Goal: Book appointment/travel/reservation

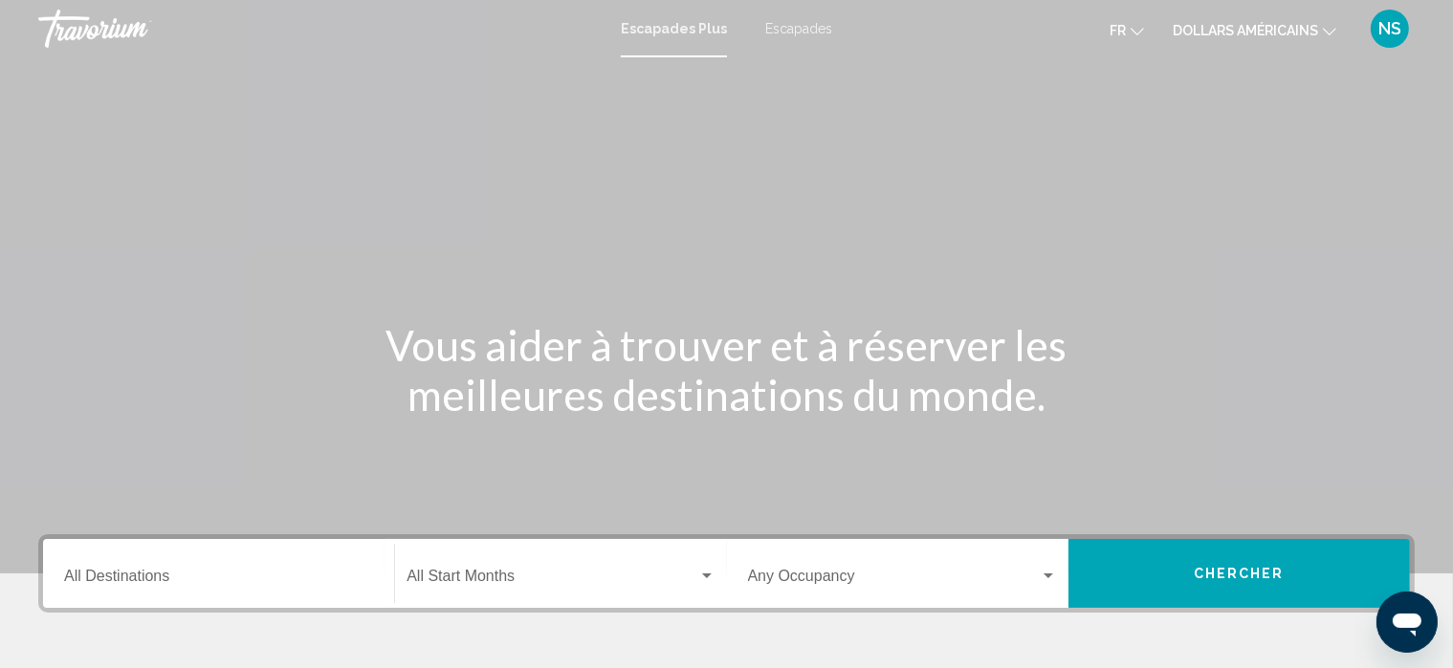
click at [793, 29] on font "Escapades" at bounding box center [798, 28] width 67 height 15
click at [1330, 30] on icon "Changer de devise" at bounding box center [1329, 31] width 13 height 13
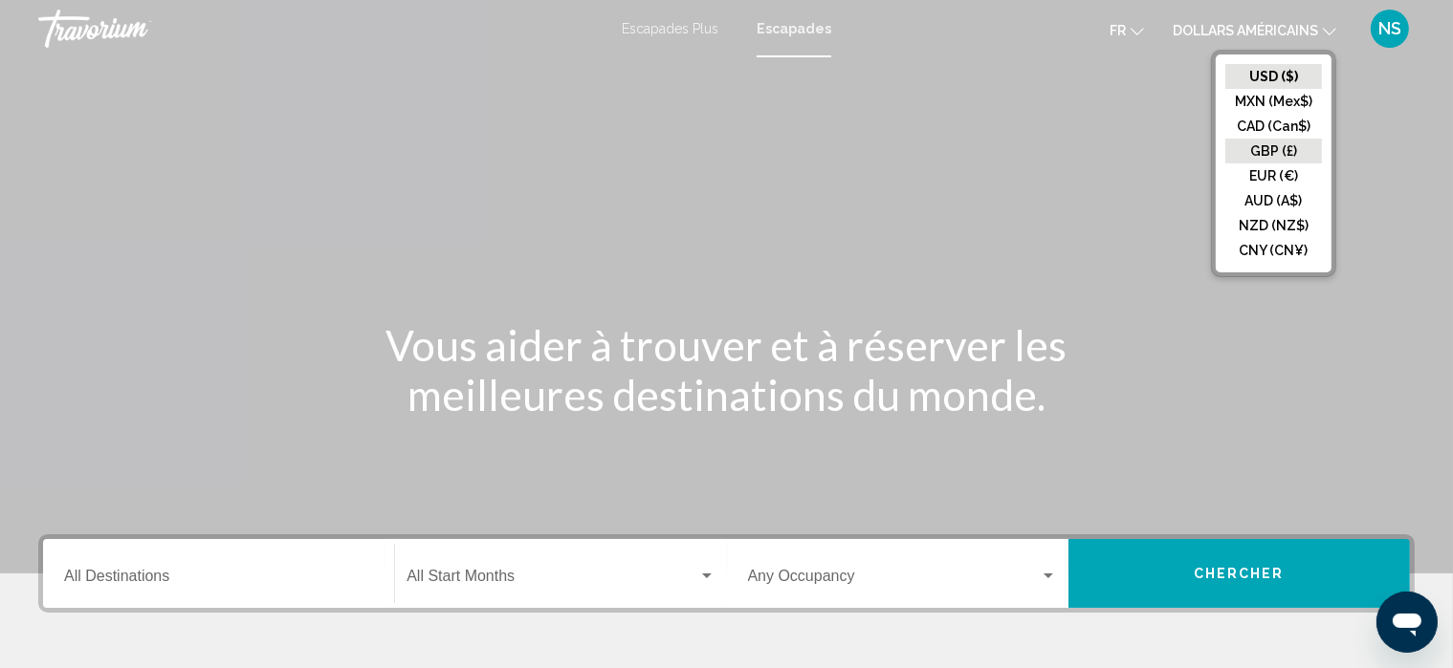
click at [1272, 162] on button "GBP (£)" at bounding box center [1273, 151] width 97 height 25
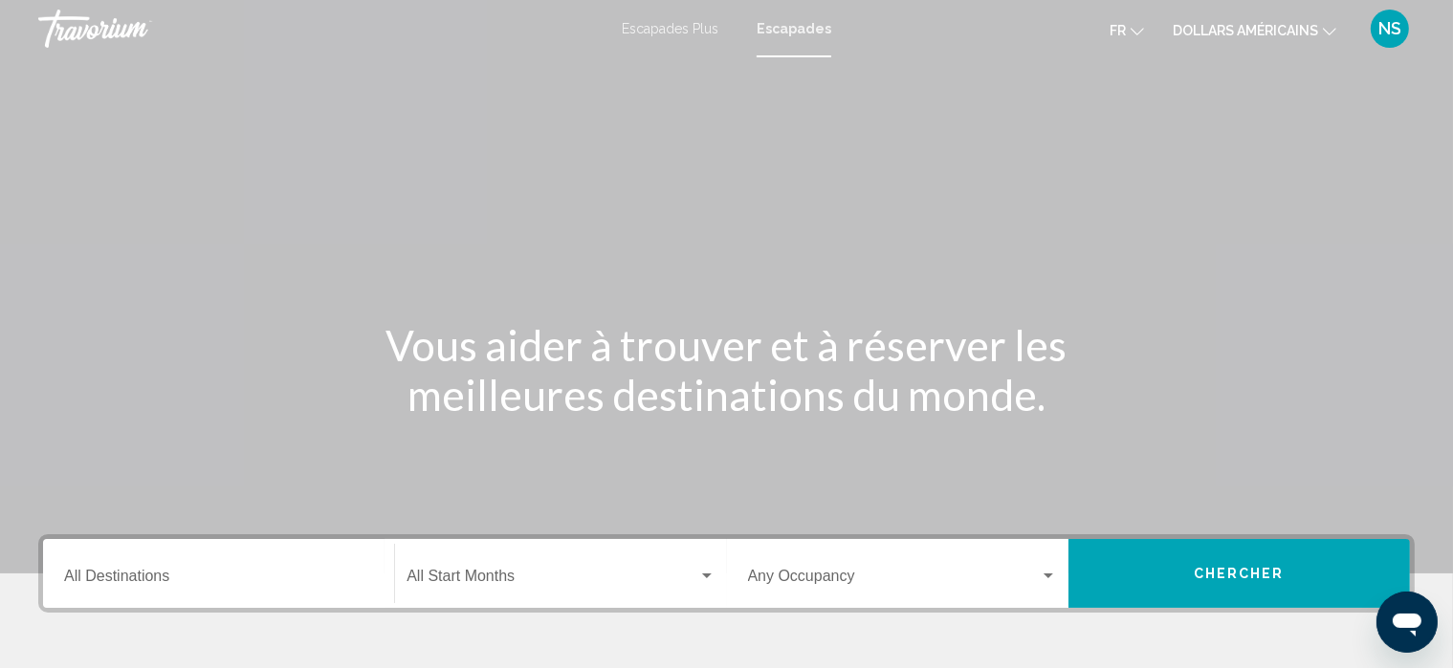
click at [1326, 25] on icon "Changer de devise" at bounding box center [1329, 31] width 13 height 13
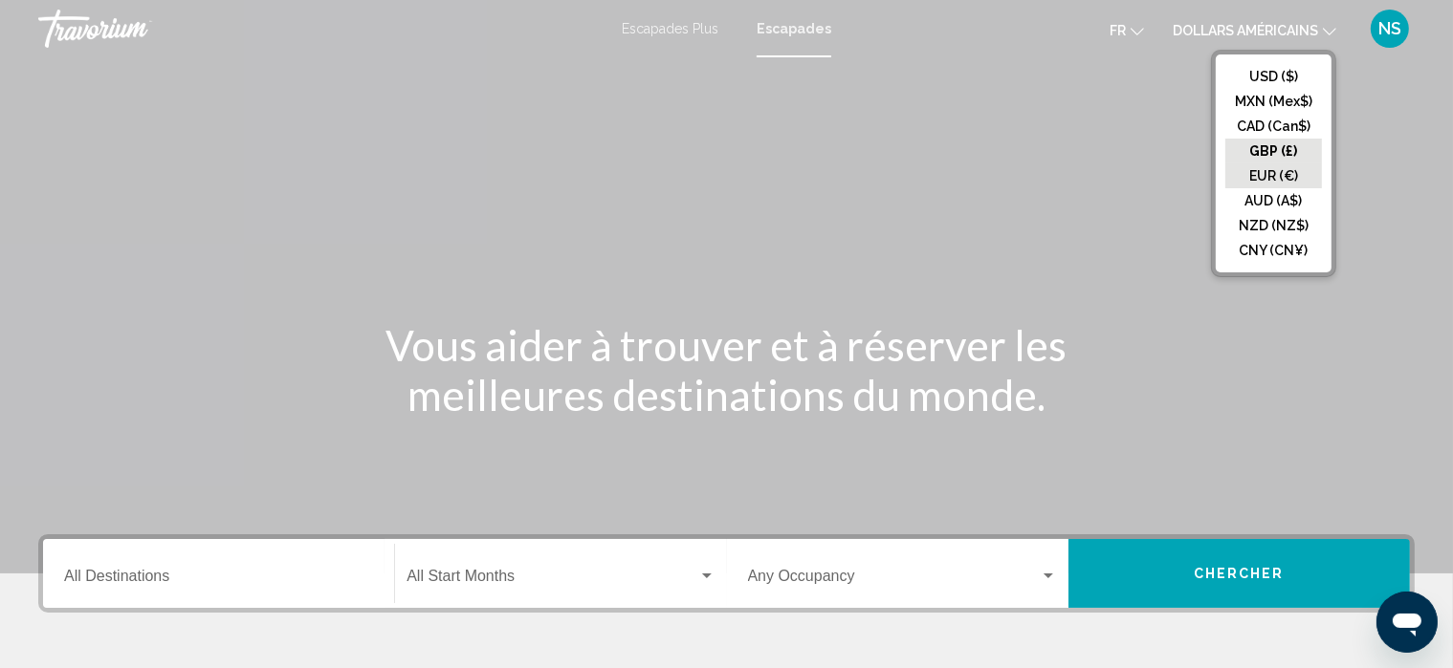
click at [1276, 175] on button "EUR (€)" at bounding box center [1273, 176] width 97 height 25
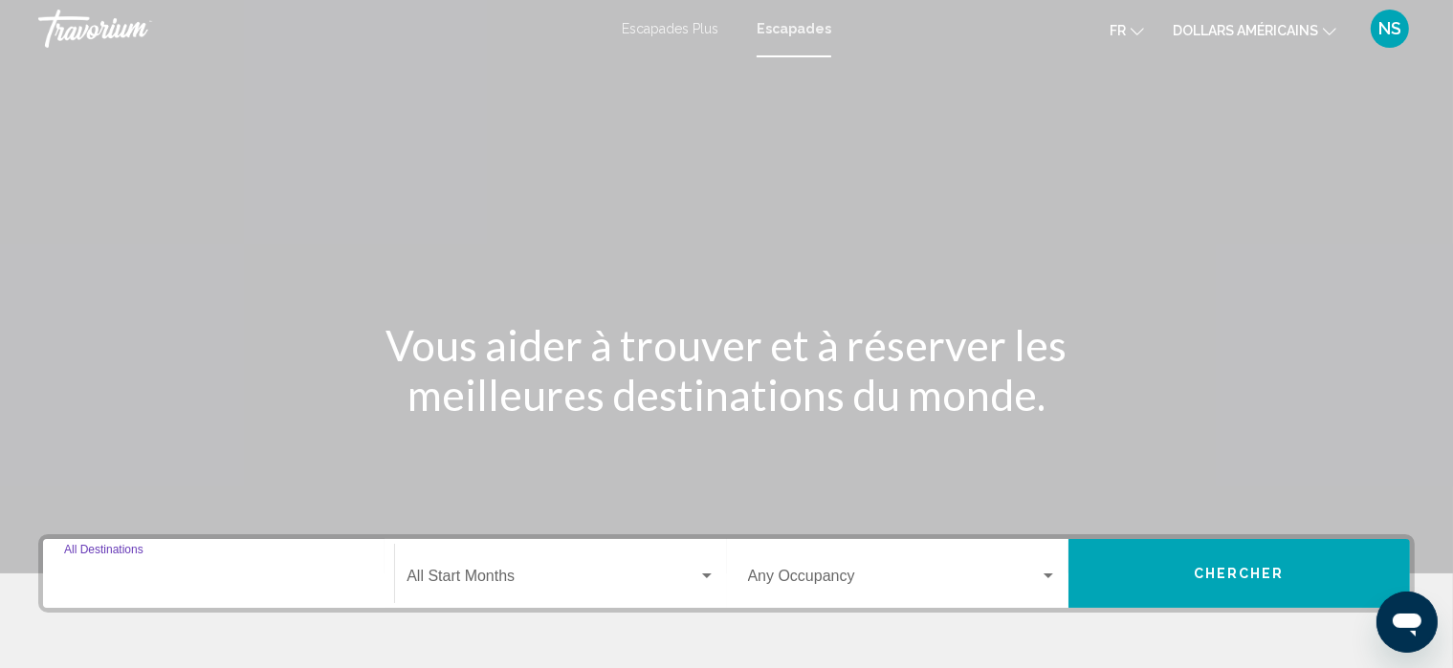
click at [185, 586] on input "Destination All Destinations" at bounding box center [218, 580] width 309 height 17
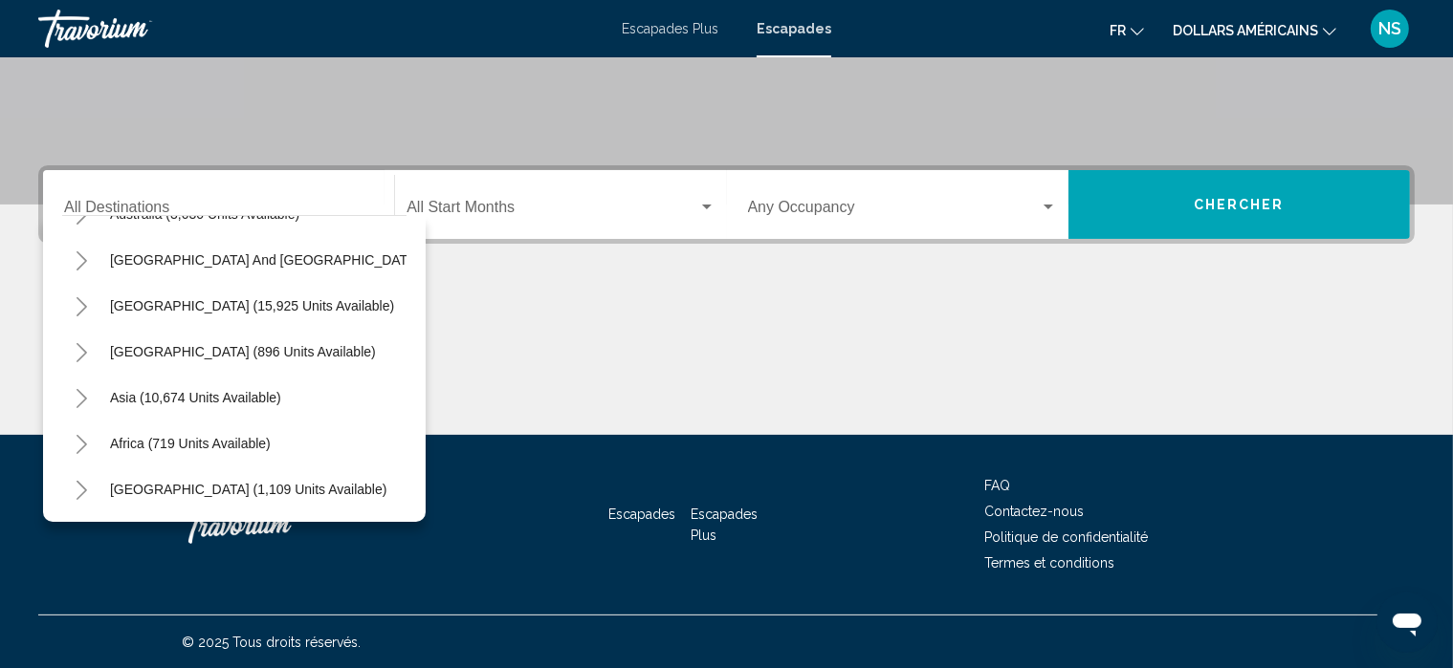
scroll to position [287, 0]
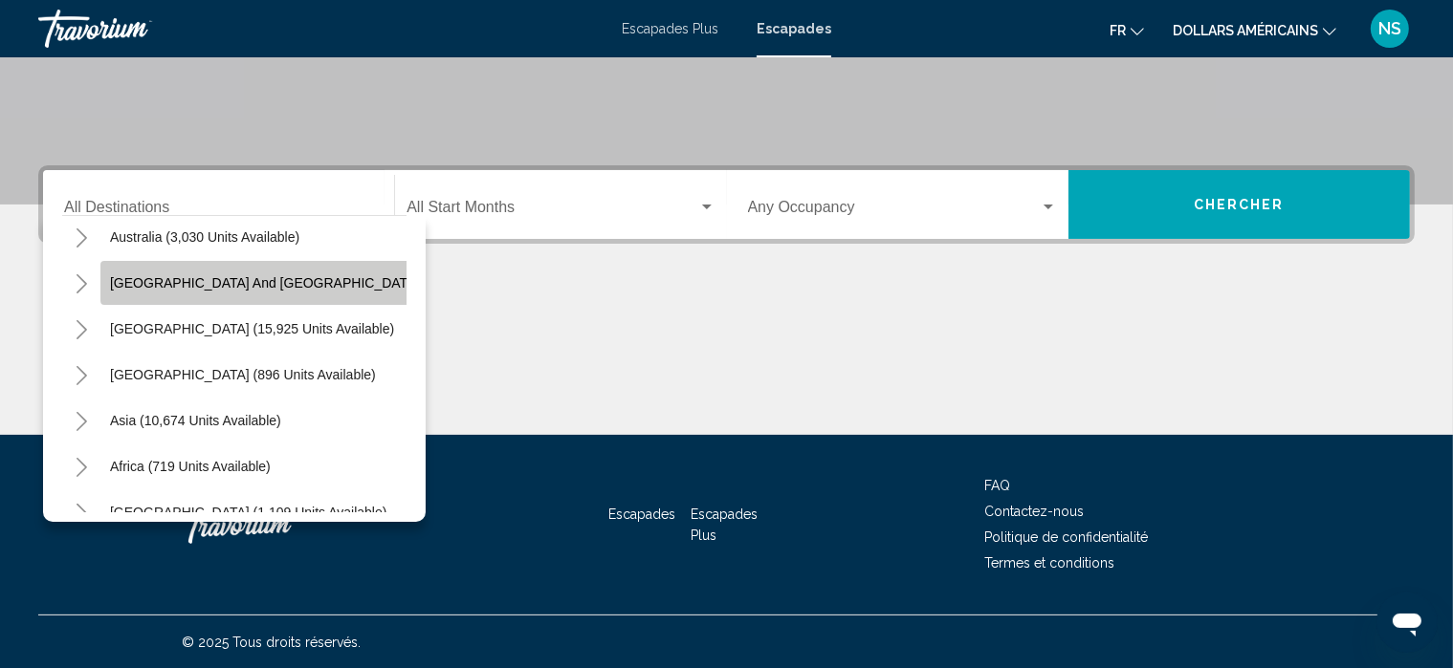
click at [336, 278] on span "[GEOGRAPHIC_DATA] and [GEOGRAPHIC_DATA] (273 units available)" at bounding box center [327, 282] width 435 height 15
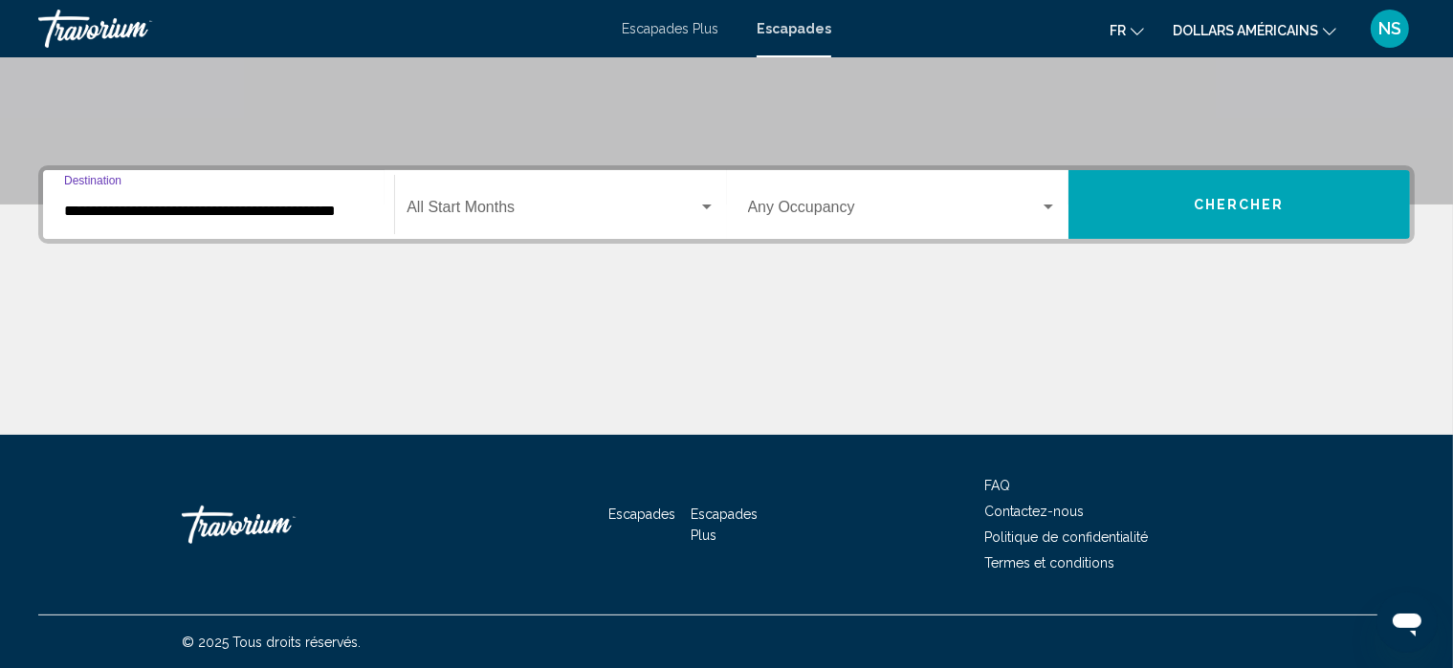
click at [367, 205] on input "**********" at bounding box center [218, 211] width 309 height 17
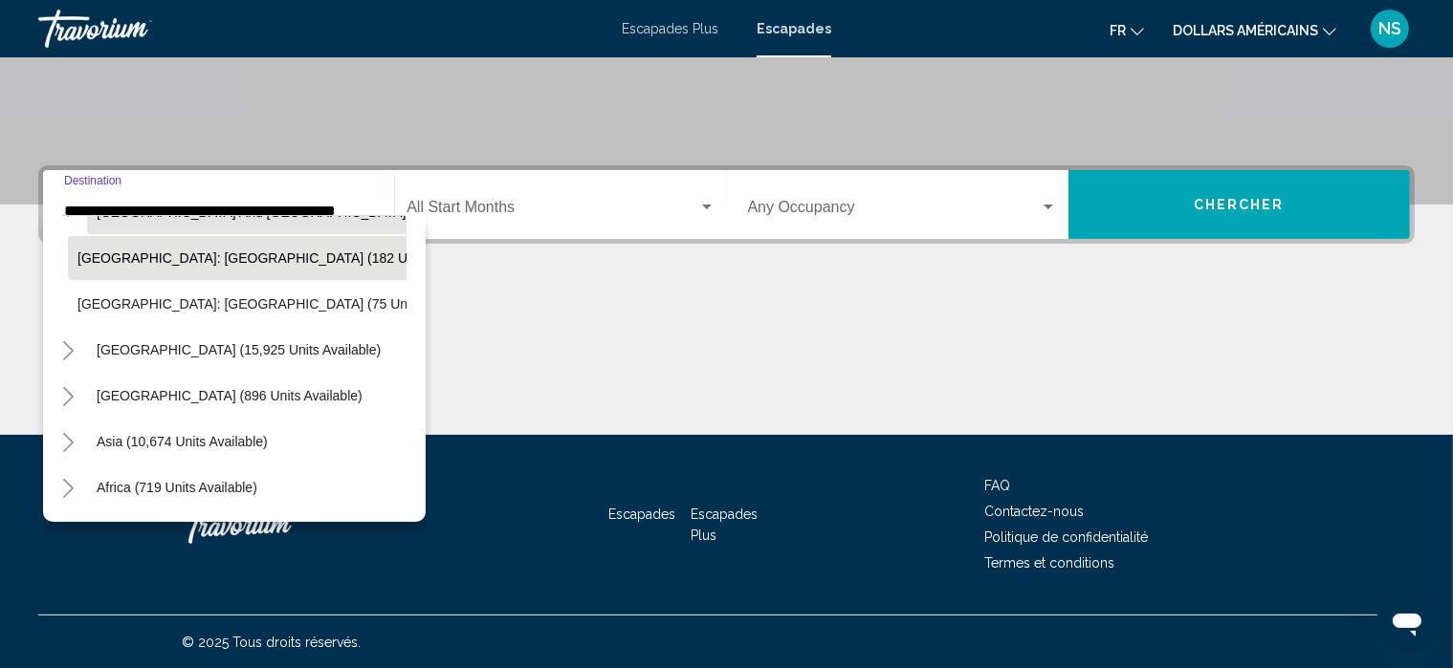
scroll to position [358, 13]
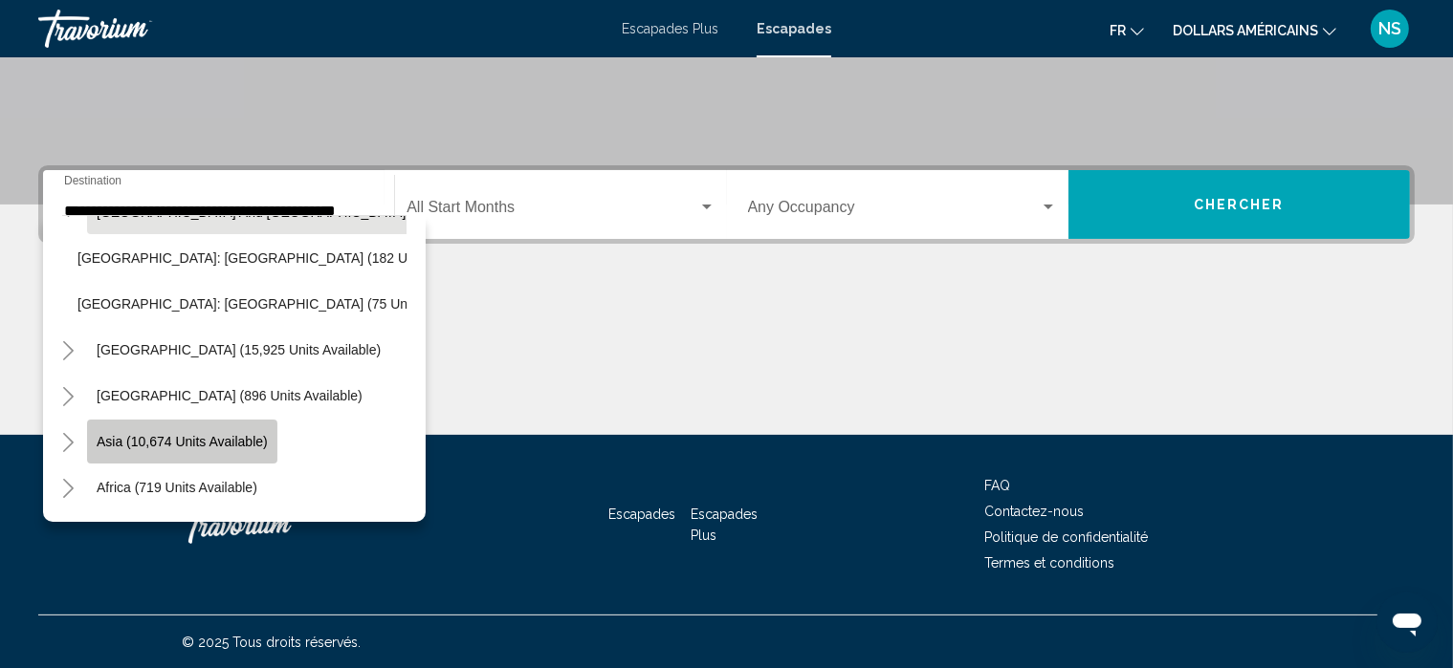
click at [258, 435] on span "Asia (10,674 units available)" at bounding box center [182, 441] width 171 height 15
type input "**********"
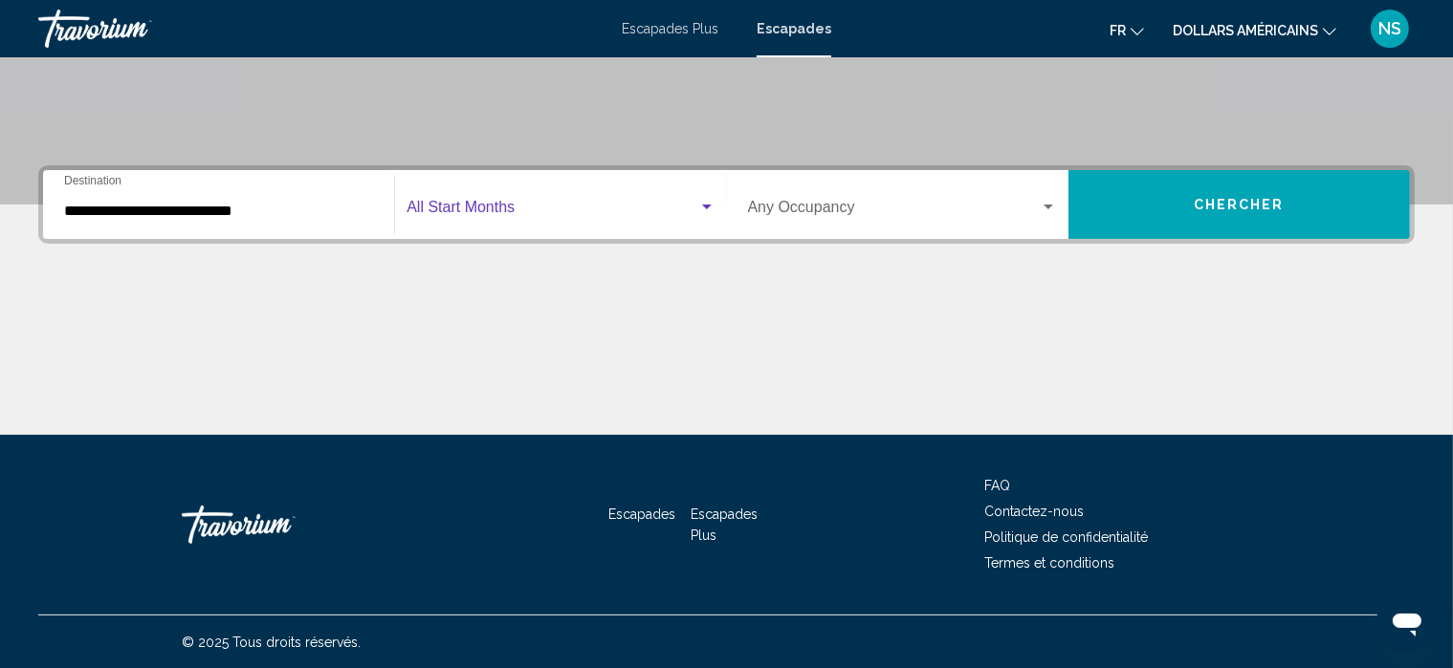
click at [704, 208] on div "Search widget" at bounding box center [706, 207] width 17 height 15
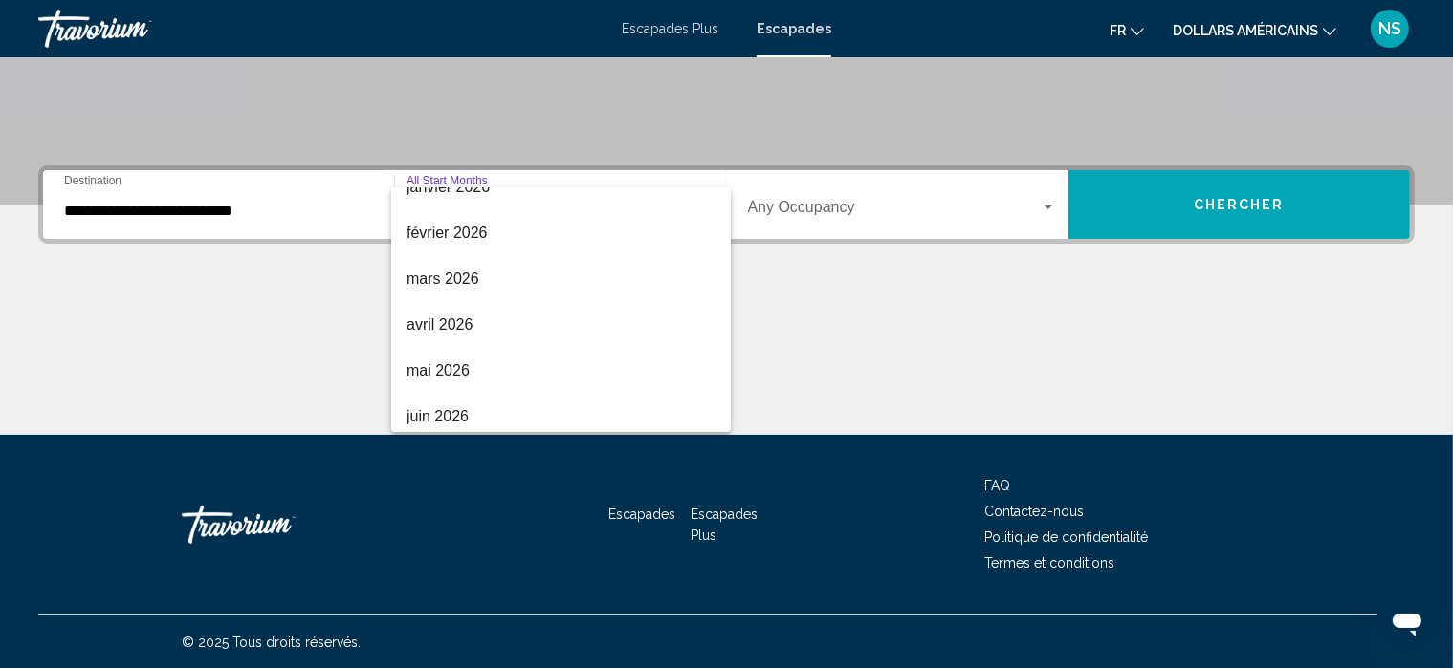
scroll to position [300, 0]
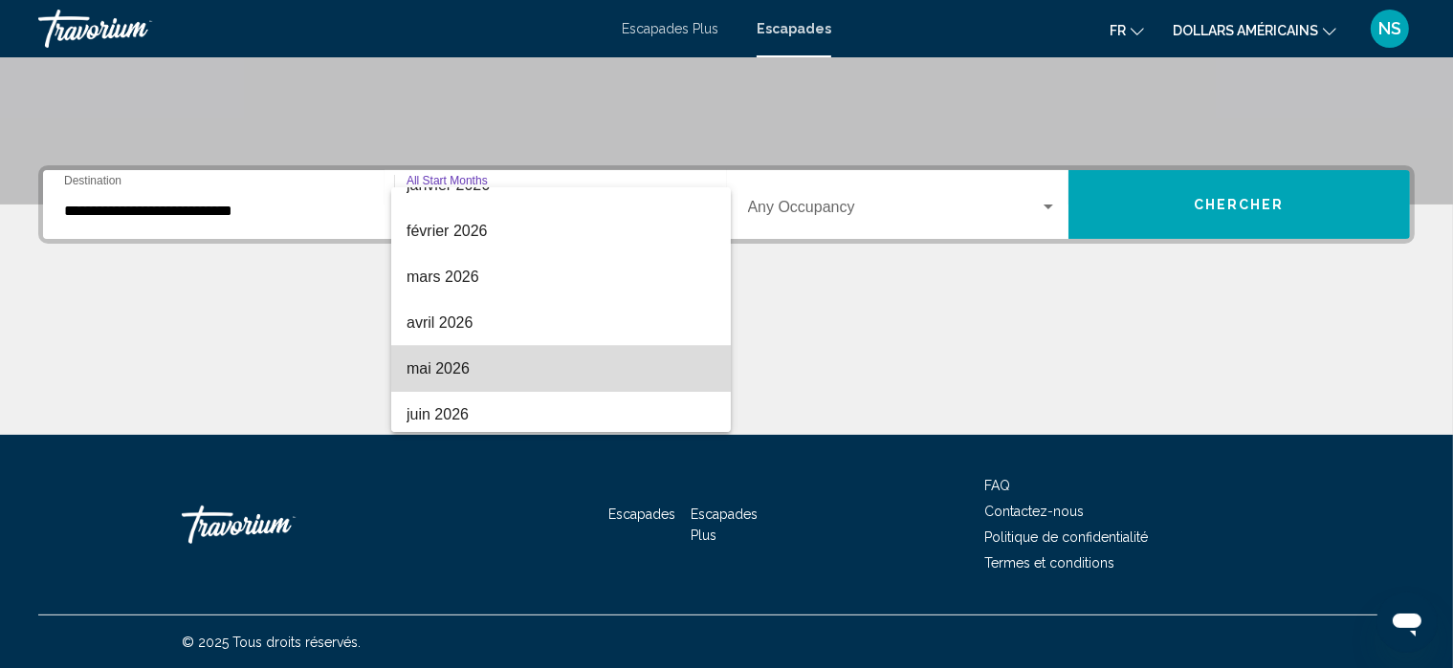
click at [569, 355] on span "mai 2026" at bounding box center [560, 369] width 309 height 46
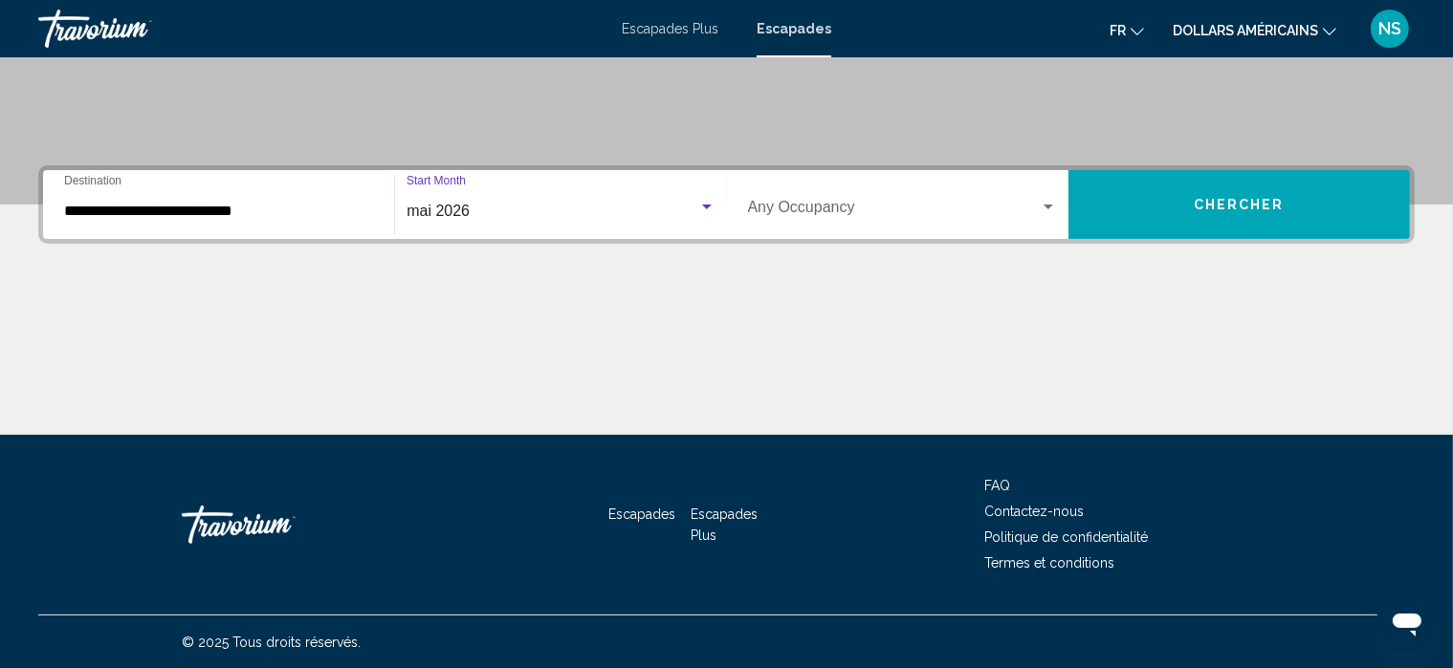
click at [1048, 202] on div "Search widget" at bounding box center [1047, 207] width 17 height 15
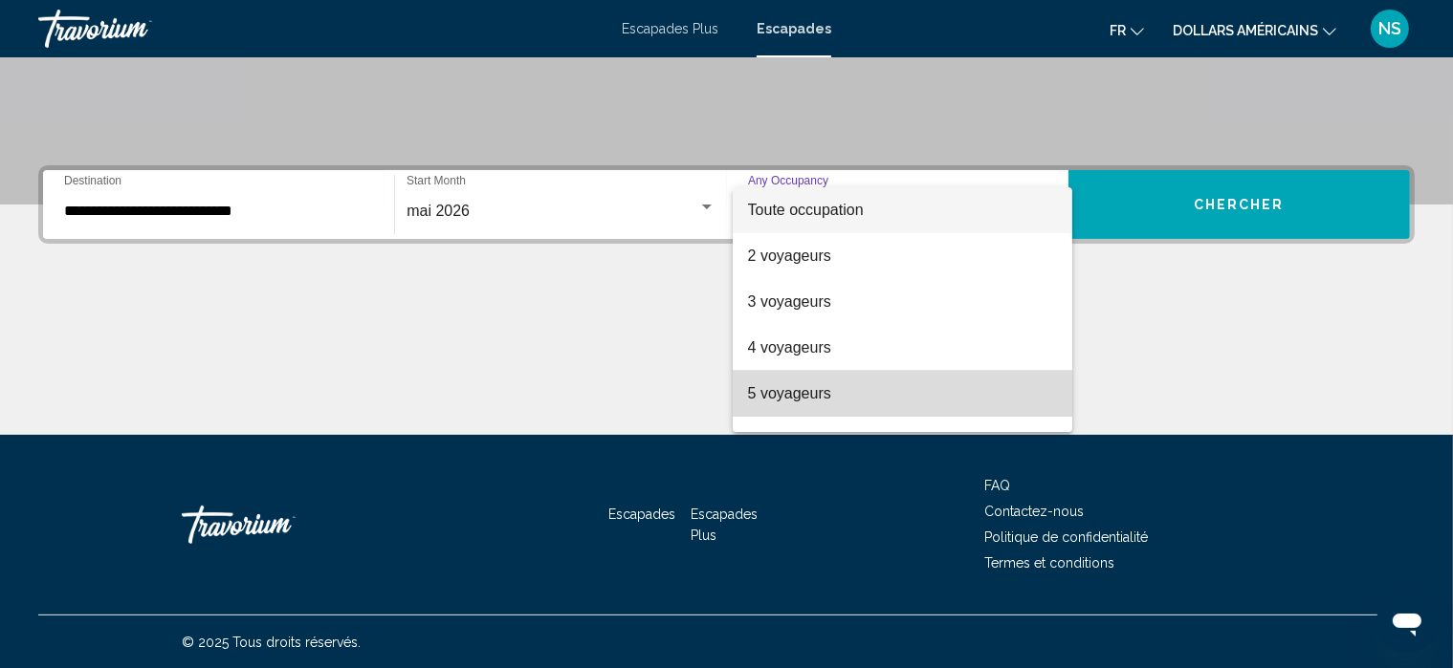
click at [932, 397] on span "5 voyageurs" at bounding box center [902, 394] width 309 height 46
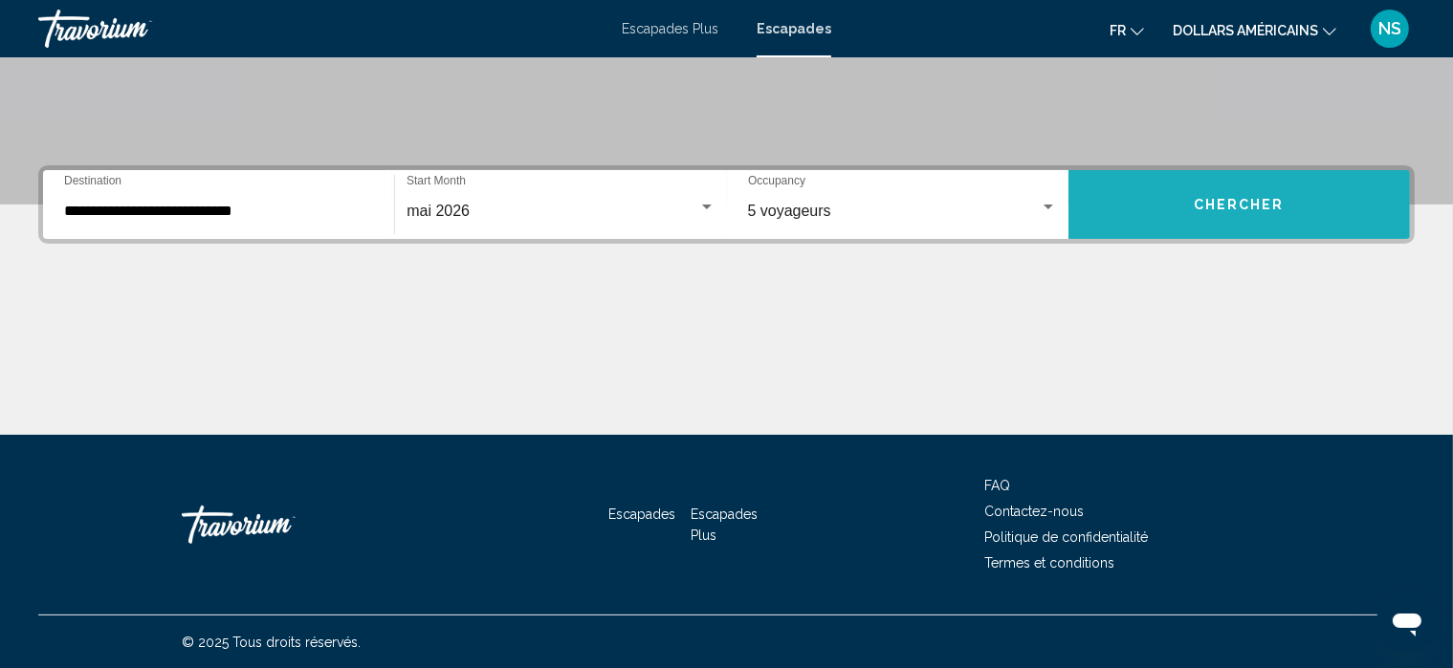
click at [1233, 199] on span "Chercher" at bounding box center [1238, 205] width 91 height 15
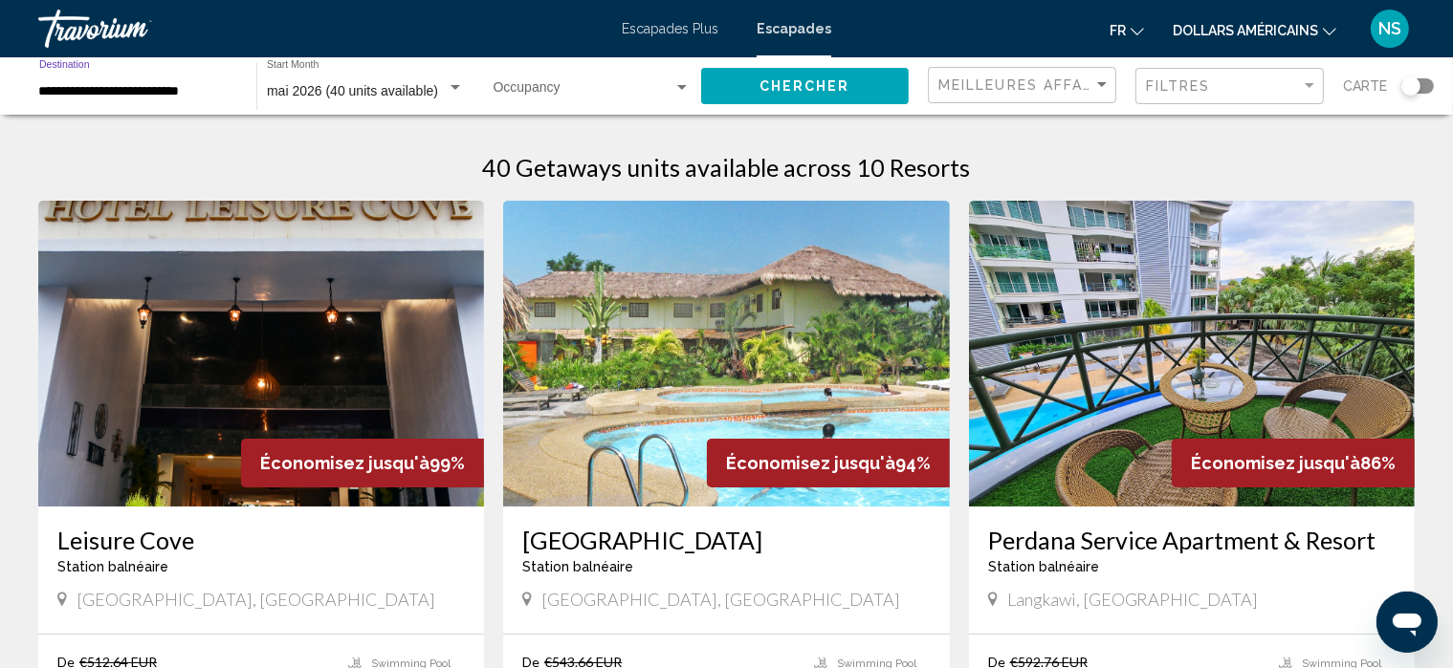
drag, startPoint x: 213, startPoint y: 88, endPoint x: 35, endPoint y: 77, distance: 178.2
click at [35, 77] on div "**********" at bounding box center [138, 86] width 218 height 53
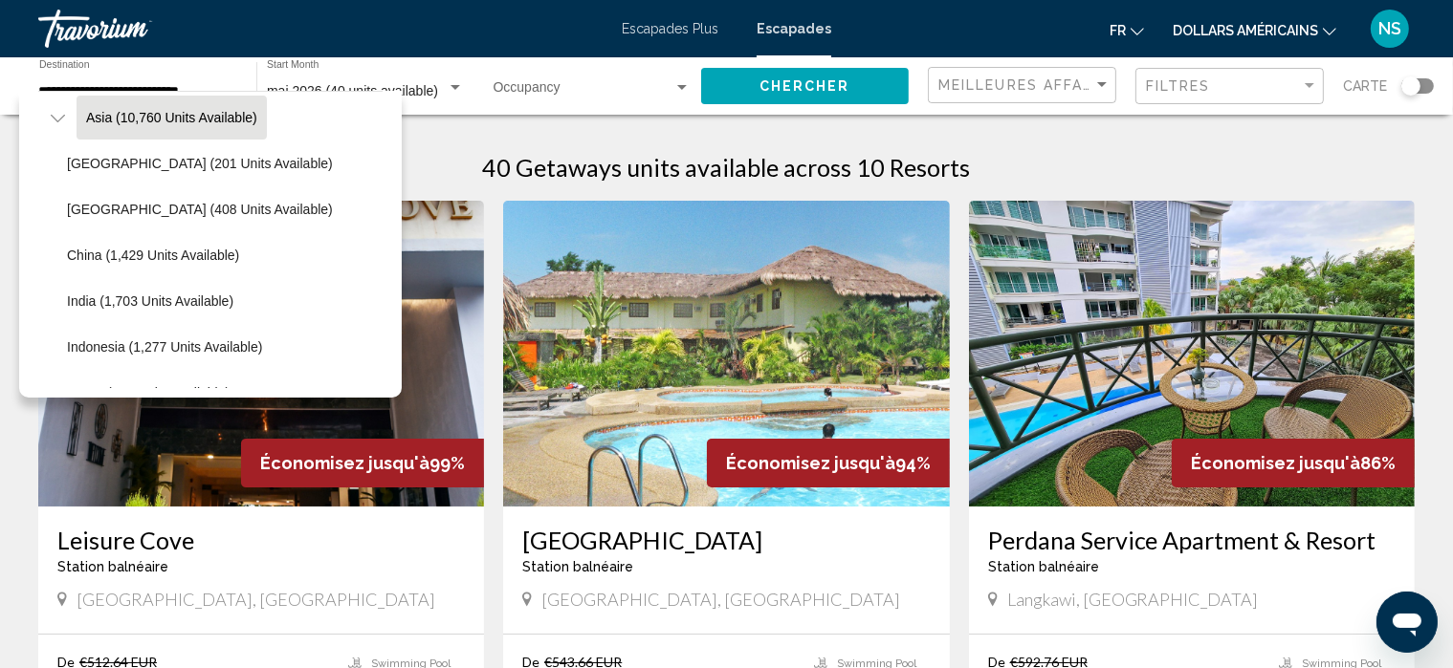
scroll to position [504, 0]
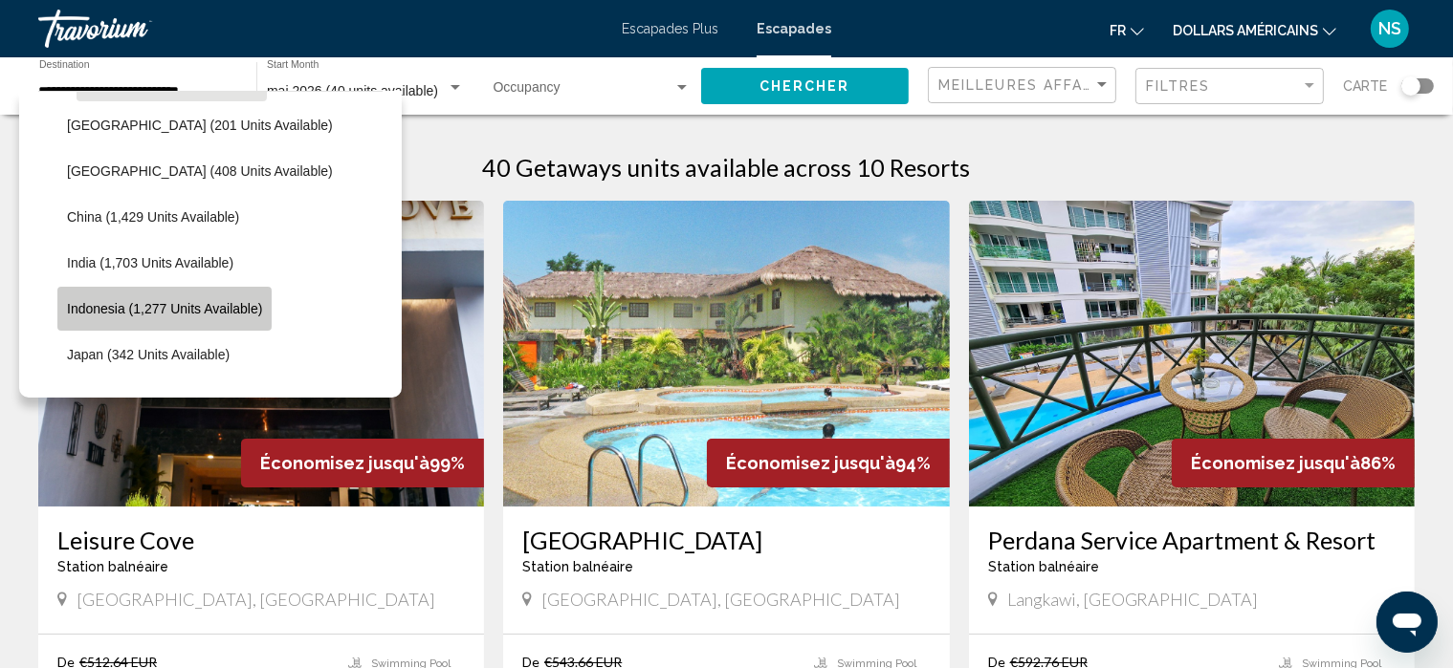
click at [237, 302] on span "Indonesia (1,277 units available)" at bounding box center [164, 308] width 195 height 15
type input "**********"
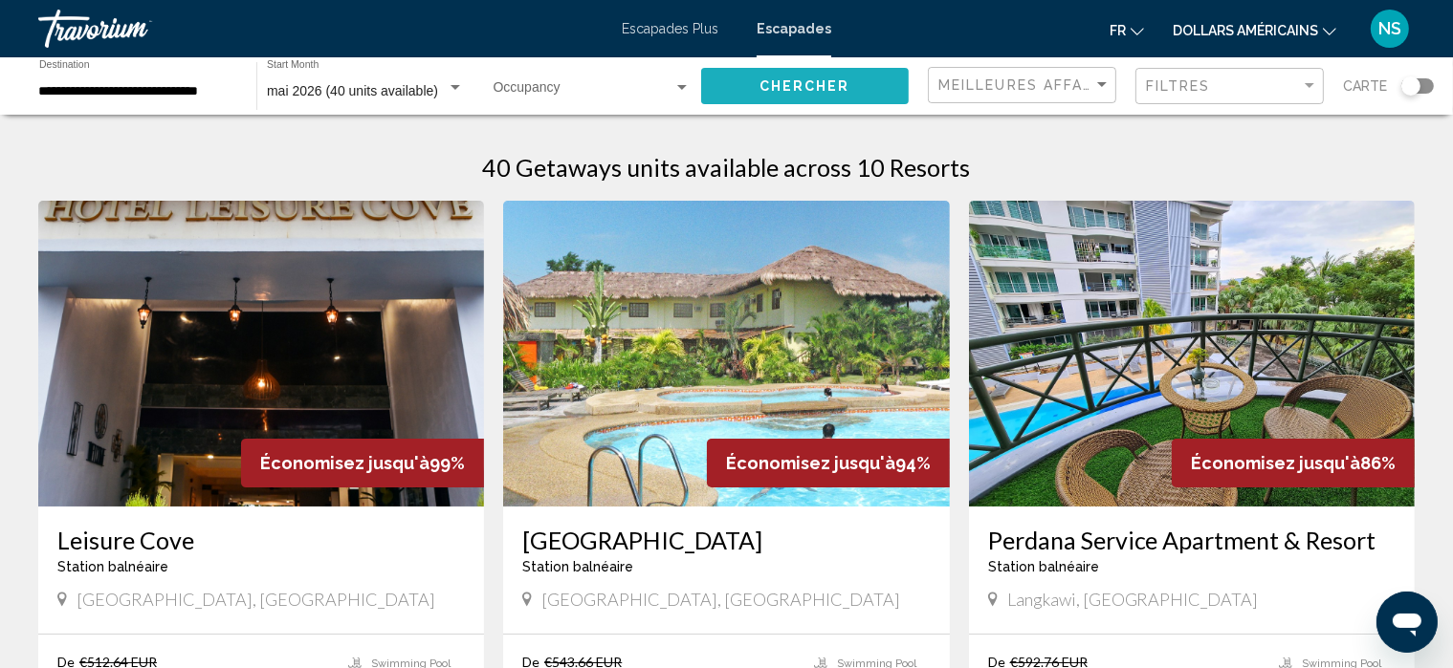
click at [792, 87] on span "Chercher" at bounding box center [804, 86] width 91 height 15
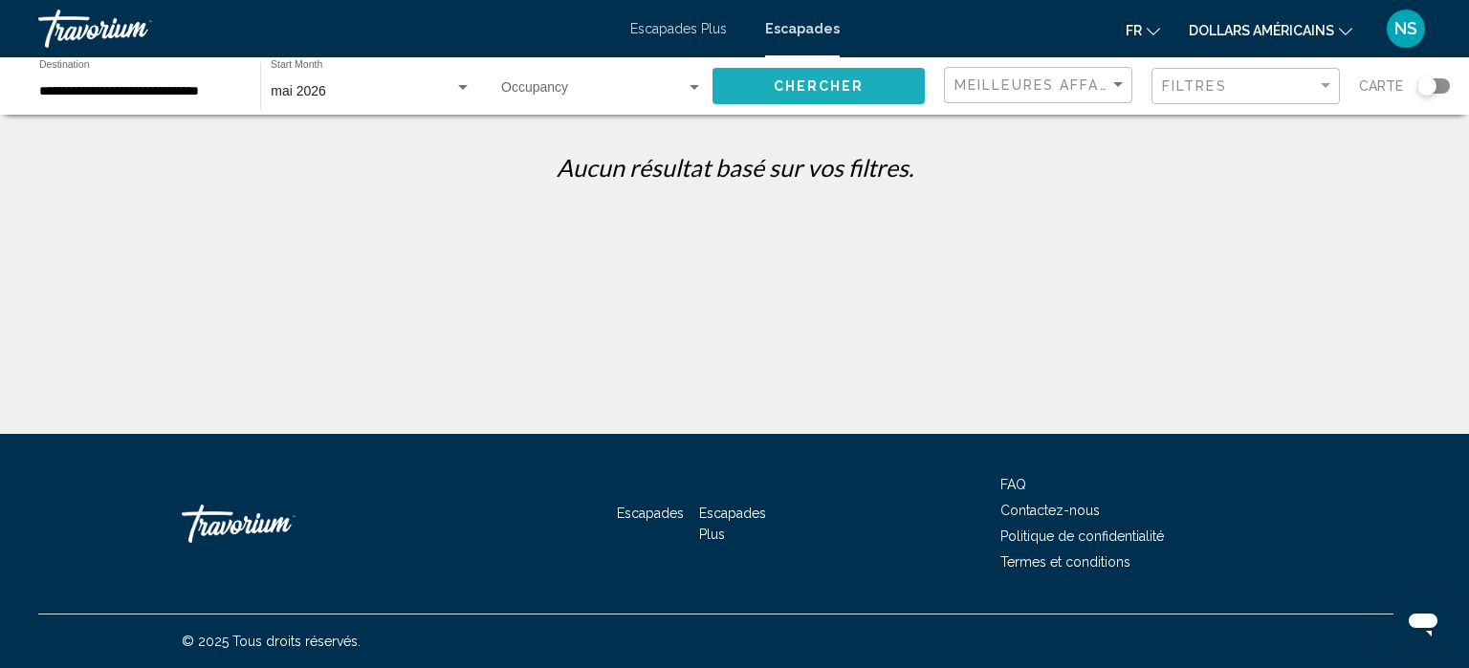
click at [828, 92] on span "Chercher" at bounding box center [819, 86] width 91 height 15
click at [828, 83] on span "Chercher" at bounding box center [819, 86] width 91 height 15
click at [696, 19] on div "Escapades Plus Escapades fr English Español Français Italiano Português русский…" at bounding box center [734, 29] width 1469 height 40
click at [696, 28] on font "Escapades Plus" at bounding box center [678, 28] width 97 height 15
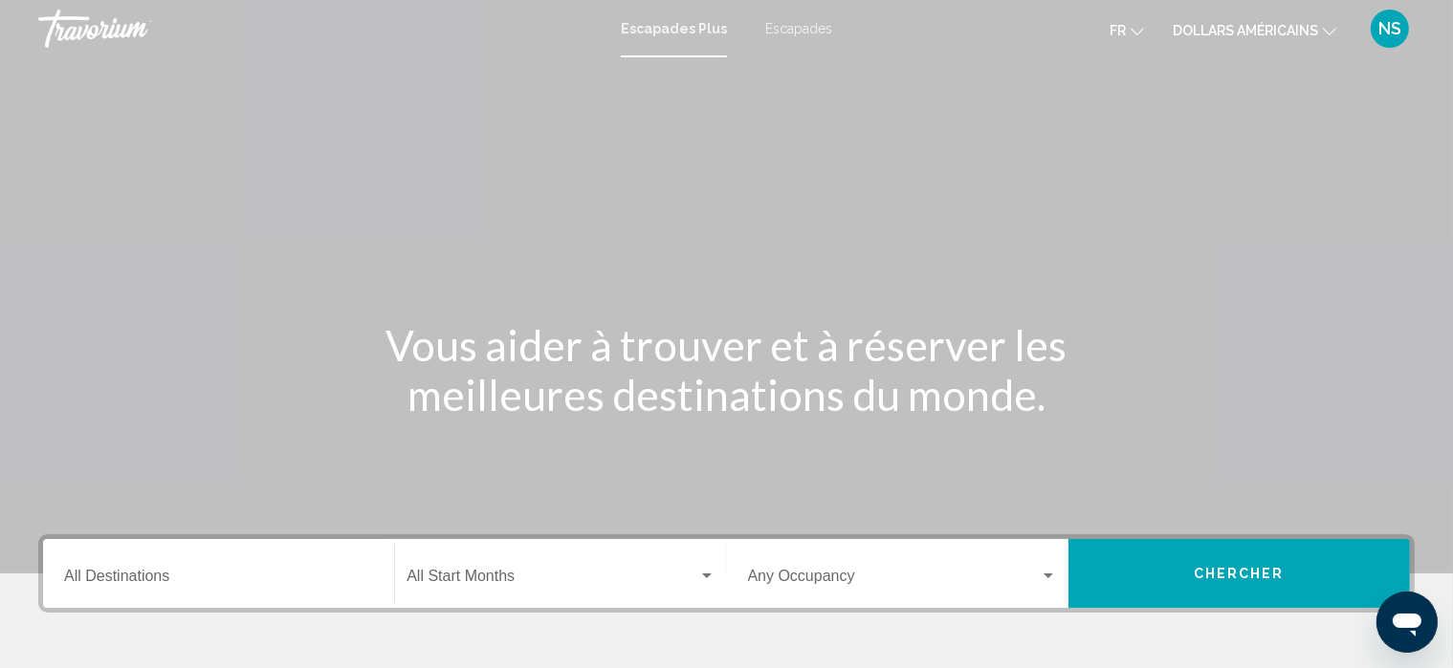
click at [237, 563] on div "Destination All Destinations" at bounding box center [218, 574] width 309 height 60
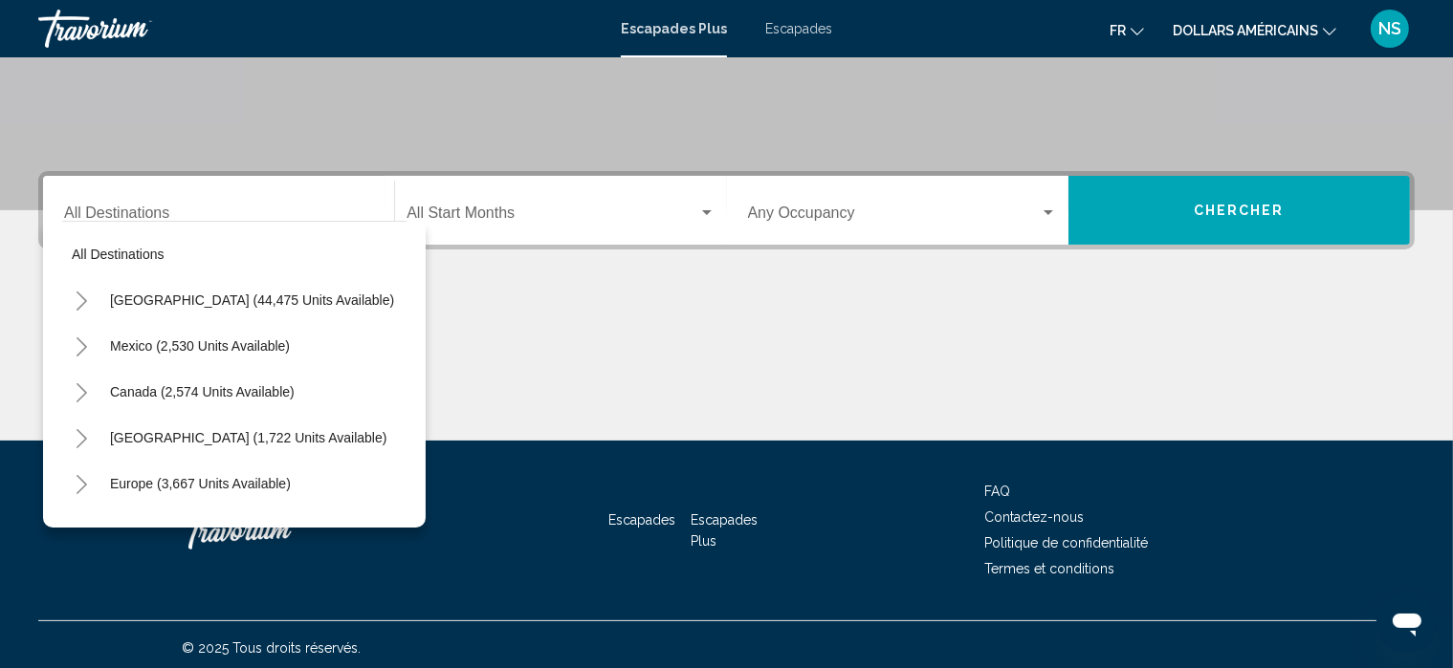
scroll to position [369, 0]
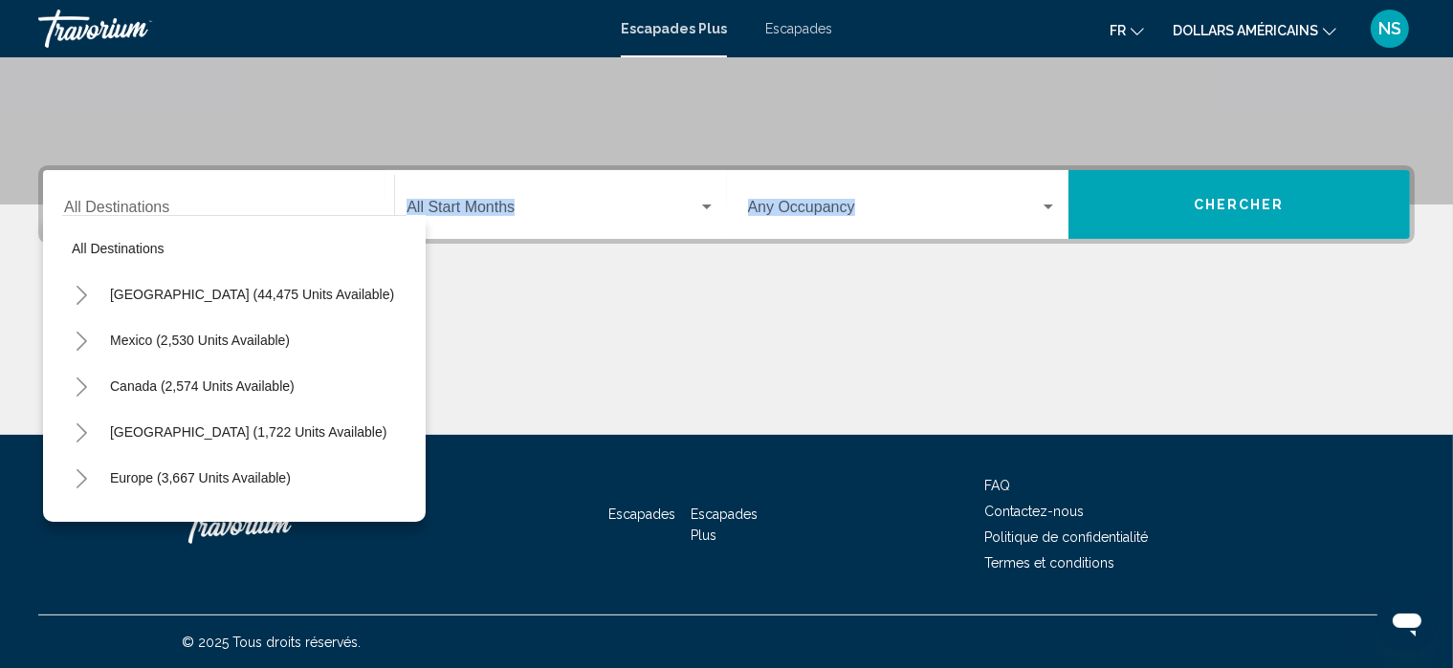
drag, startPoint x: 237, startPoint y: 563, endPoint x: 399, endPoint y: 488, distance: 178.4
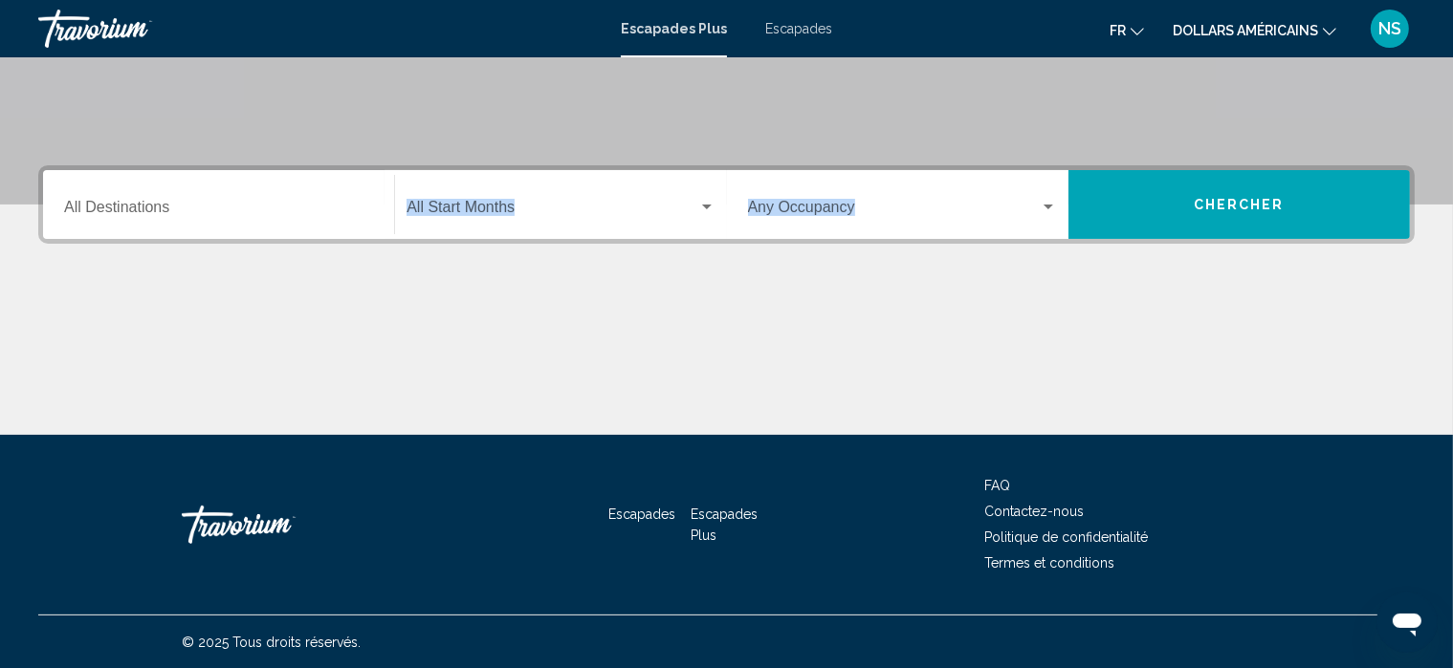
click at [399, 488] on div "Escapades Escapades Plus FAQ Contactez-nous Politique de confidentialité Termes…" at bounding box center [726, 525] width 1376 height 180
click at [283, 206] on input "Destination All Destinations" at bounding box center [218, 211] width 309 height 17
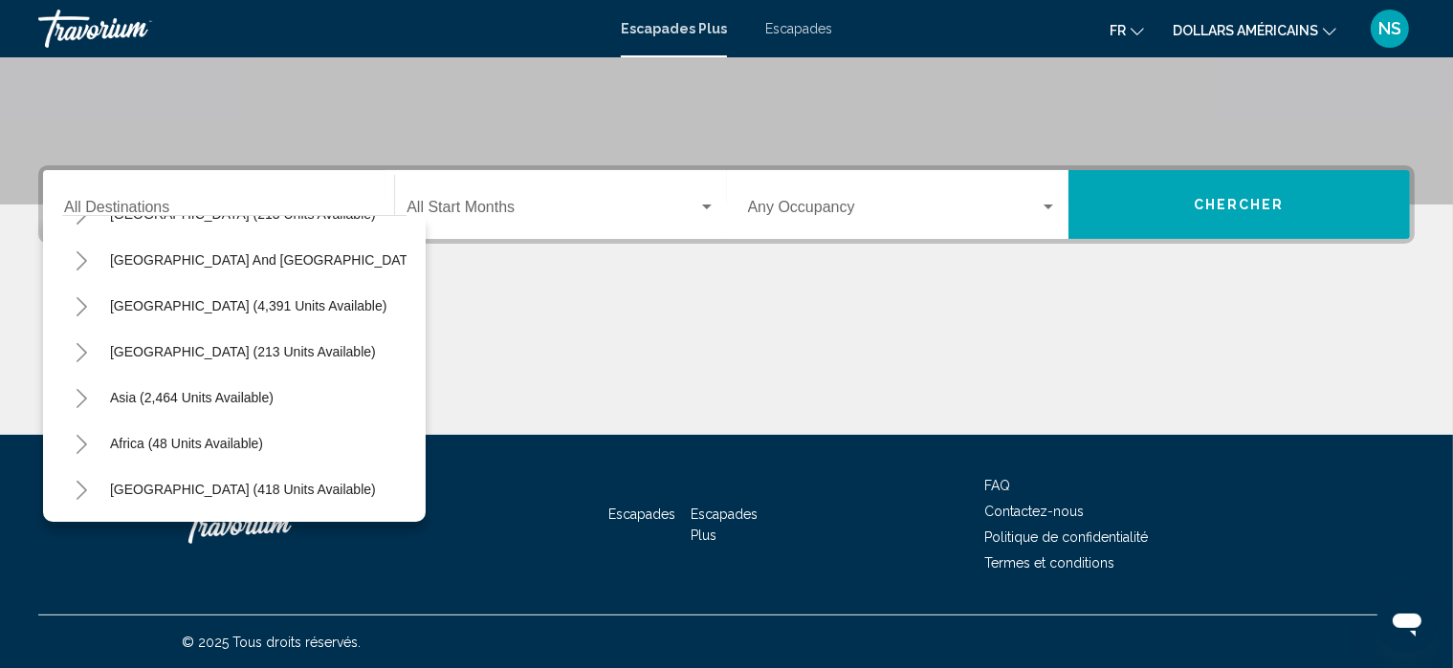
scroll to position [325, 0]
click at [244, 390] on span "Asia (2,464 units available)" at bounding box center [192, 397] width 164 height 15
type input "**********"
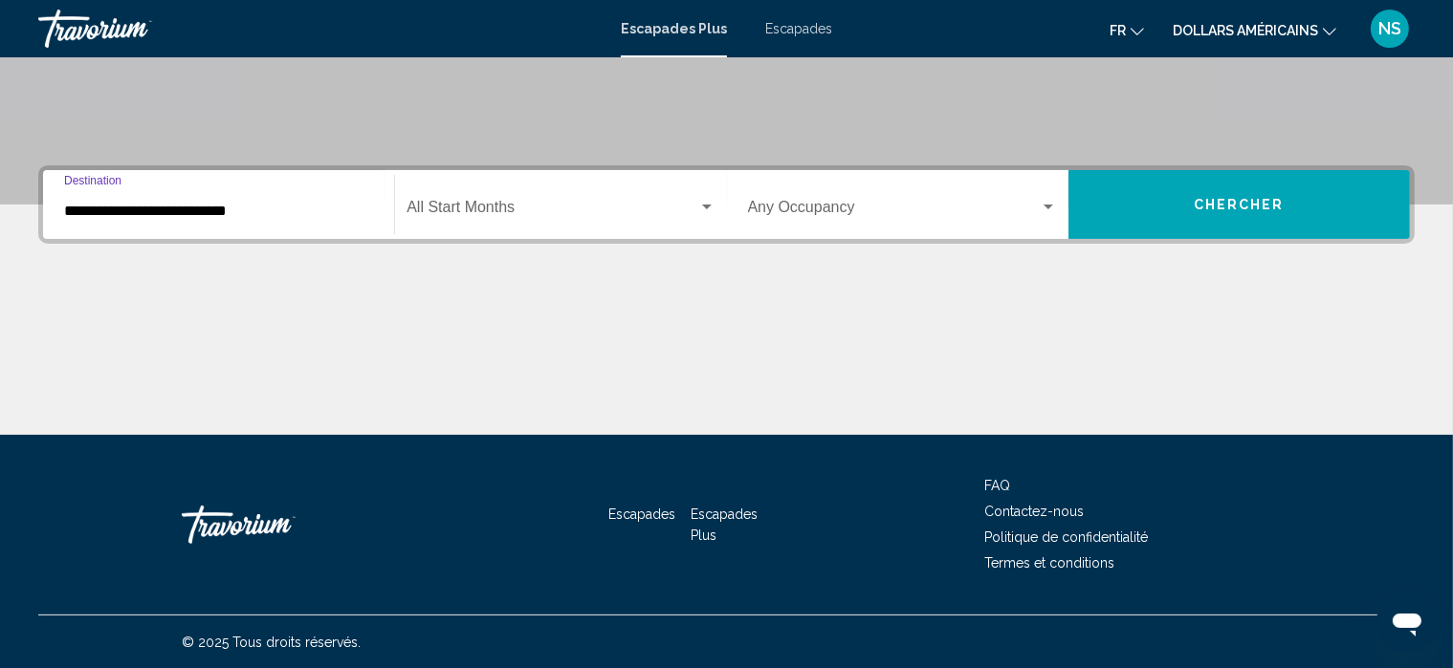
click at [559, 193] on div "Start Month All Start Months" at bounding box center [560, 205] width 308 height 60
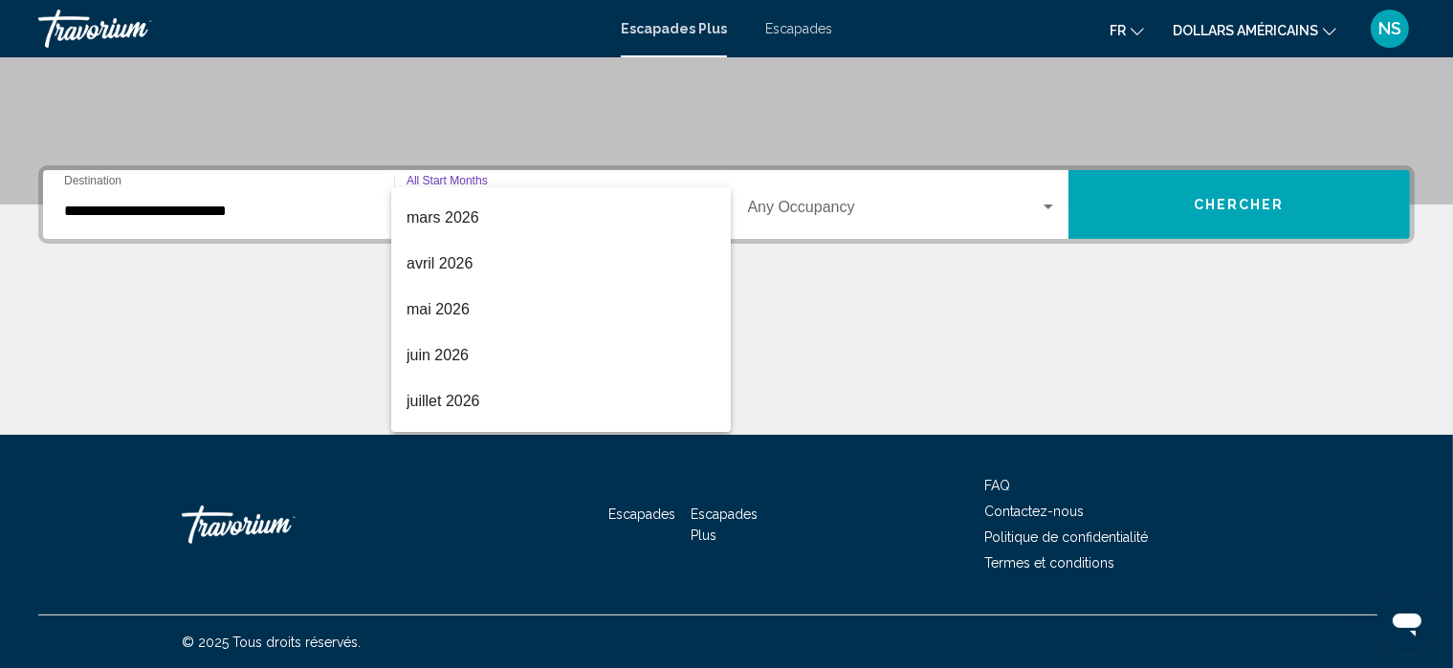
scroll to position [375, 0]
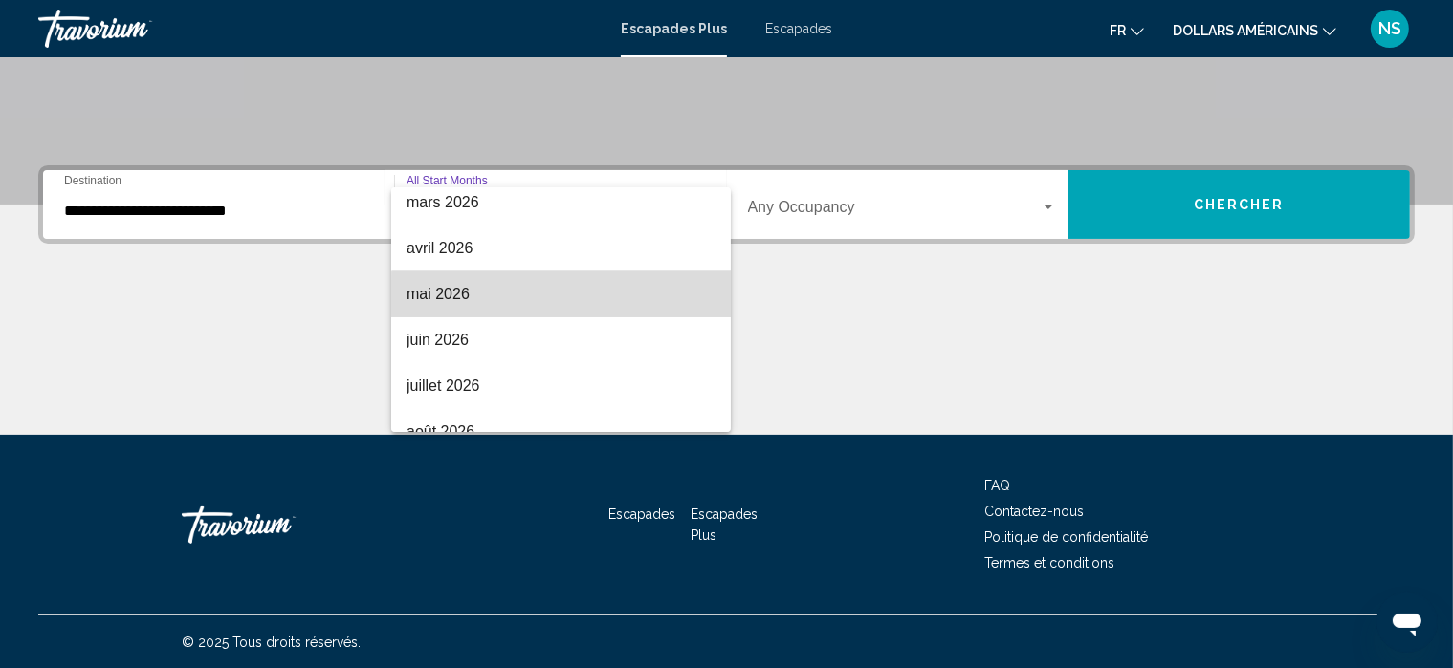
click at [578, 298] on span "mai 2026" at bounding box center [560, 295] width 309 height 46
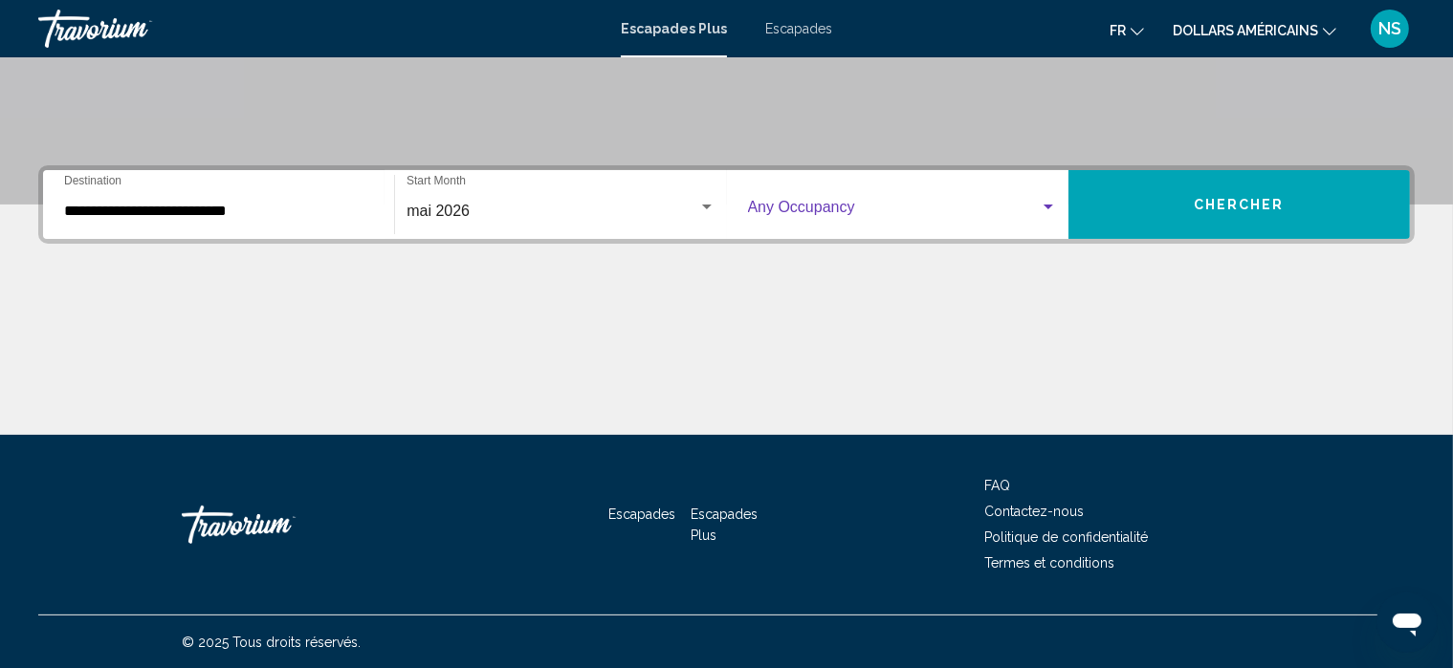
click at [1052, 206] on div "Search widget" at bounding box center [1048, 207] width 10 height 5
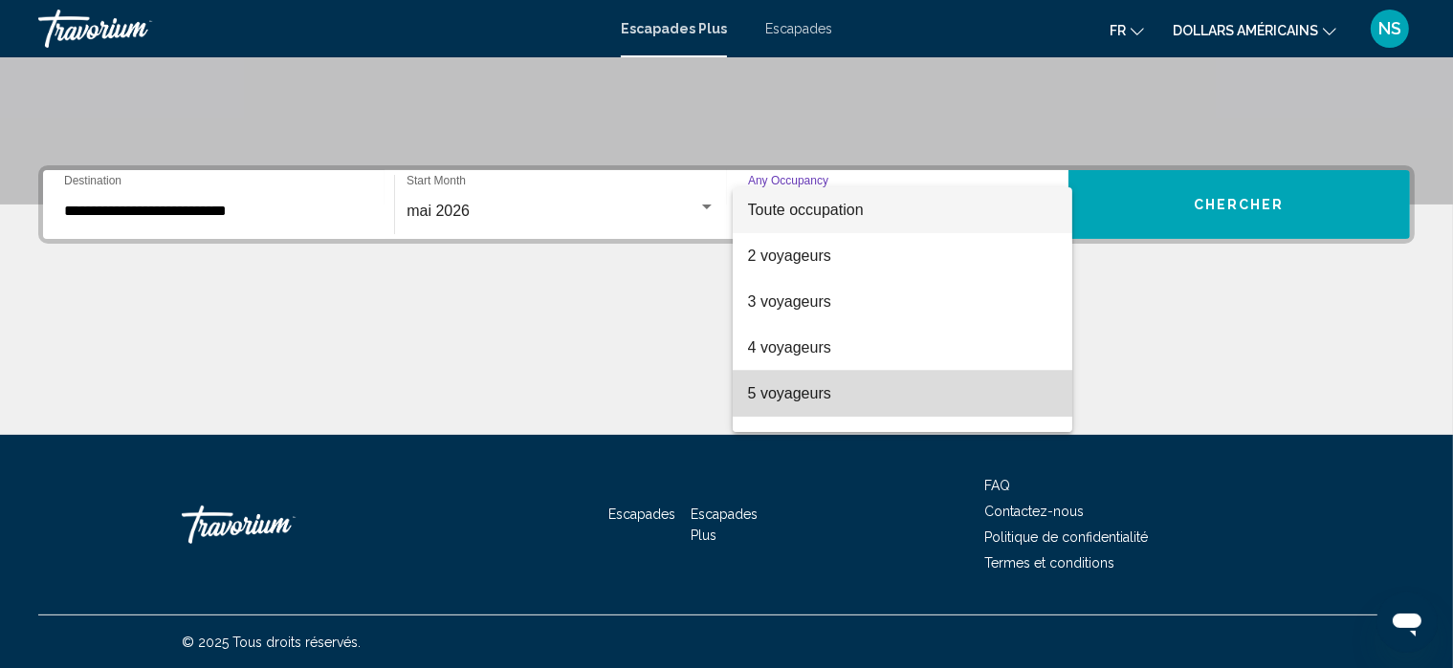
click at [908, 405] on span "5 voyageurs" at bounding box center [902, 394] width 309 height 46
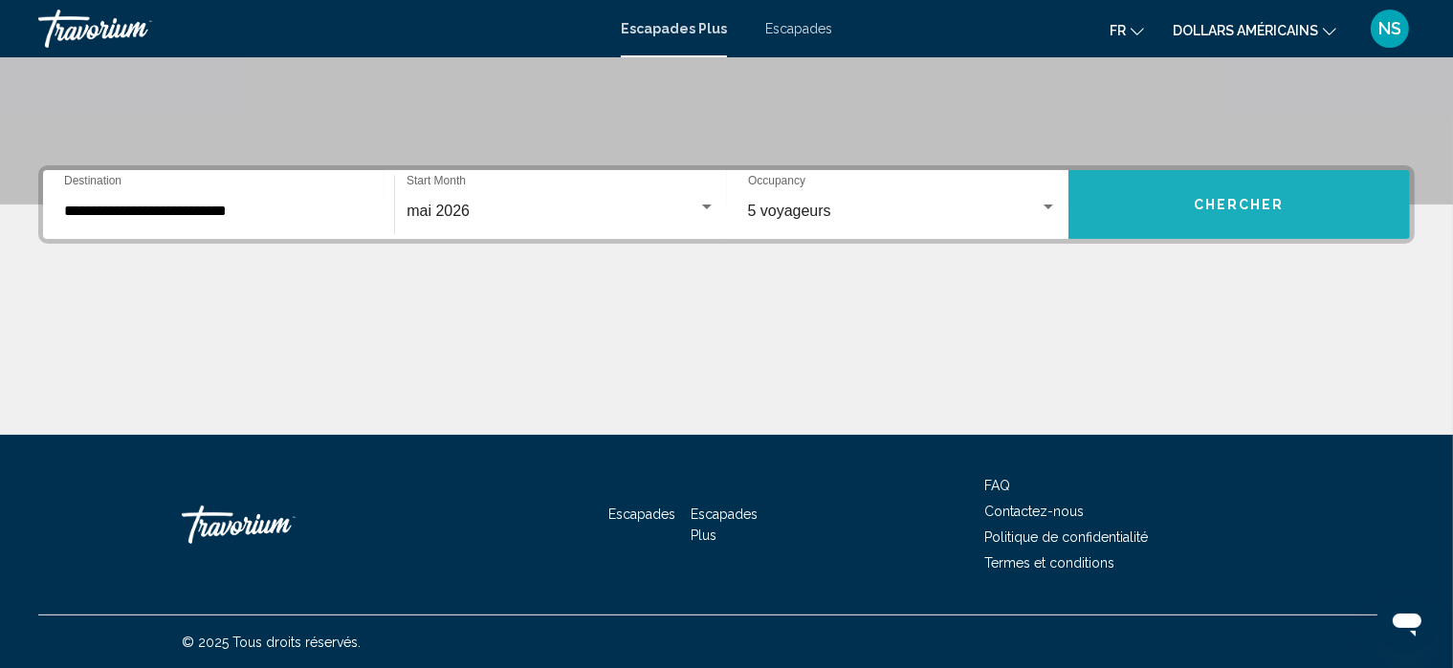
click at [1263, 202] on span "Chercher" at bounding box center [1238, 205] width 91 height 15
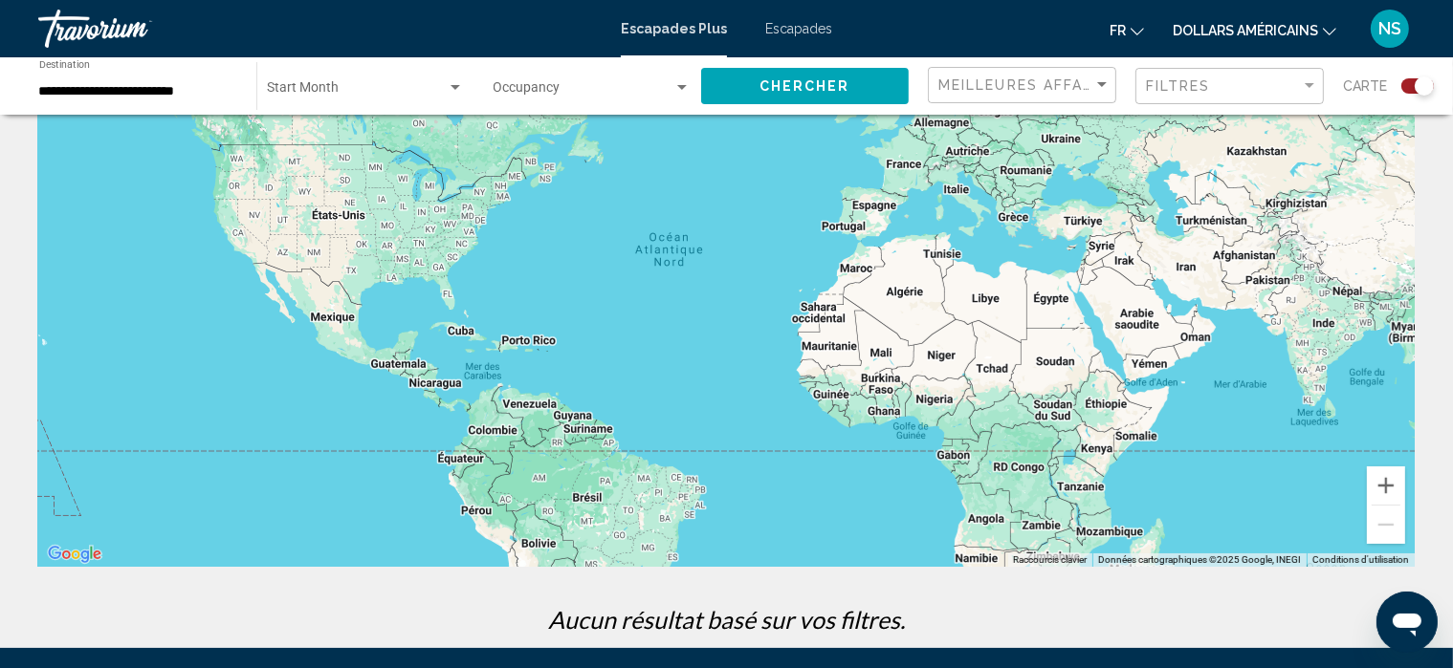
scroll to position [142, 0]
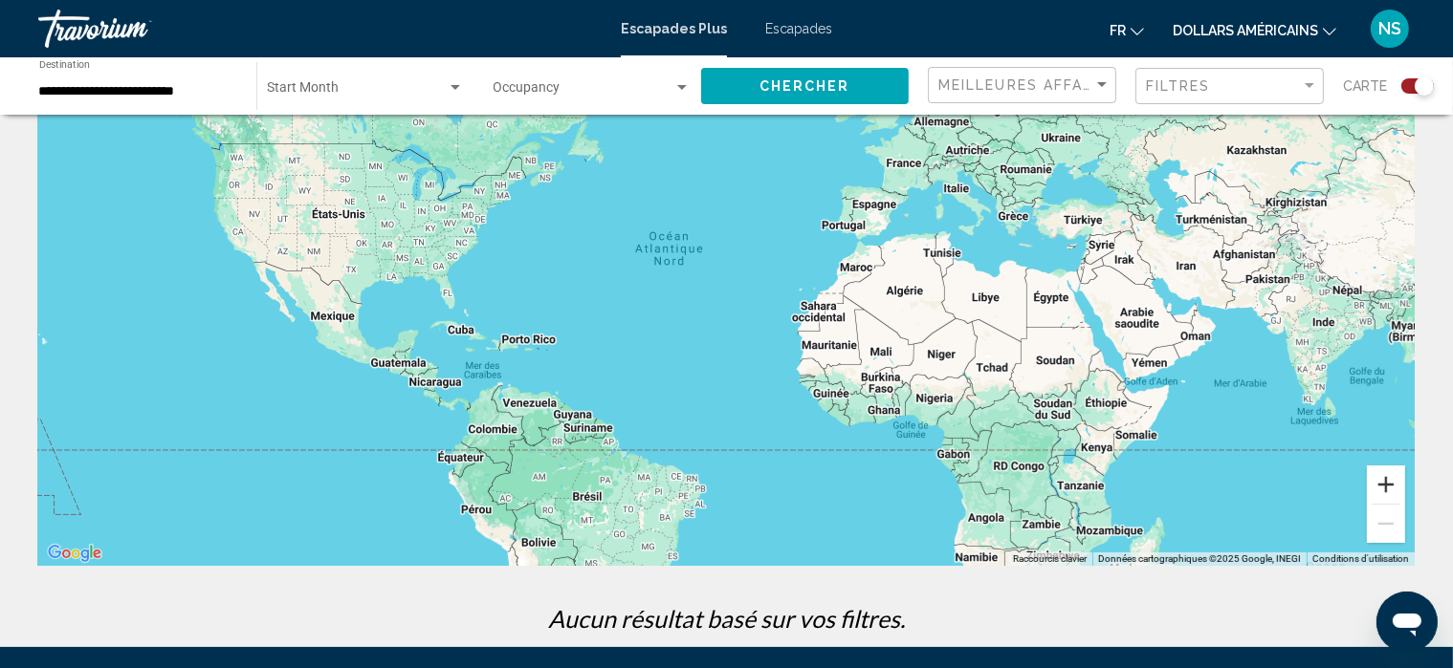
click at [1388, 492] on button "Zoom avant" at bounding box center [1386, 485] width 38 height 38
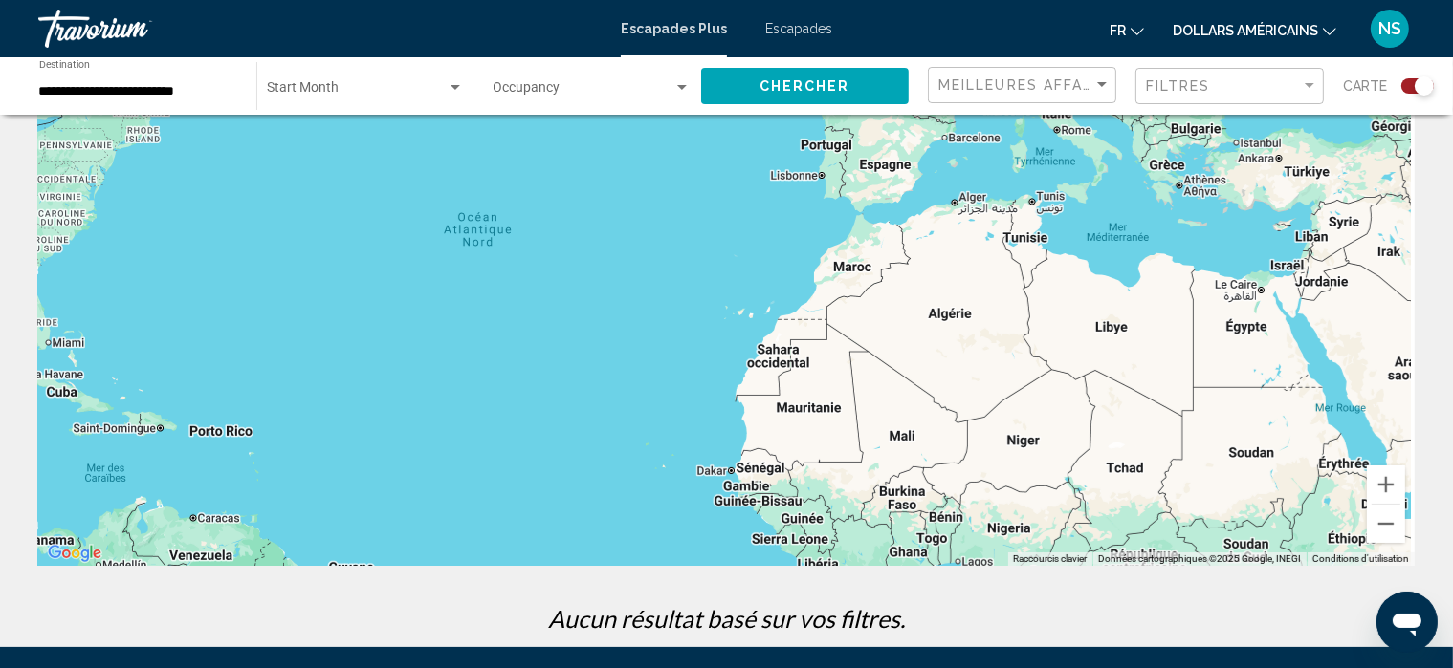
drag, startPoint x: 1083, startPoint y: 427, endPoint x: 880, endPoint y: 479, distance: 209.2
click at [880, 479] on div "Contenu principal" at bounding box center [726, 279] width 1376 height 574
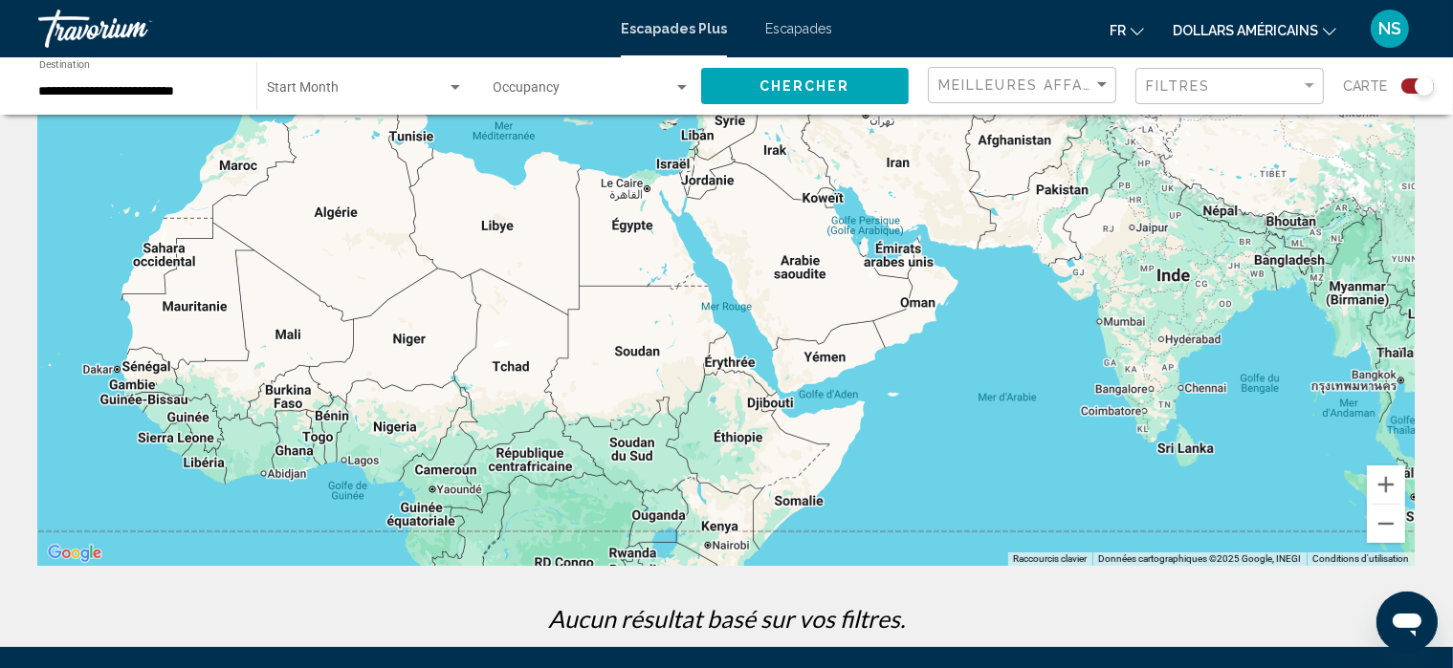
drag, startPoint x: 1138, startPoint y: 470, endPoint x: 656, endPoint y: 286, distance: 515.8
click at [656, 286] on div "Contenu principal" at bounding box center [726, 279] width 1376 height 574
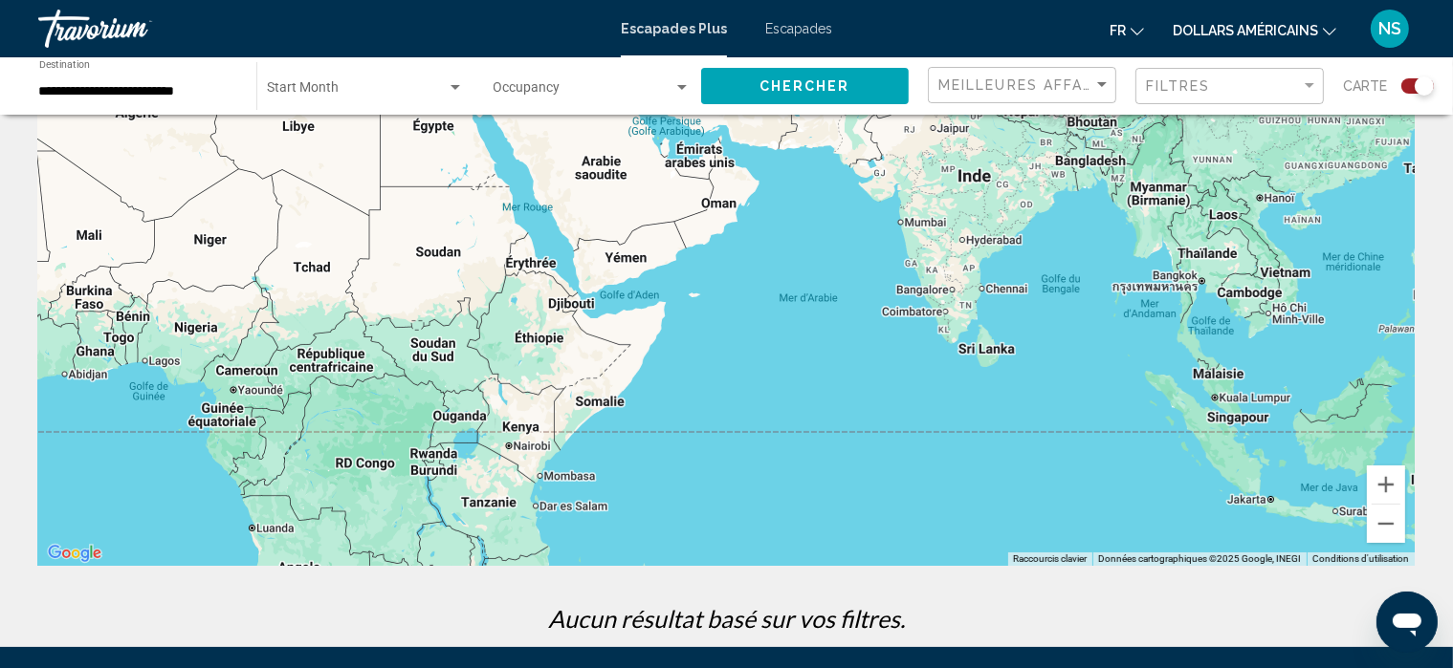
drag, startPoint x: 991, startPoint y: 381, endPoint x: 788, endPoint y: 278, distance: 227.1
click at [788, 278] on div "Contenu principal" at bounding box center [726, 279] width 1376 height 574
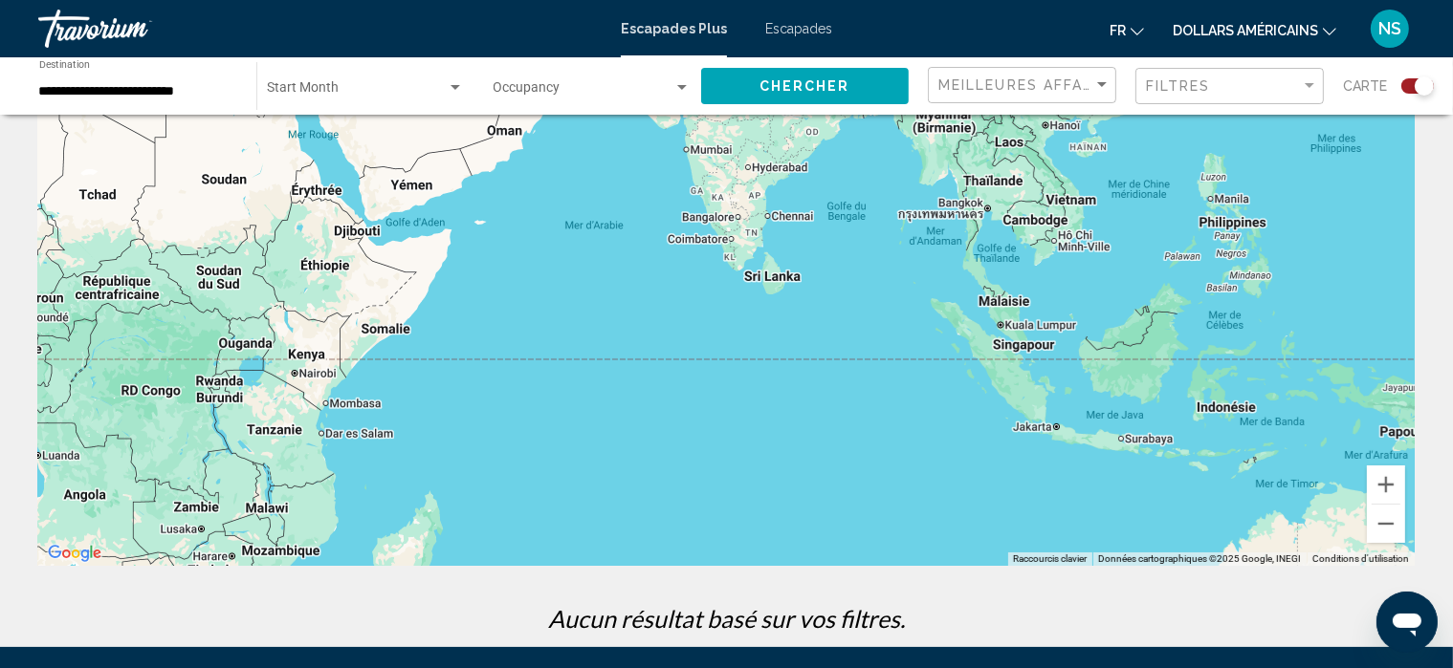
drag, startPoint x: 1089, startPoint y: 377, endPoint x: 868, endPoint y: 295, distance: 235.4
click at [868, 295] on div "Contenu principal" at bounding box center [726, 279] width 1376 height 574
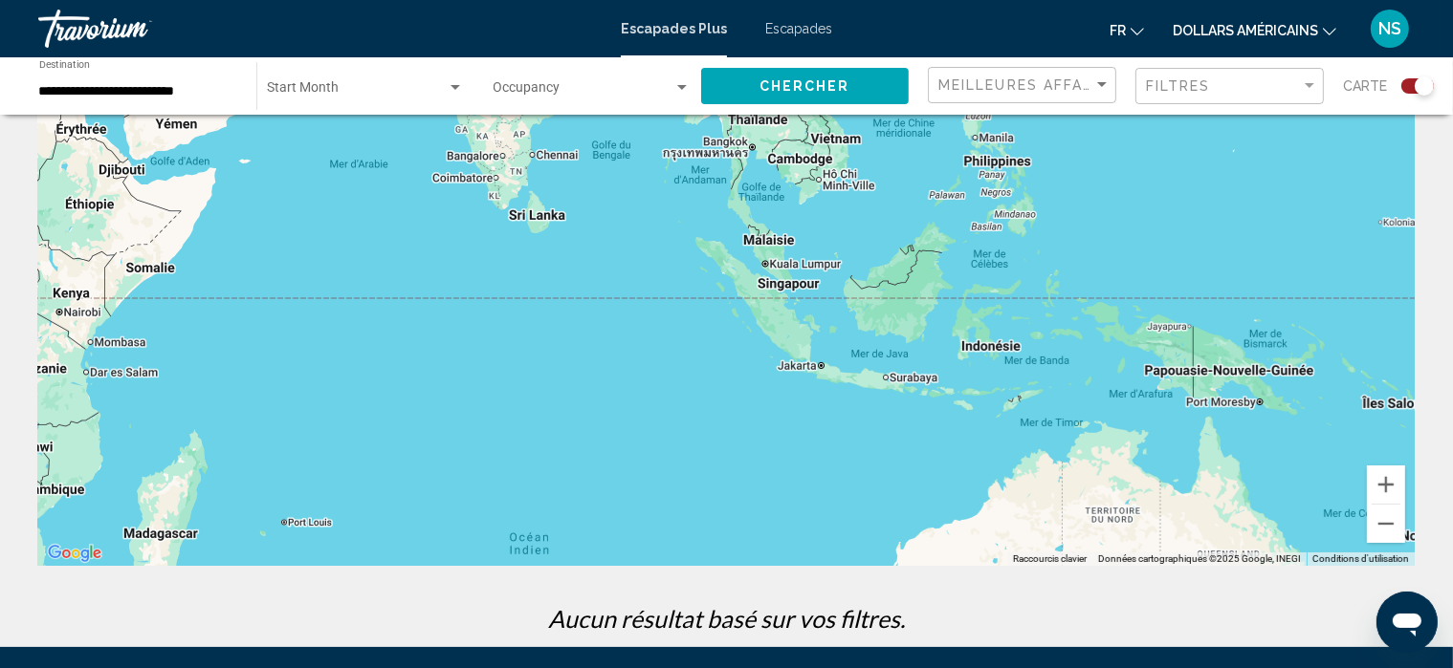
drag, startPoint x: 1267, startPoint y: 380, endPoint x: 1020, endPoint y: 321, distance: 253.5
click at [1020, 321] on div "Contenu principal" at bounding box center [726, 279] width 1376 height 574
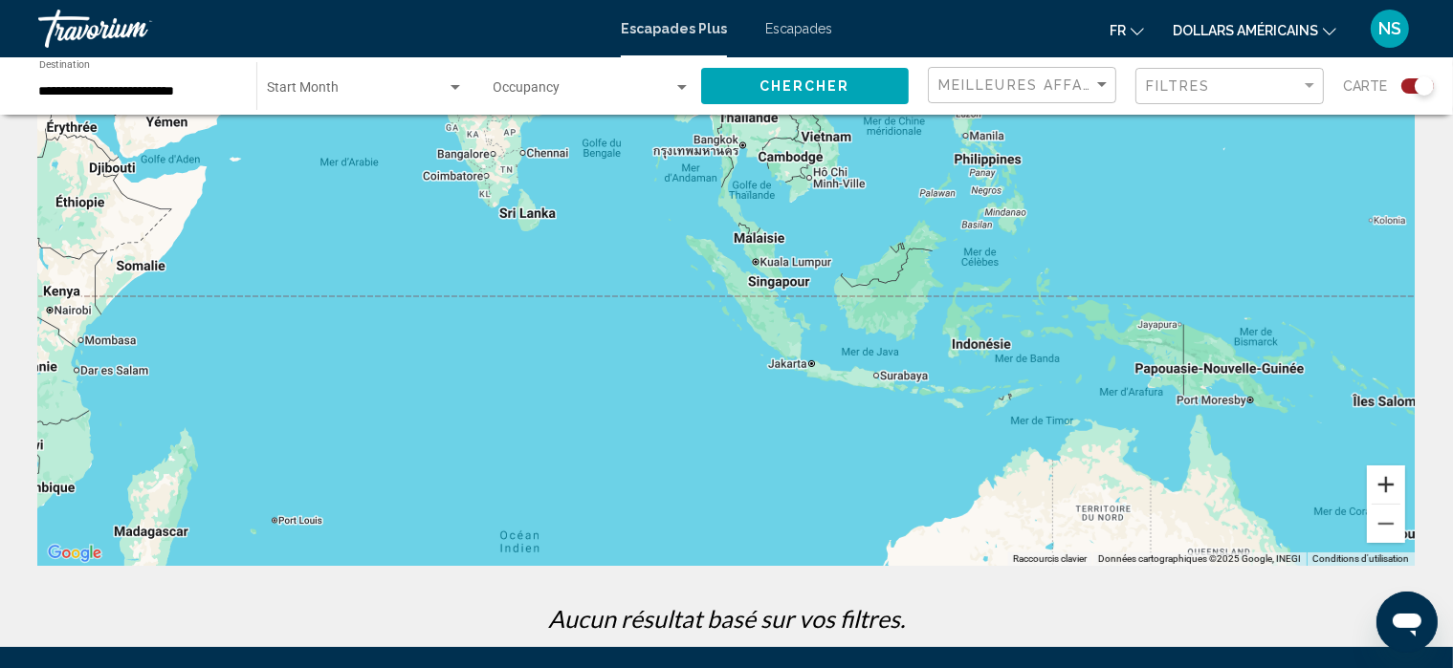
click at [1385, 483] on button "Zoom avant" at bounding box center [1386, 485] width 38 height 38
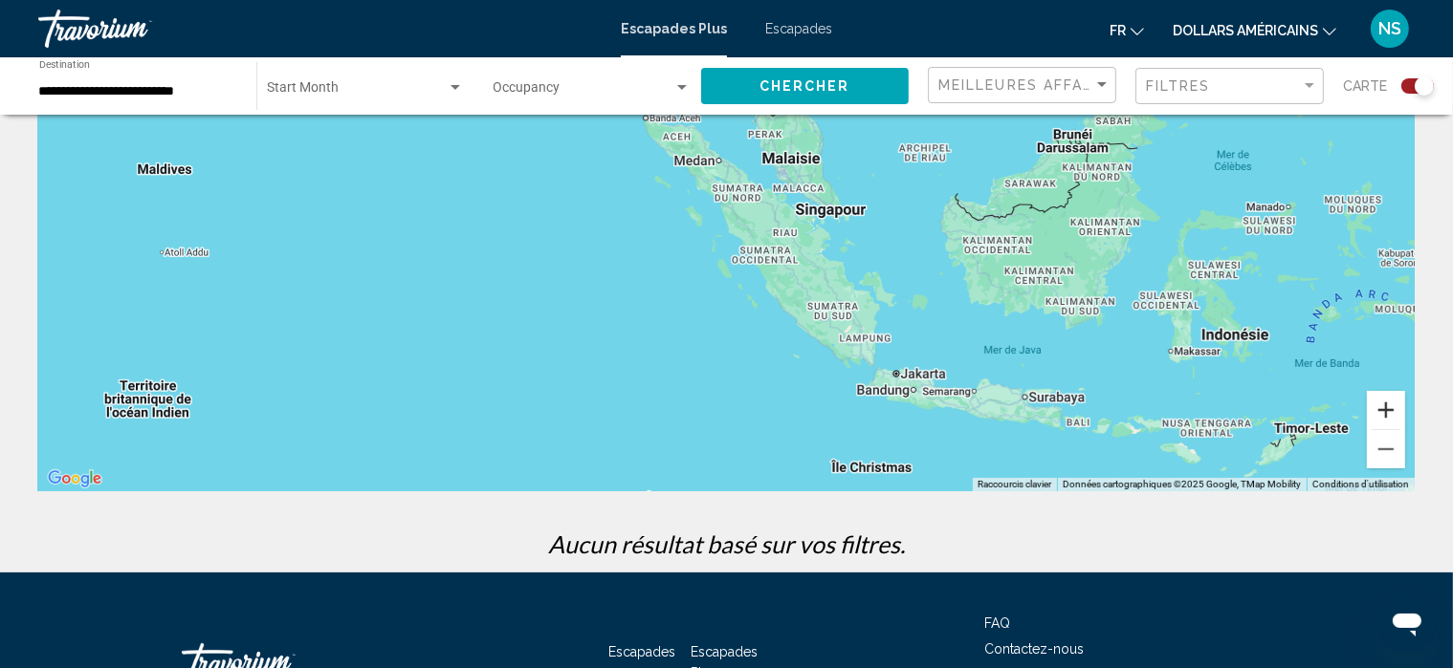
scroll to position [218, 0]
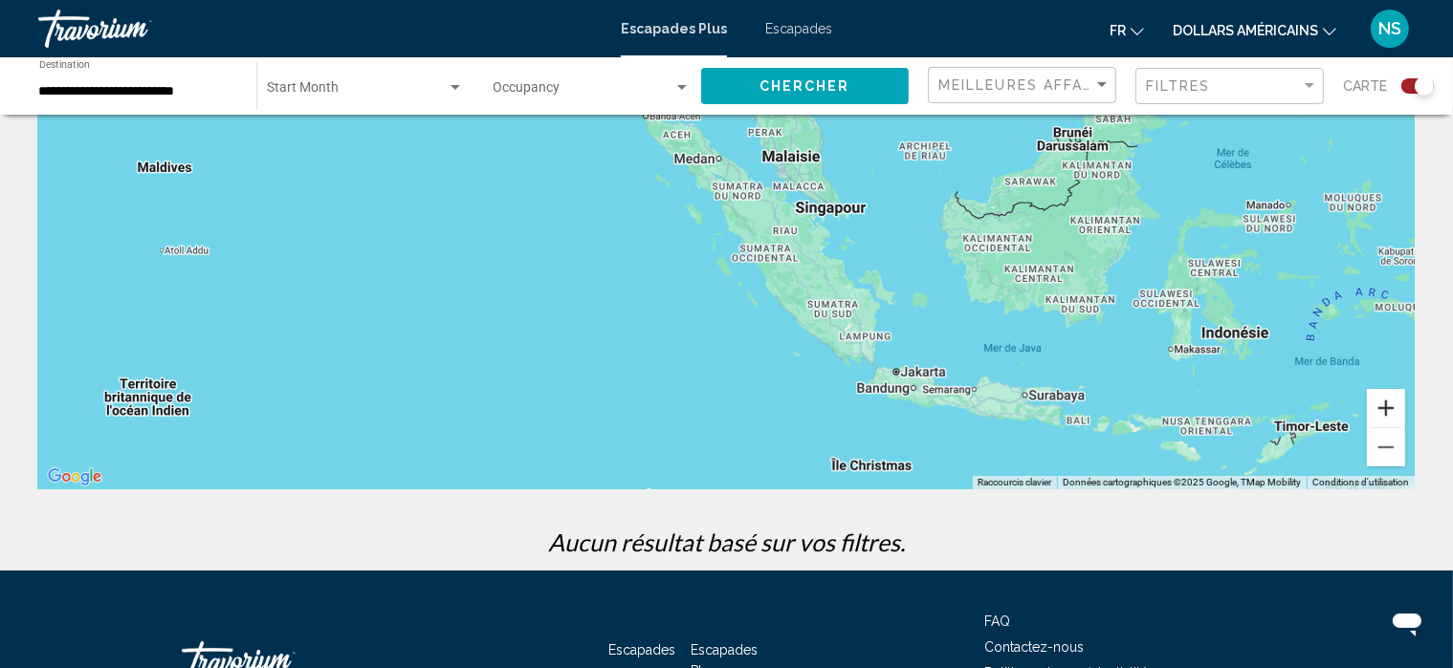
click at [1395, 408] on button "Zoom avant" at bounding box center [1386, 408] width 38 height 38
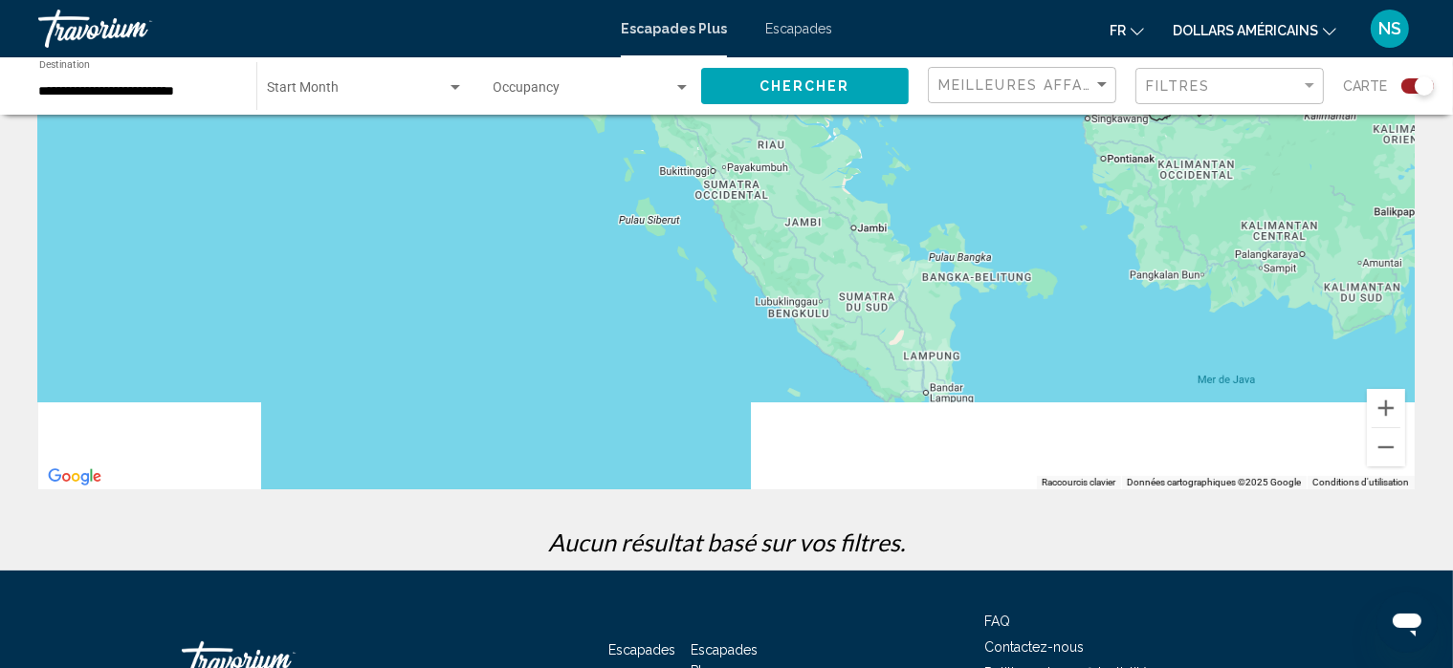
drag, startPoint x: 1113, startPoint y: 343, endPoint x: 1015, endPoint y: 179, distance: 191.7
click at [1015, 179] on div "Contenu principal" at bounding box center [726, 203] width 1376 height 574
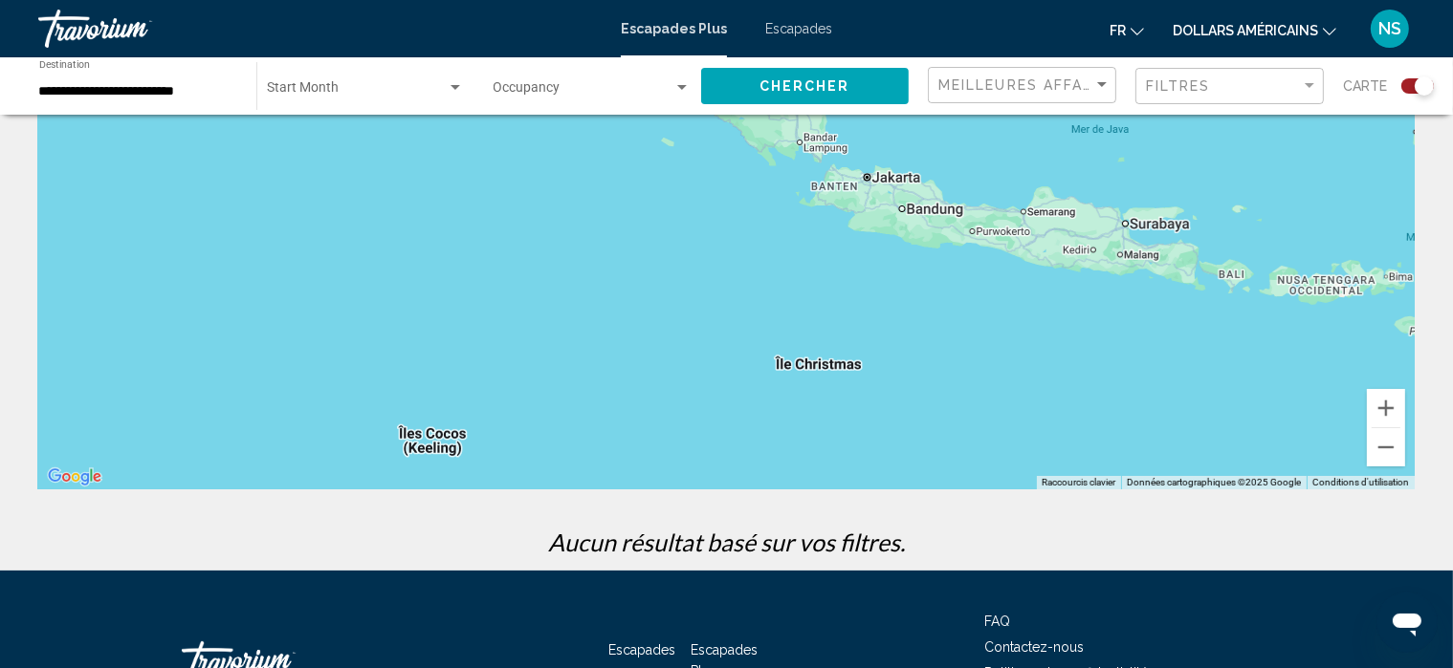
drag, startPoint x: 1041, startPoint y: 309, endPoint x: 942, endPoint y: 118, distance: 215.6
click at [942, 118] on div "Contenu principal" at bounding box center [726, 203] width 1376 height 574
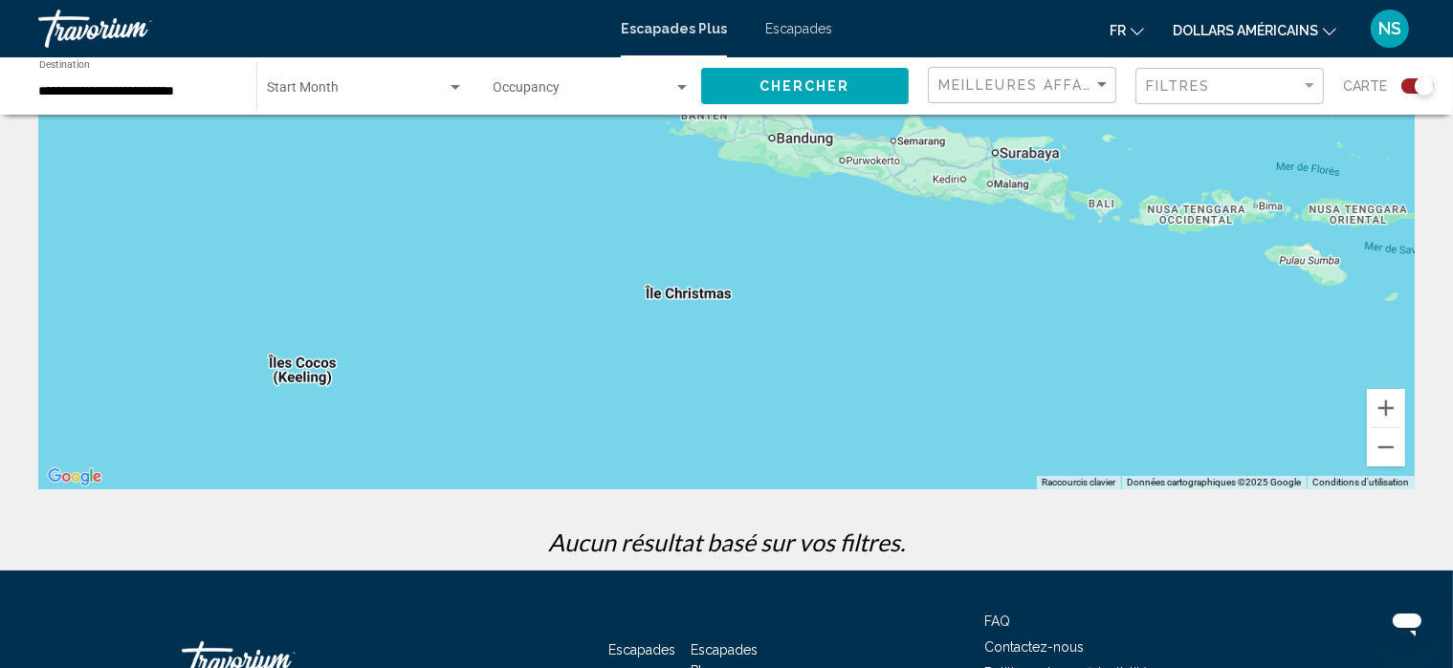
drag, startPoint x: 1093, startPoint y: 267, endPoint x: 960, endPoint y: 194, distance: 151.5
click at [960, 194] on div "Contenu principal" at bounding box center [726, 203] width 1376 height 574
click at [1100, 207] on div "Contenu principal" at bounding box center [726, 203] width 1376 height 574
click at [1392, 412] on button "Zoom avant" at bounding box center [1386, 408] width 38 height 38
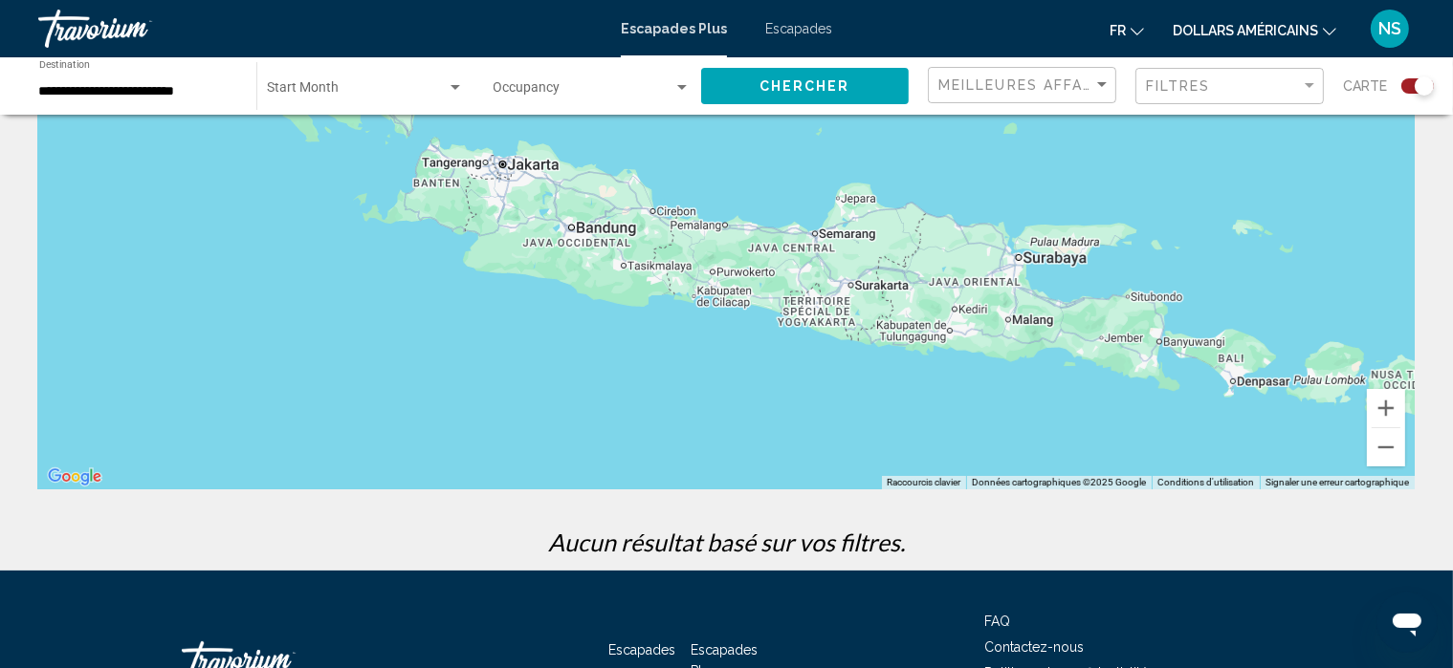
drag, startPoint x: 1208, startPoint y: 190, endPoint x: 937, endPoint y: 346, distance: 312.3
click at [937, 346] on div "Contenu principal" at bounding box center [726, 203] width 1376 height 574
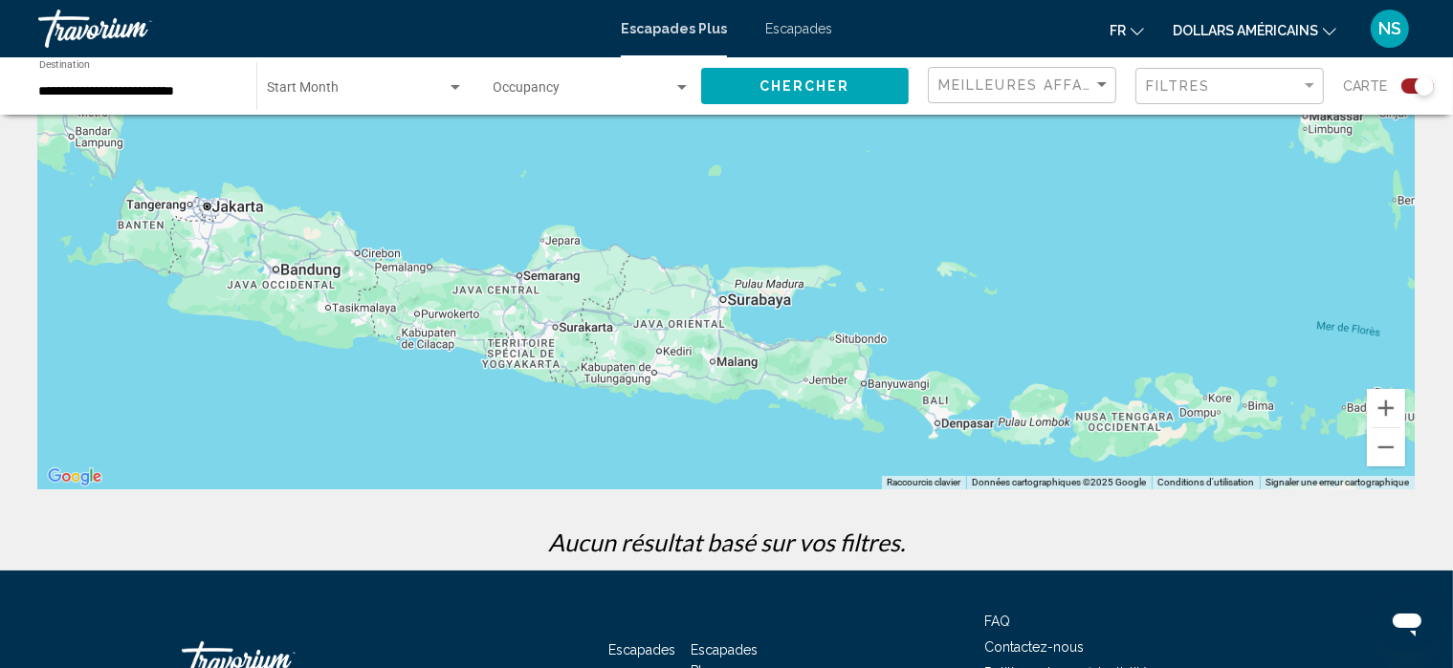
drag, startPoint x: 952, startPoint y: 317, endPoint x: 681, endPoint y: 361, distance: 275.0
click at [681, 361] on div "Contenu principal" at bounding box center [726, 203] width 1376 height 574
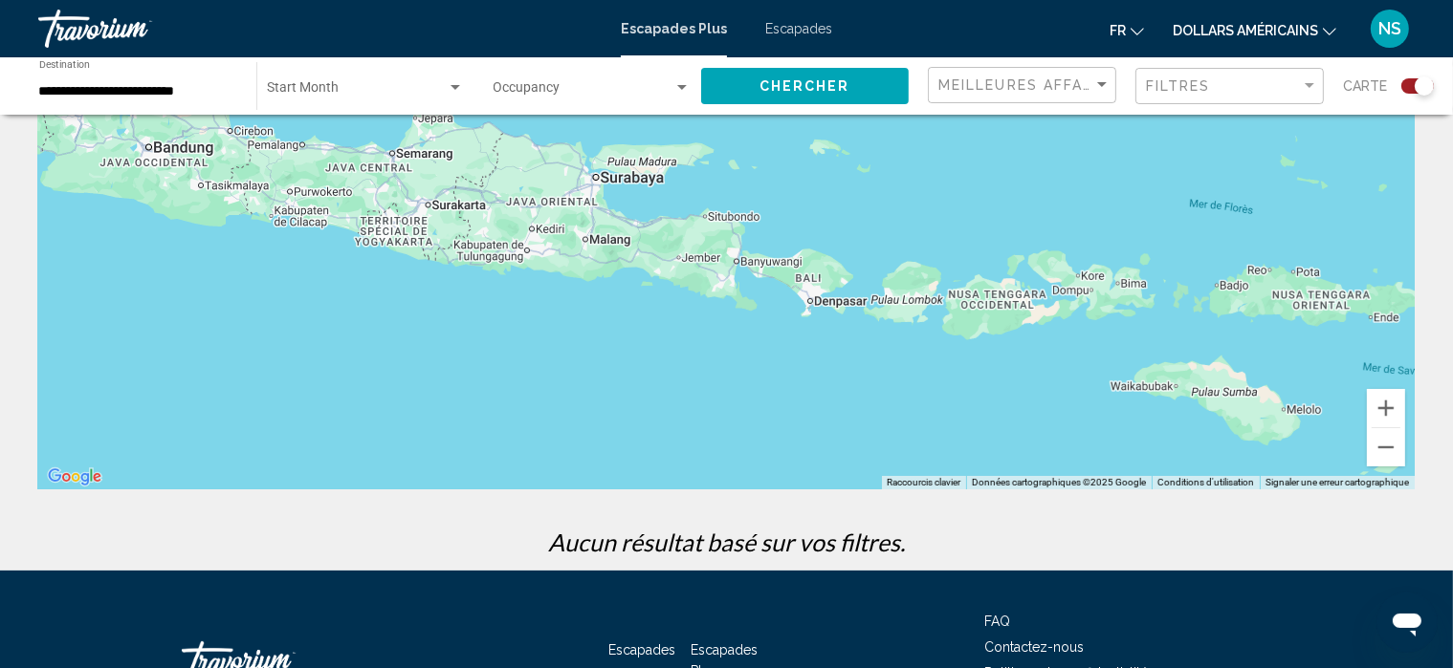
drag, startPoint x: 964, startPoint y: 412, endPoint x: 809, endPoint y: 305, distance: 188.3
click at [809, 305] on div "Contenu principal" at bounding box center [726, 203] width 1376 height 574
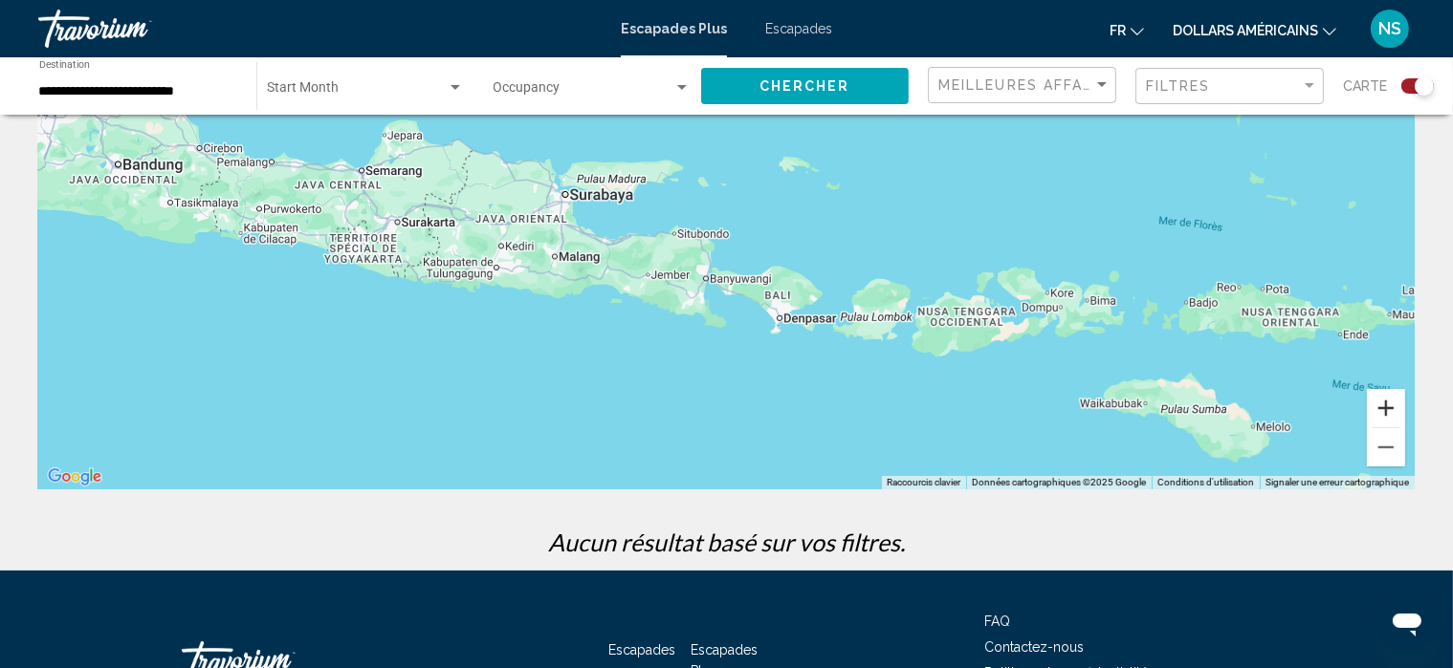
click at [1386, 409] on button "Zoom avant" at bounding box center [1386, 408] width 38 height 38
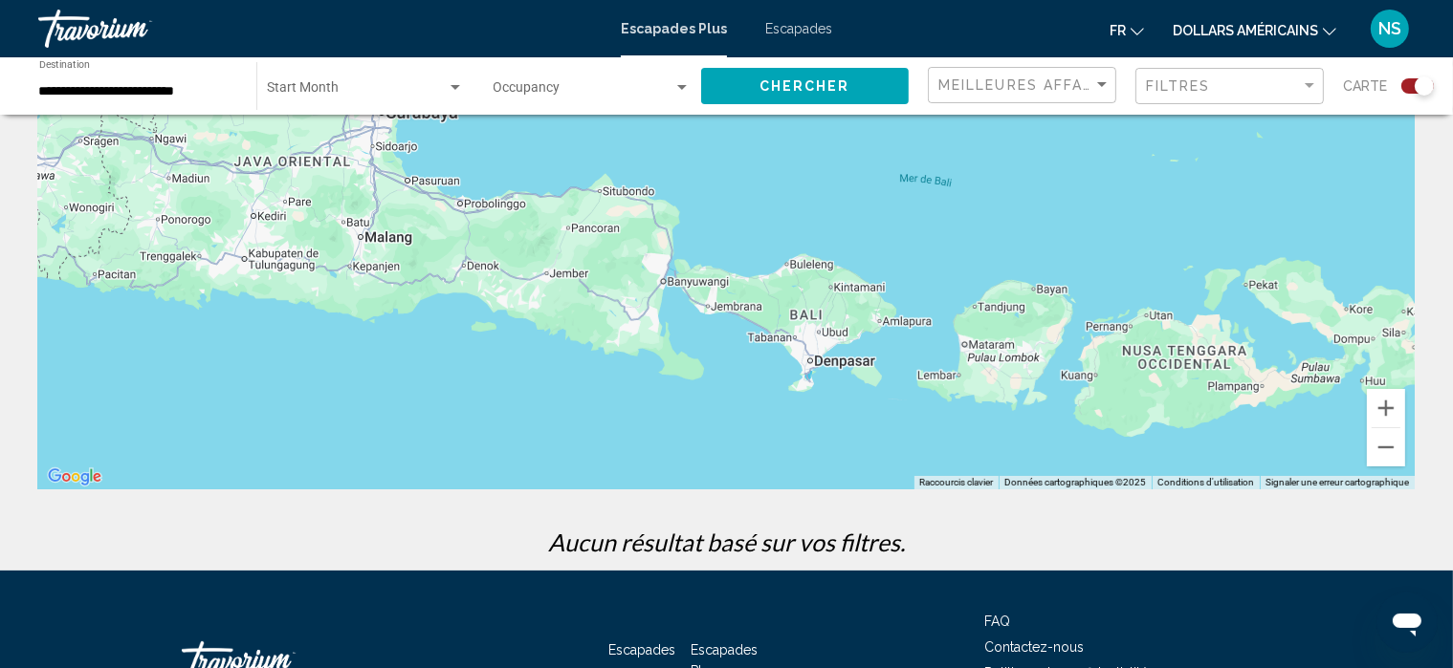
drag, startPoint x: 843, startPoint y: 407, endPoint x: 821, endPoint y: 332, distance: 78.7
click at [821, 332] on div "Contenu principal" at bounding box center [726, 203] width 1376 height 574
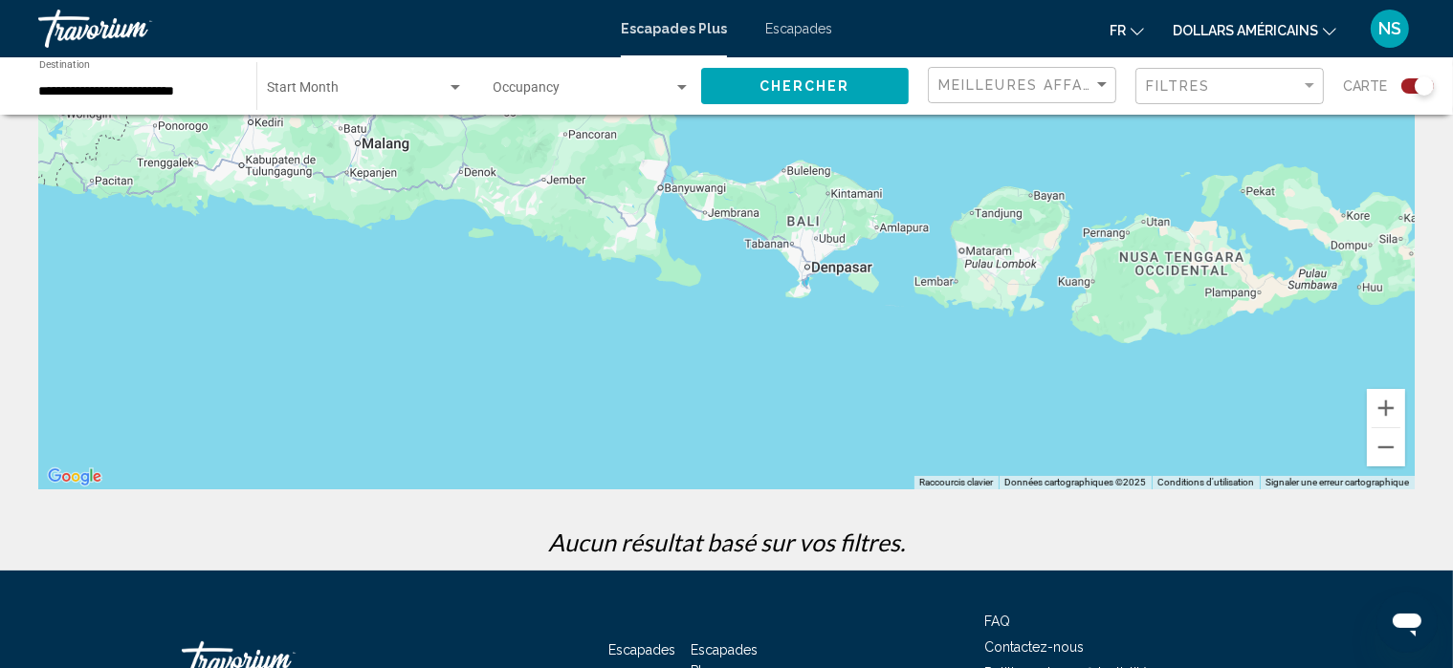
drag, startPoint x: 821, startPoint y: 343, endPoint x: 819, endPoint y: 233, distance: 110.0
click at [819, 233] on div "Contenu principal" at bounding box center [726, 203] width 1376 height 574
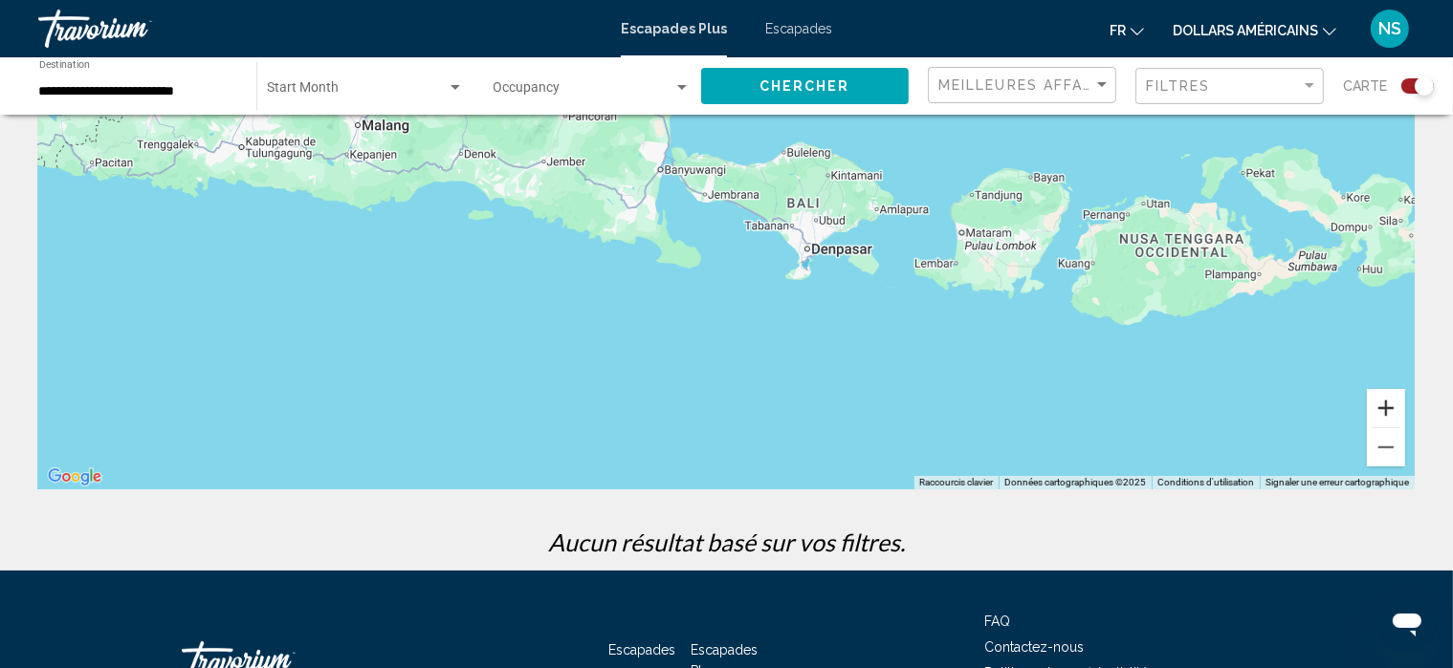
click at [1387, 406] on button "Zoom avant" at bounding box center [1386, 408] width 38 height 38
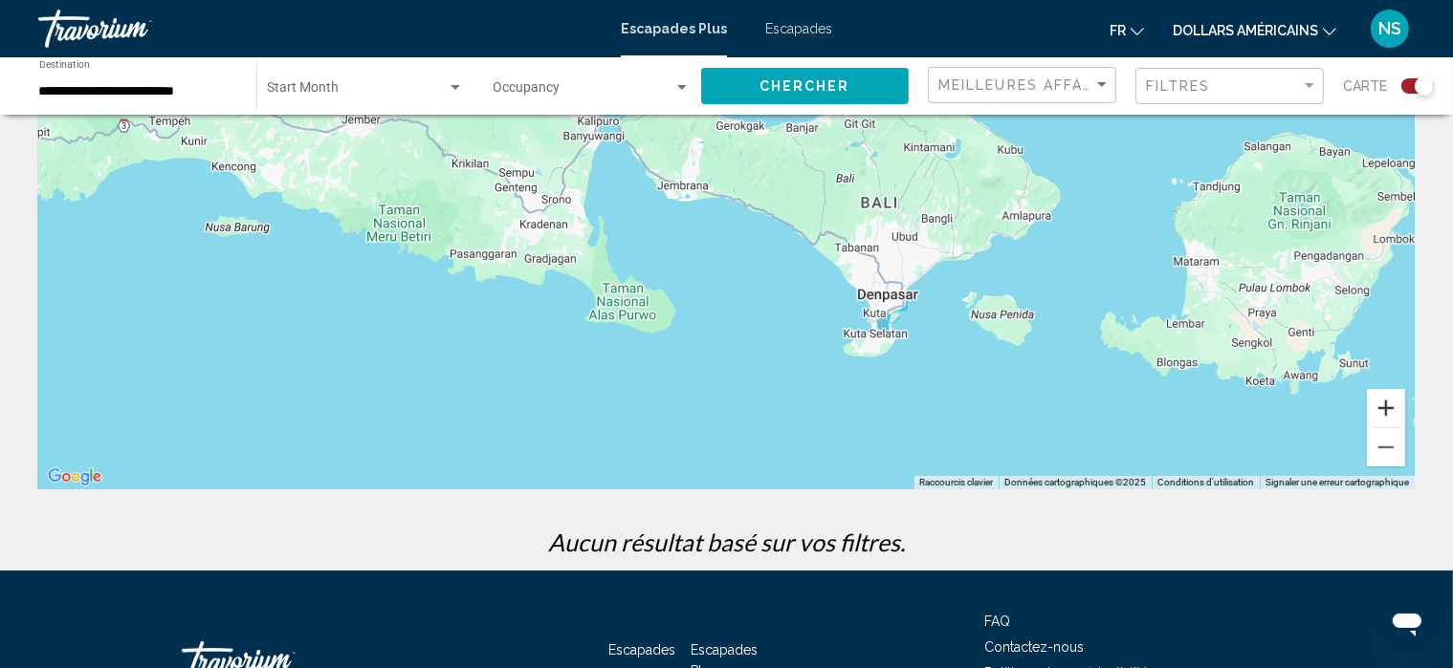
click at [1383, 412] on button "Zoom avant" at bounding box center [1386, 408] width 38 height 38
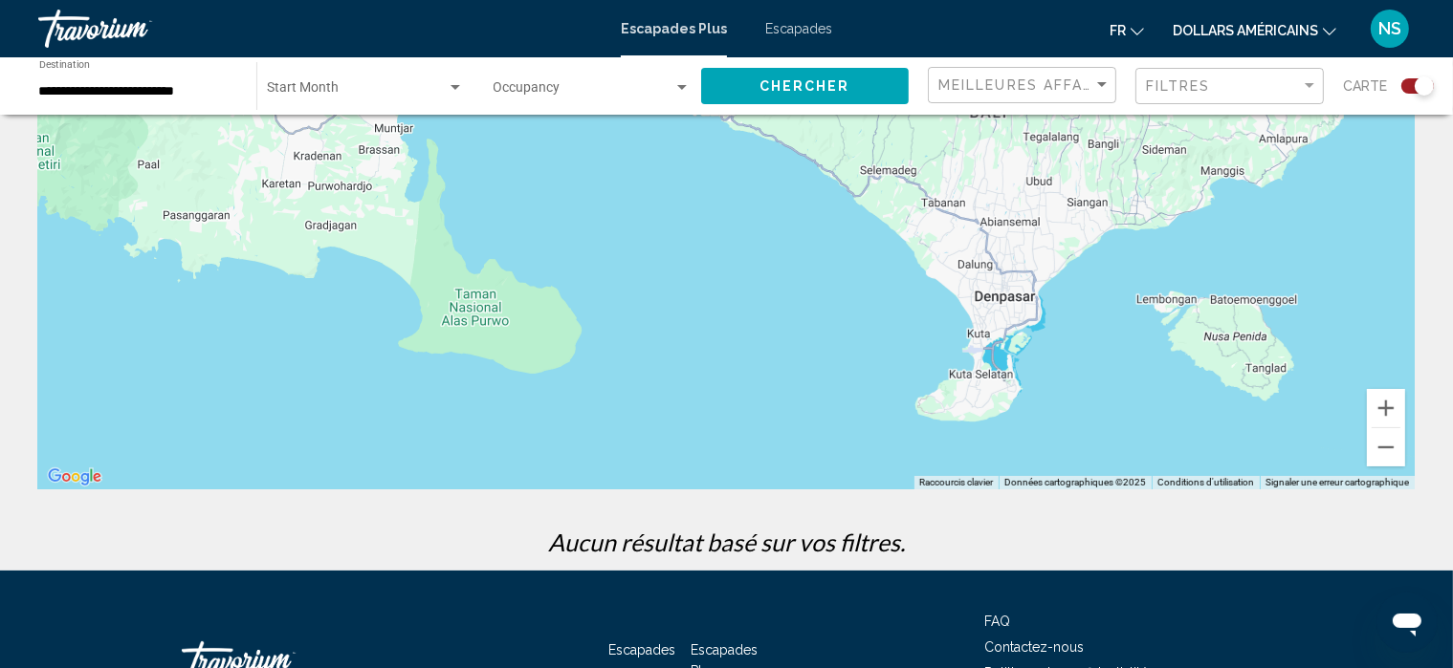
drag, startPoint x: 1110, startPoint y: 361, endPoint x: 1067, endPoint y: 268, distance: 102.3
click at [1067, 268] on div "Contenu principal" at bounding box center [726, 203] width 1376 height 574
click at [979, 368] on div "Contenu principal" at bounding box center [726, 203] width 1376 height 574
click at [1384, 410] on button "Zoom avant" at bounding box center [1386, 408] width 38 height 38
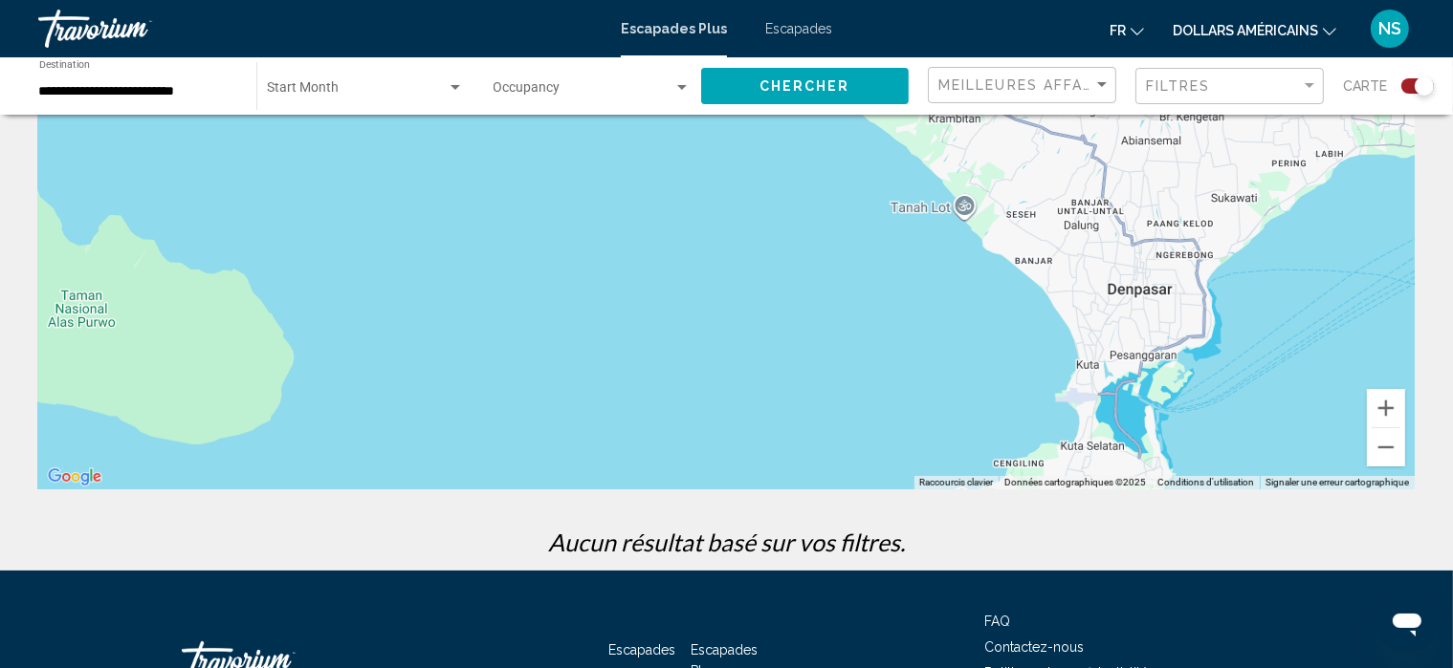
drag, startPoint x: 1175, startPoint y: 367, endPoint x: 1020, endPoint y: 237, distance: 202.3
click at [1020, 237] on div "Contenu principal" at bounding box center [726, 203] width 1376 height 574
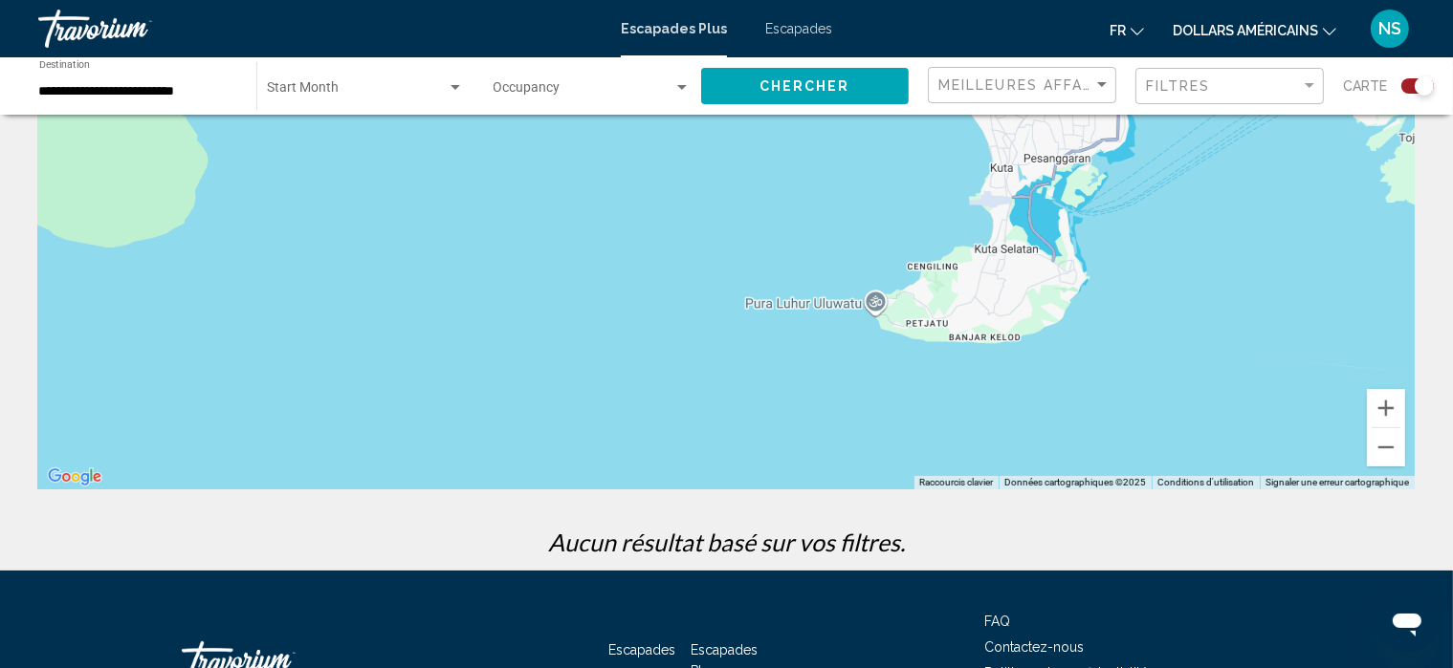
drag, startPoint x: 1075, startPoint y: 306, endPoint x: 998, endPoint y: 153, distance: 171.1
click at [998, 153] on div "Contenu principal" at bounding box center [726, 203] width 1376 height 574
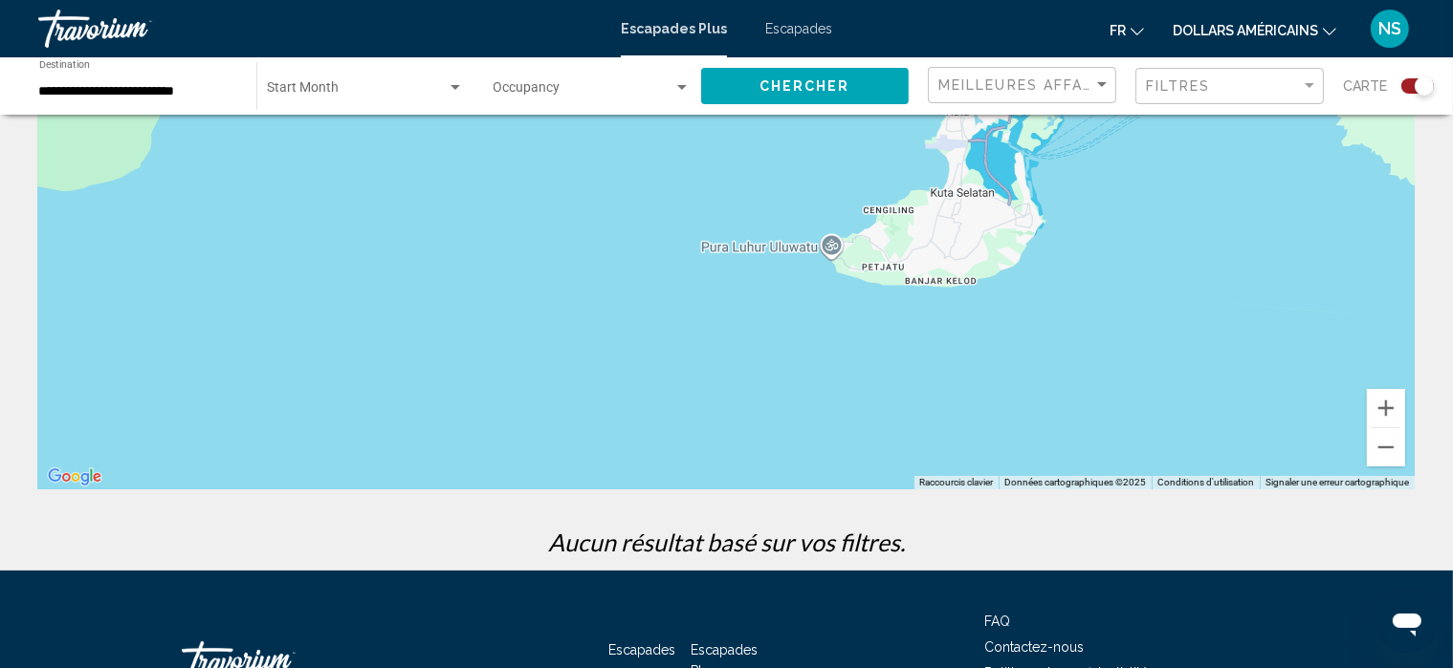
drag, startPoint x: 973, startPoint y: 317, endPoint x: 929, endPoint y: 256, distance: 74.6
click at [929, 256] on div "Contenu principal" at bounding box center [726, 203] width 1376 height 574
click at [1392, 408] on button "Zoom avant" at bounding box center [1386, 408] width 38 height 38
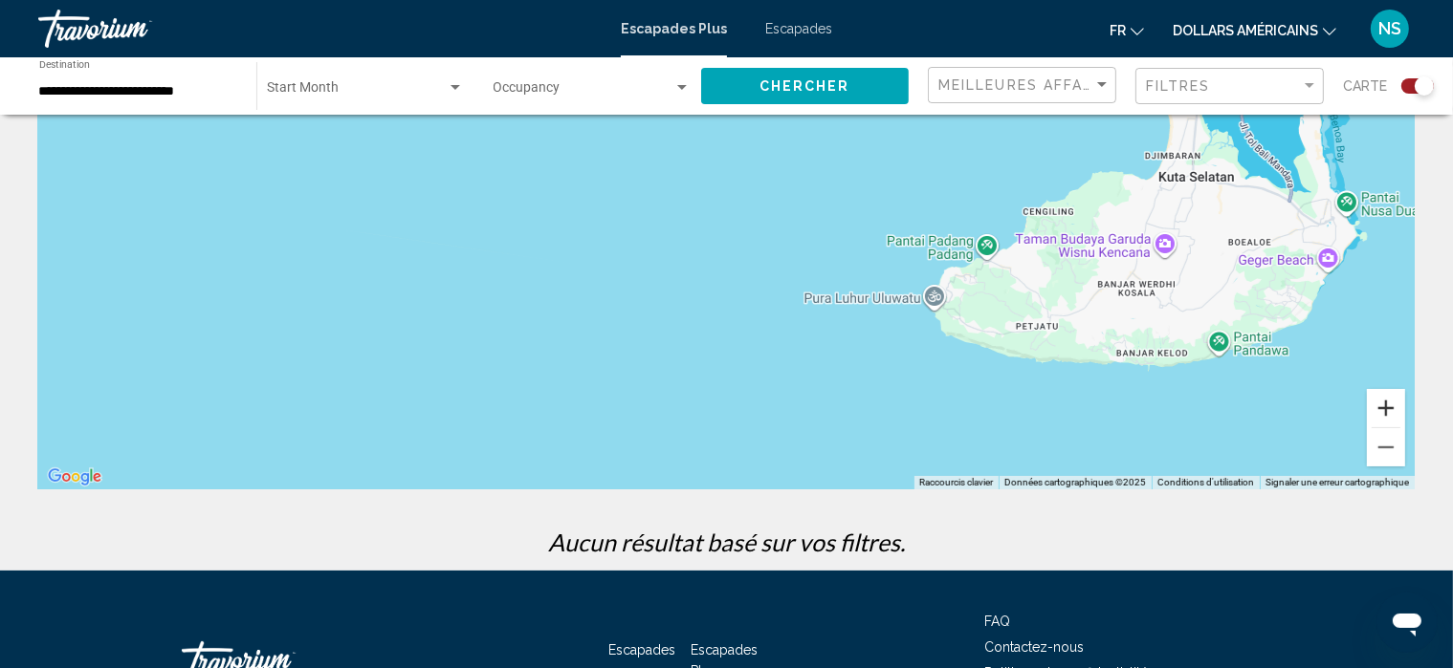
click at [1379, 408] on button "Zoom avant" at bounding box center [1386, 408] width 38 height 38
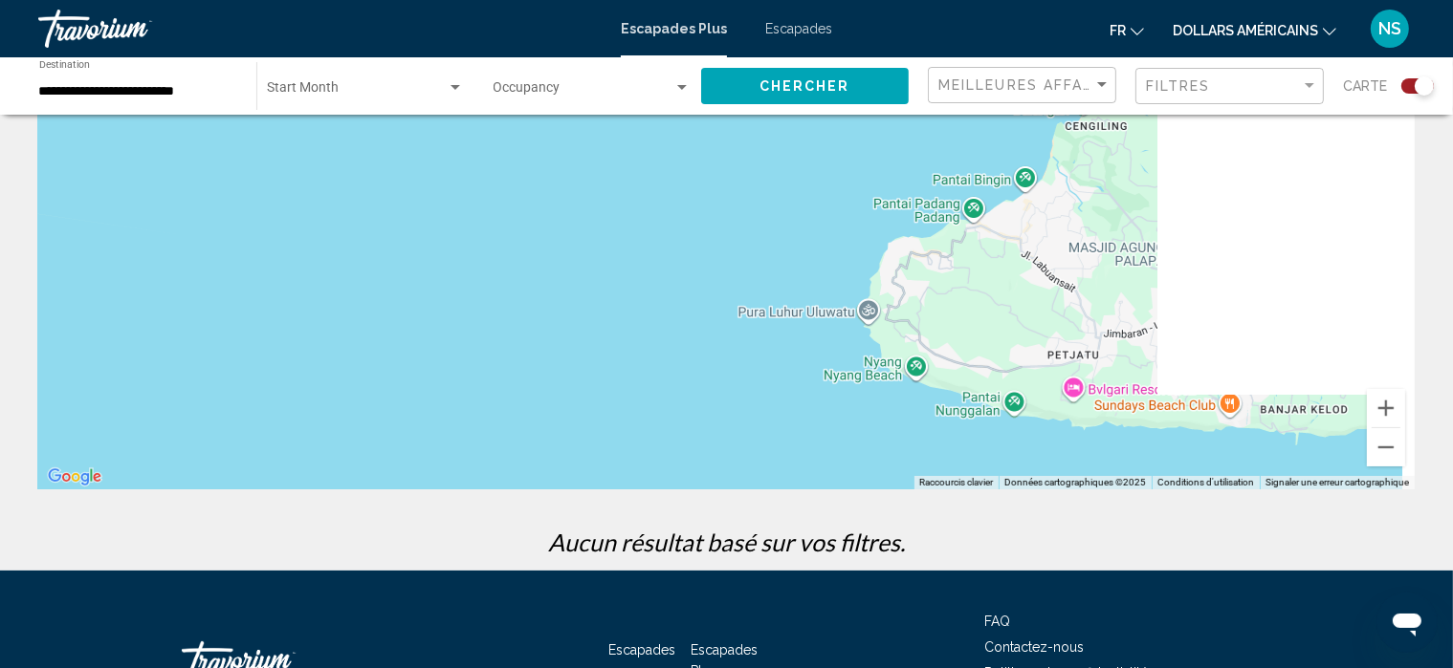
drag, startPoint x: 1321, startPoint y: 379, endPoint x: 1044, endPoint y: 282, distance: 292.8
click at [1044, 282] on div "Contenu principal" at bounding box center [726, 203] width 1376 height 574
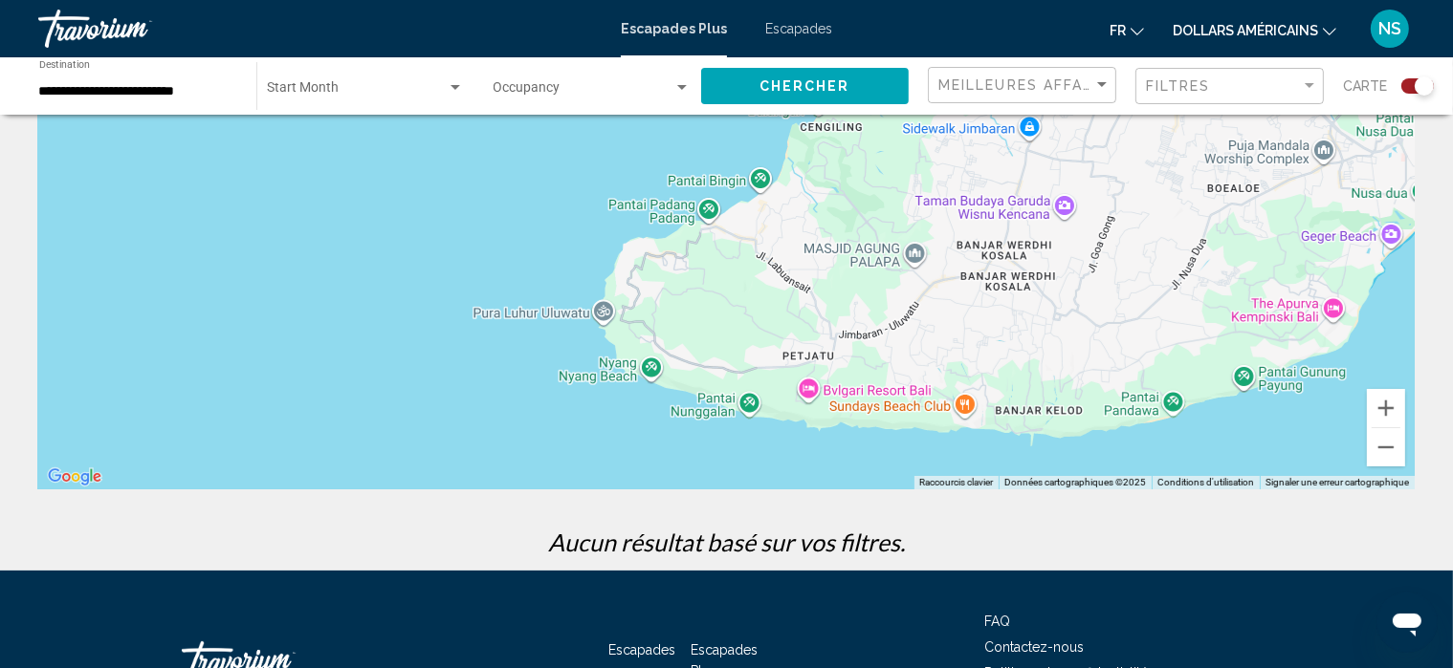
drag, startPoint x: 1120, startPoint y: 281, endPoint x: 852, endPoint y: 282, distance: 267.8
click at [852, 282] on div "Contenu principal" at bounding box center [726, 203] width 1376 height 574
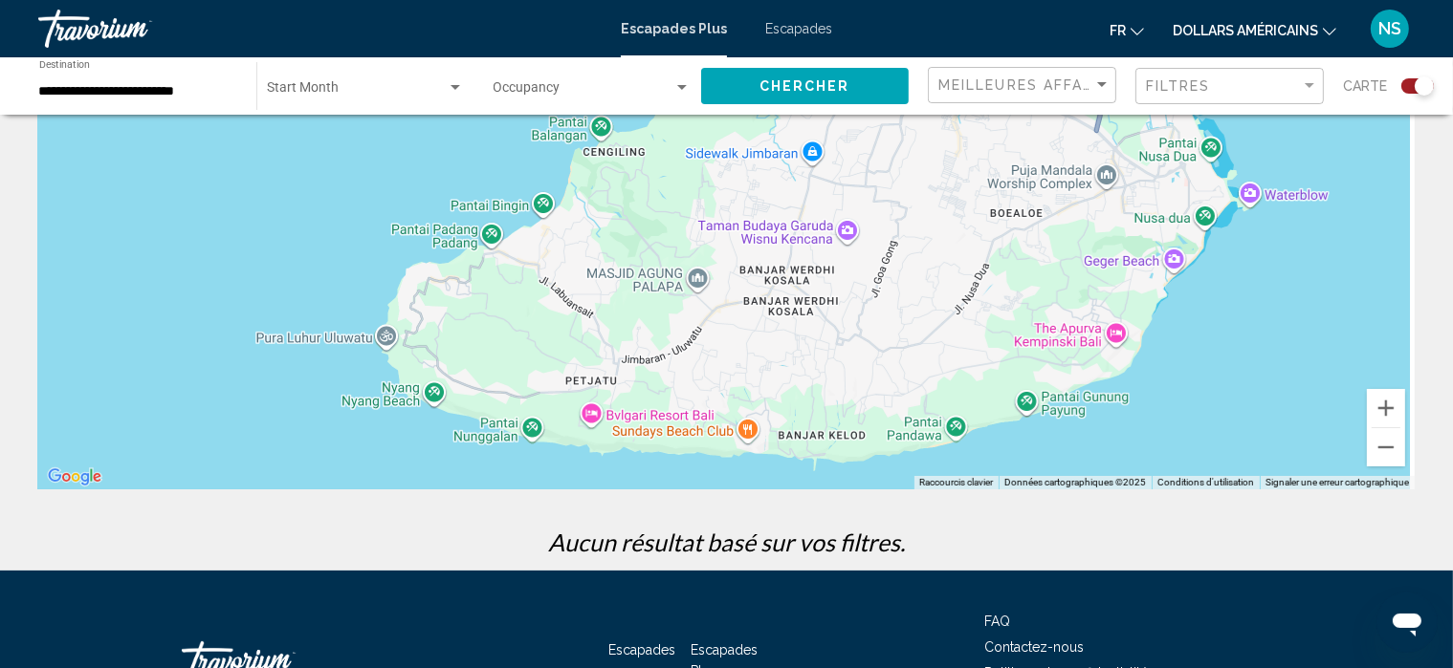
drag, startPoint x: 1115, startPoint y: 245, endPoint x: 895, endPoint y: 270, distance: 221.3
click at [895, 270] on div "Contenu principal" at bounding box center [726, 203] width 1376 height 574
click at [956, 428] on div "Contenu principal" at bounding box center [726, 203] width 1376 height 574
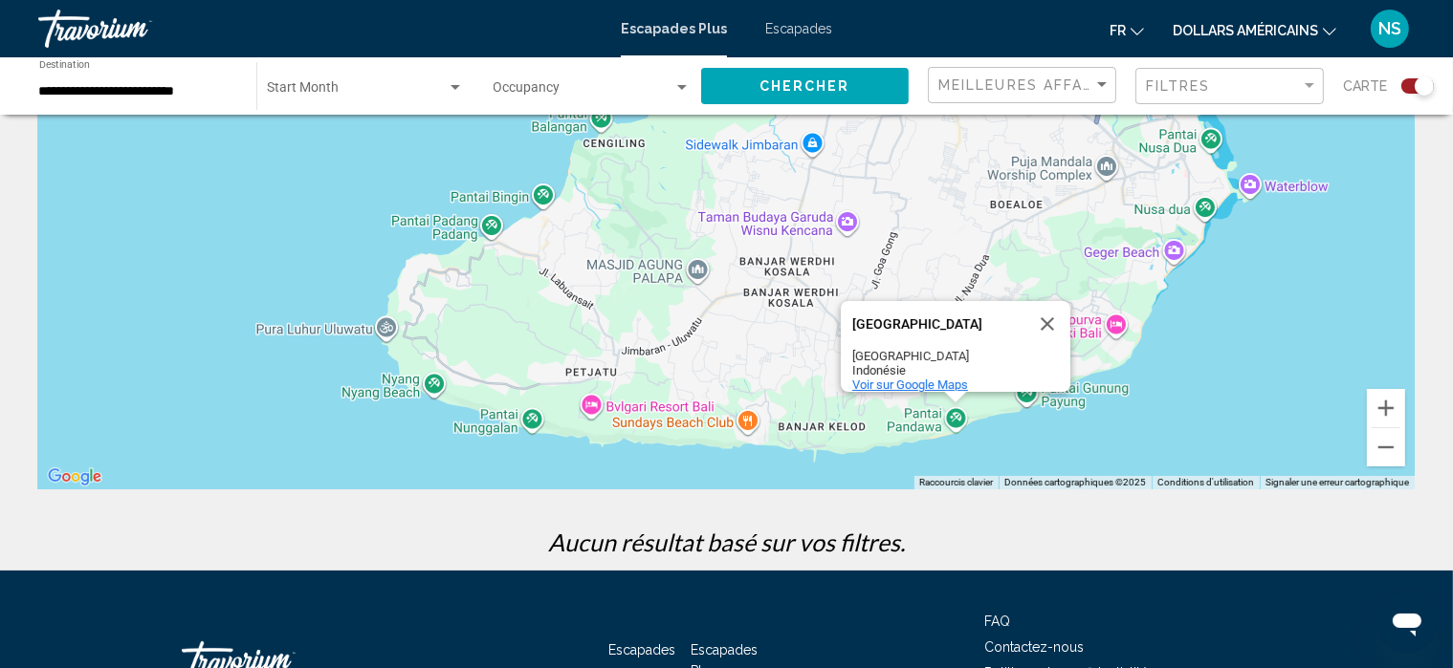
click at [930, 378] on span "Voir sur Google Maps" at bounding box center [910, 385] width 116 height 14
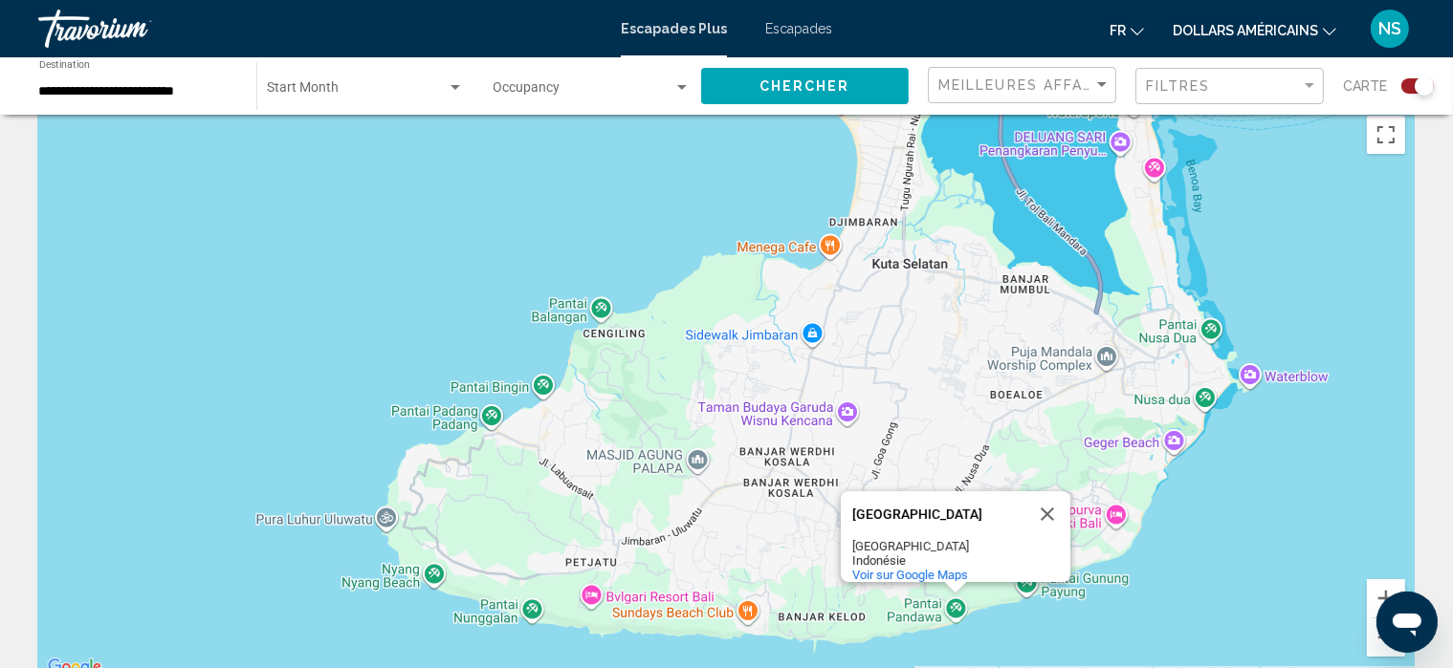
scroll to position [0, 0]
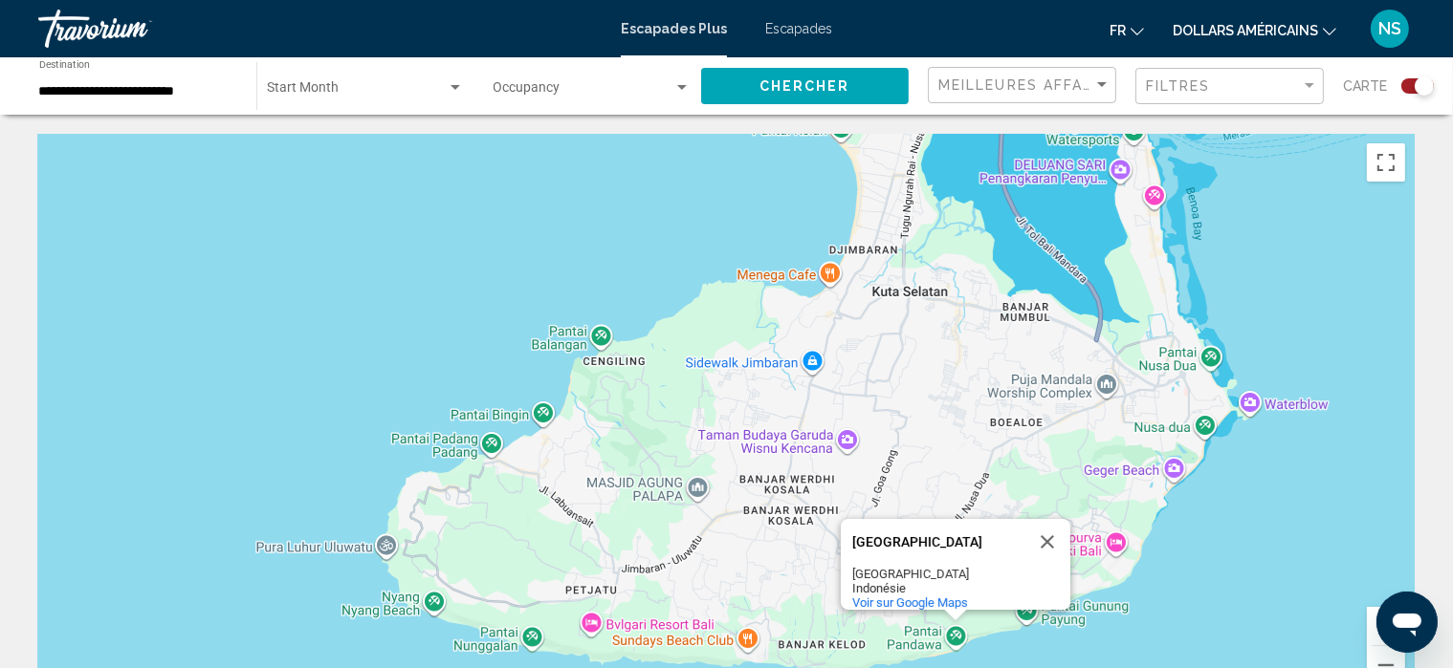
click at [1331, 25] on icon "Changer de devise" at bounding box center [1329, 31] width 13 height 13
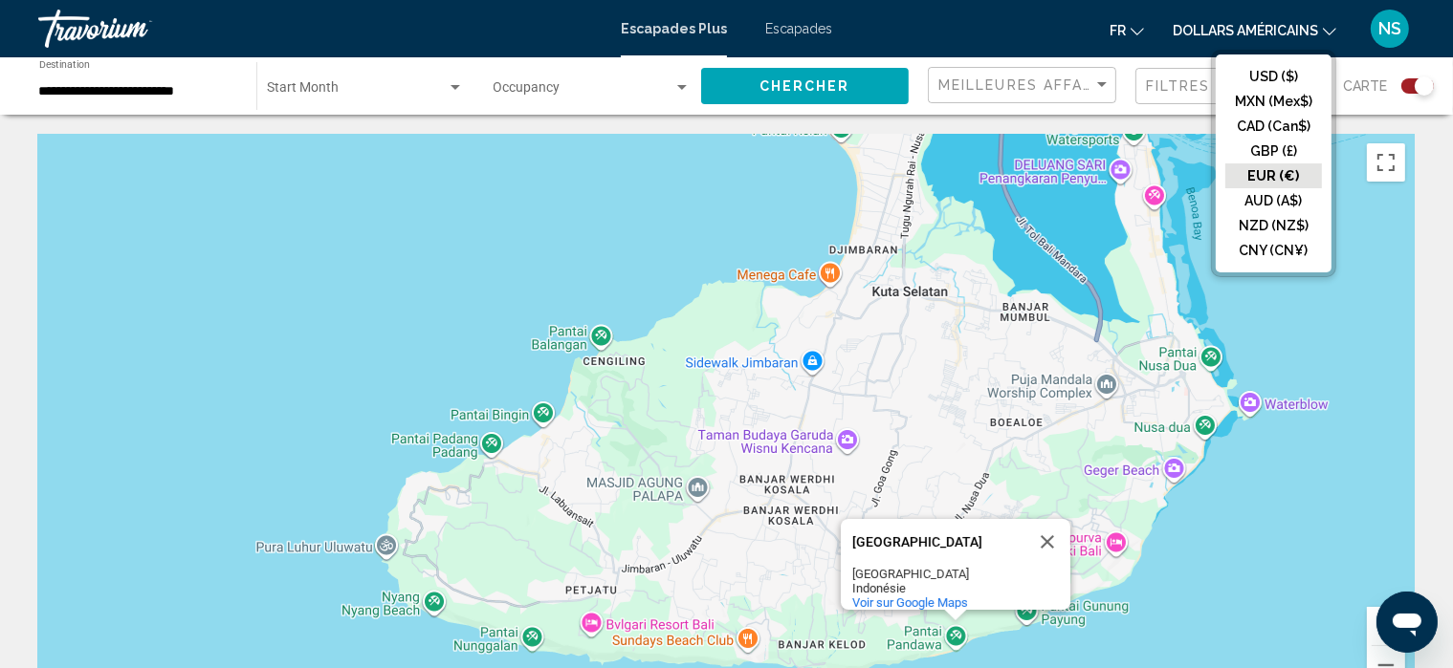
click at [1282, 184] on button "EUR (€)" at bounding box center [1273, 176] width 97 height 25
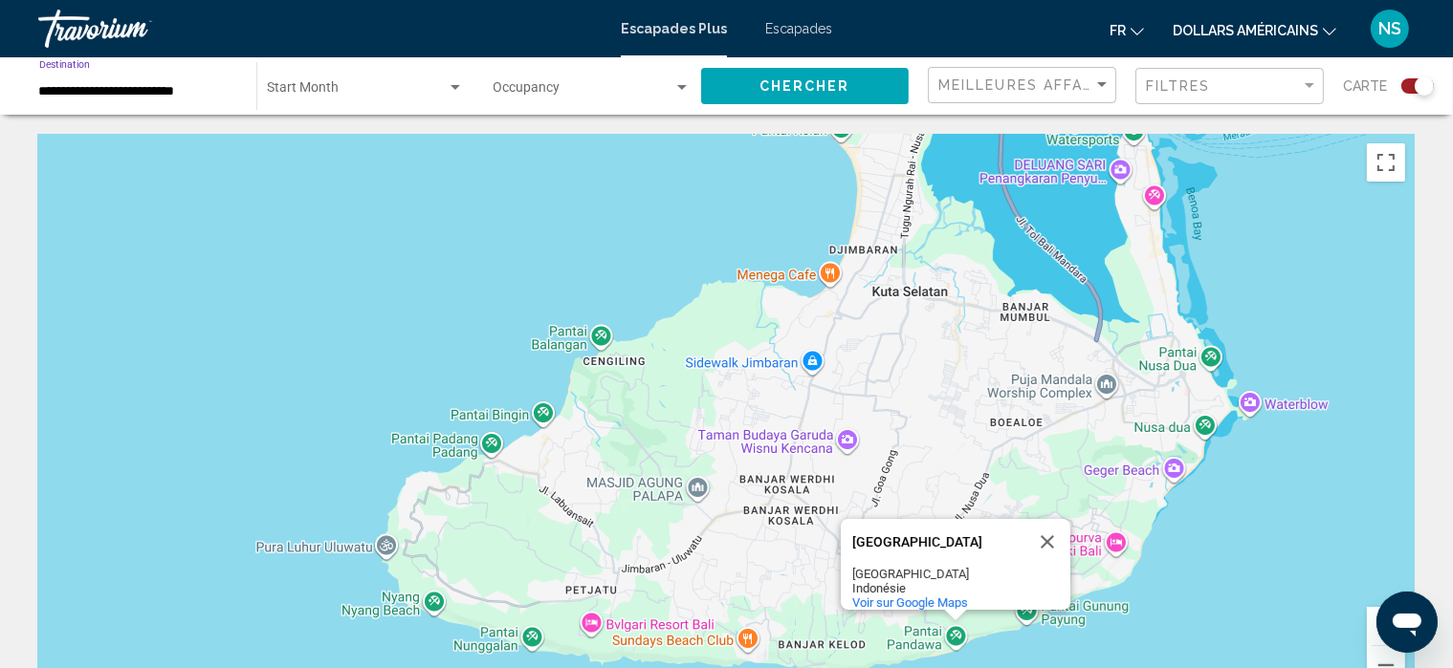
click at [149, 97] on input "**********" at bounding box center [138, 91] width 198 height 15
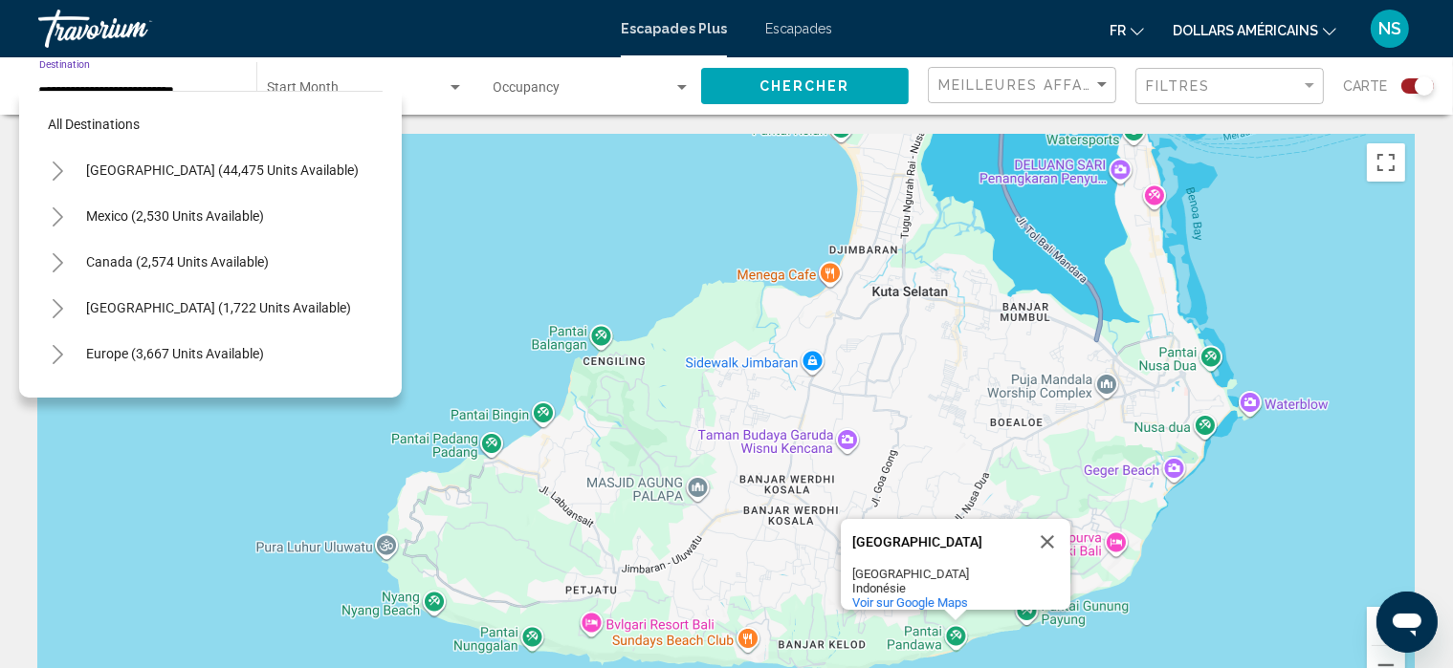
scroll to position [351, 0]
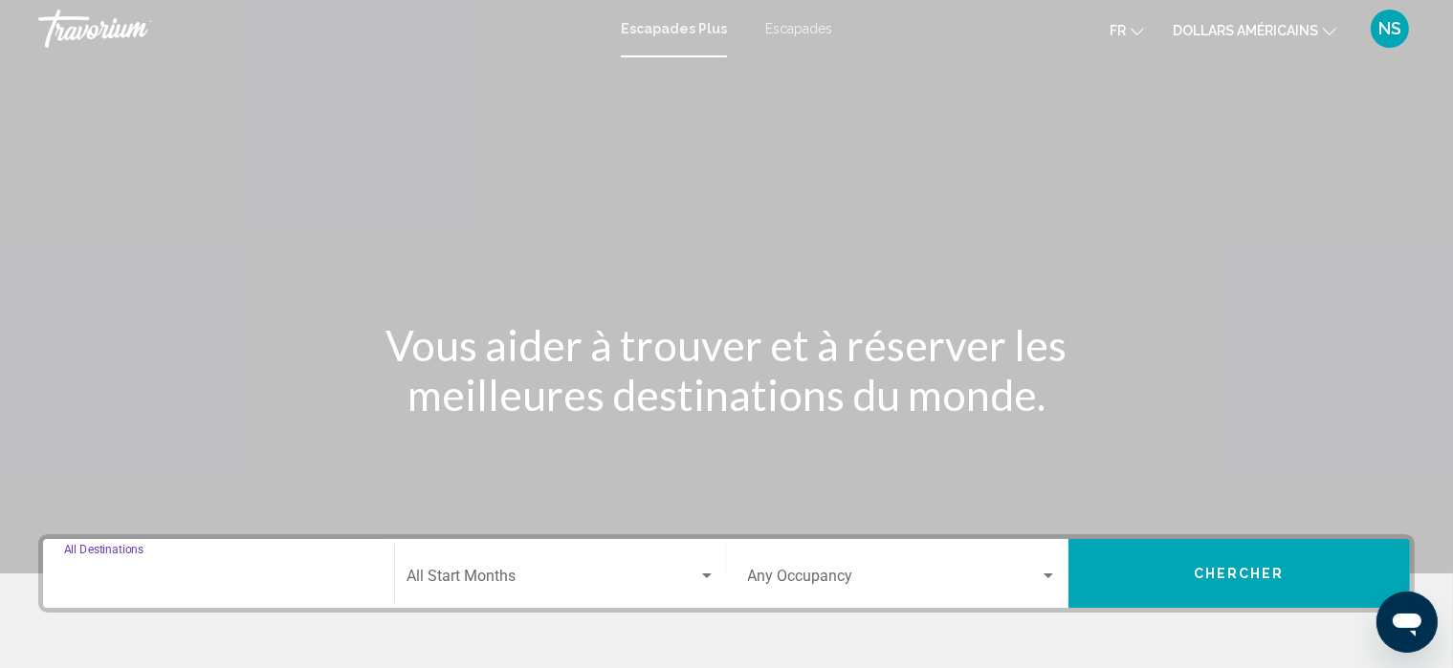
click at [204, 577] on input "Destination All Destinations" at bounding box center [218, 580] width 309 height 17
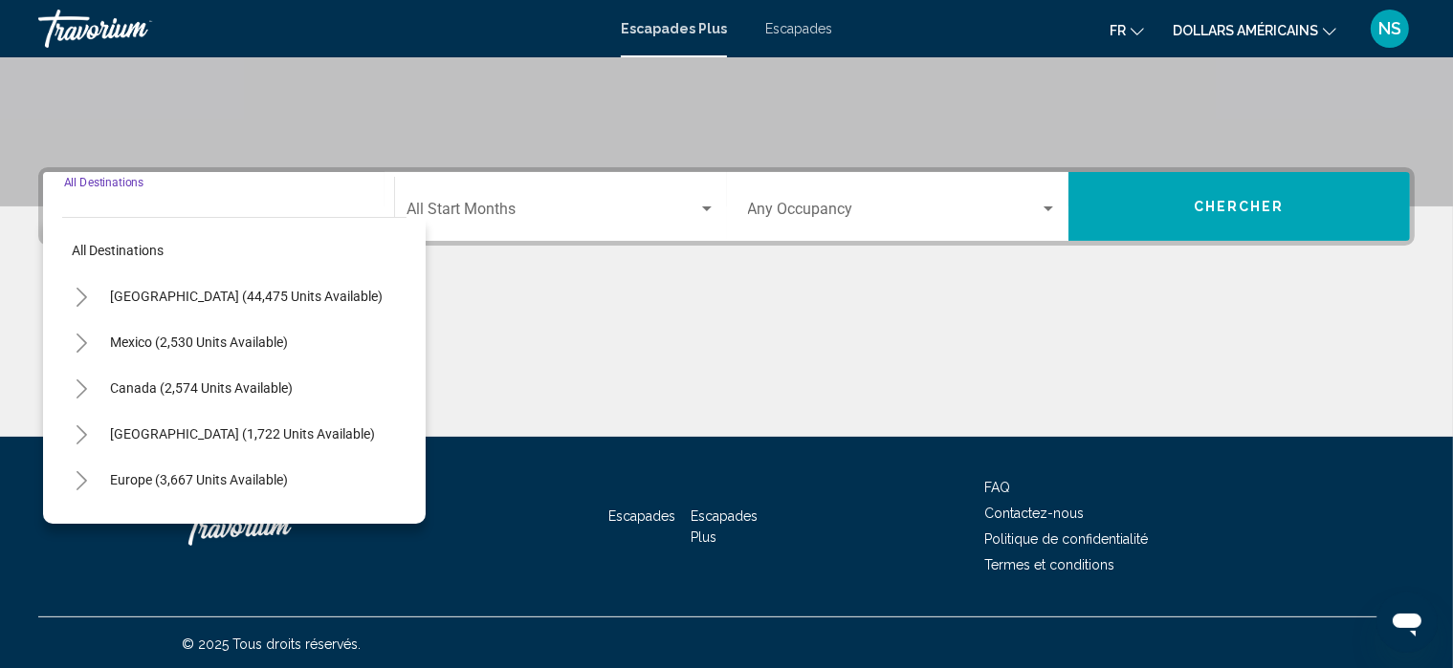
scroll to position [369, 0]
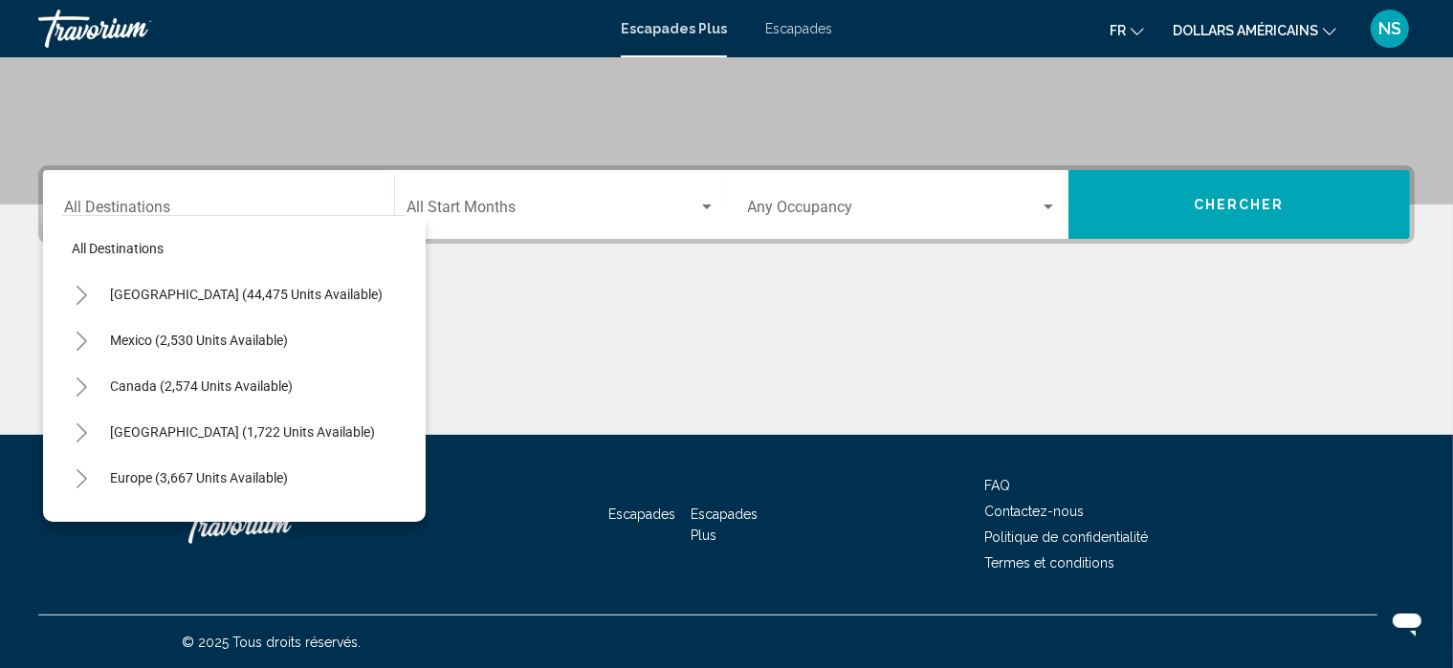
click at [92, 216] on div "All destinations [GEOGRAPHIC_DATA] (44,475 units available) [GEOGRAPHIC_DATA] (…" at bounding box center [234, 364] width 344 height 296
click at [62, 191] on div "Destination All Destinations" at bounding box center [219, 205] width 332 height 60
drag, startPoint x: 62, startPoint y: 191, endPoint x: 84, endPoint y: 187, distance: 22.3
click at [84, 187] on div "Destination All Destinations" at bounding box center [218, 205] width 309 height 60
click at [91, 192] on div "Destination All Destinations" at bounding box center [218, 205] width 309 height 60
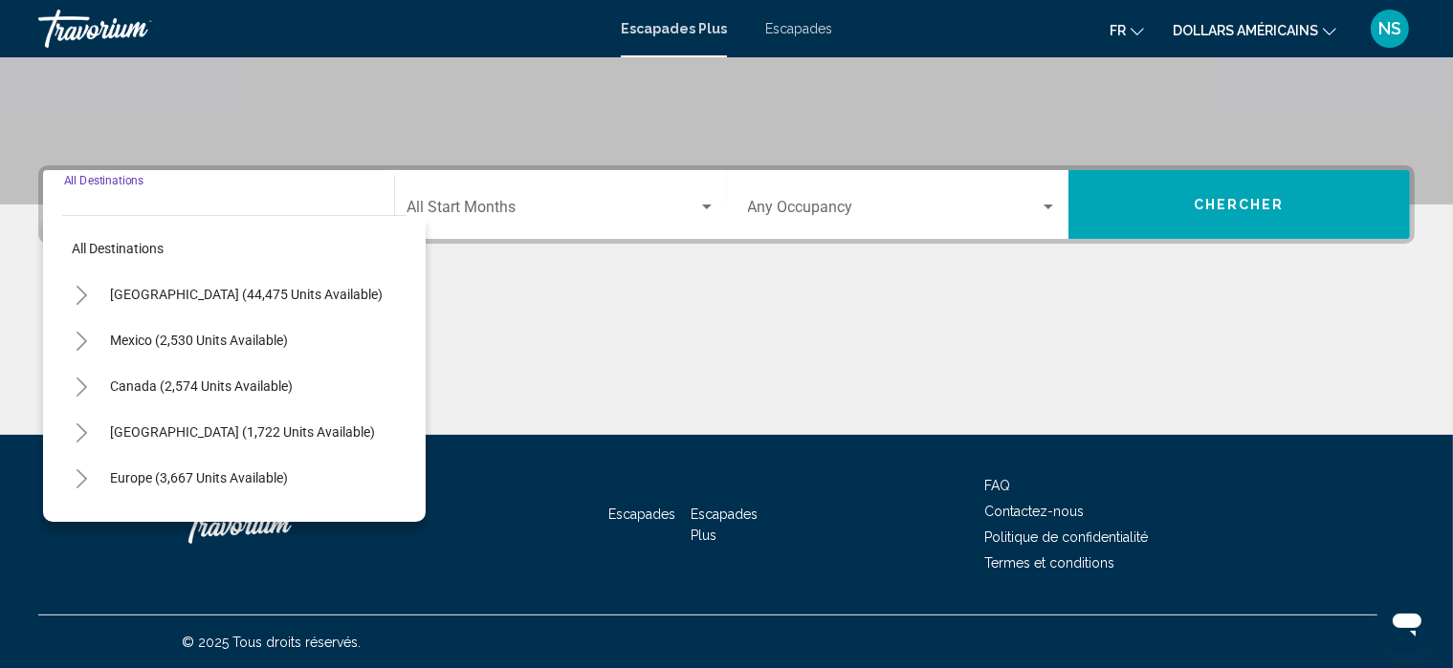
click at [185, 204] on input "Destination All Destinations" at bounding box center [218, 211] width 309 height 17
click at [187, 204] on input "Destination All Destinations" at bounding box center [218, 211] width 309 height 17
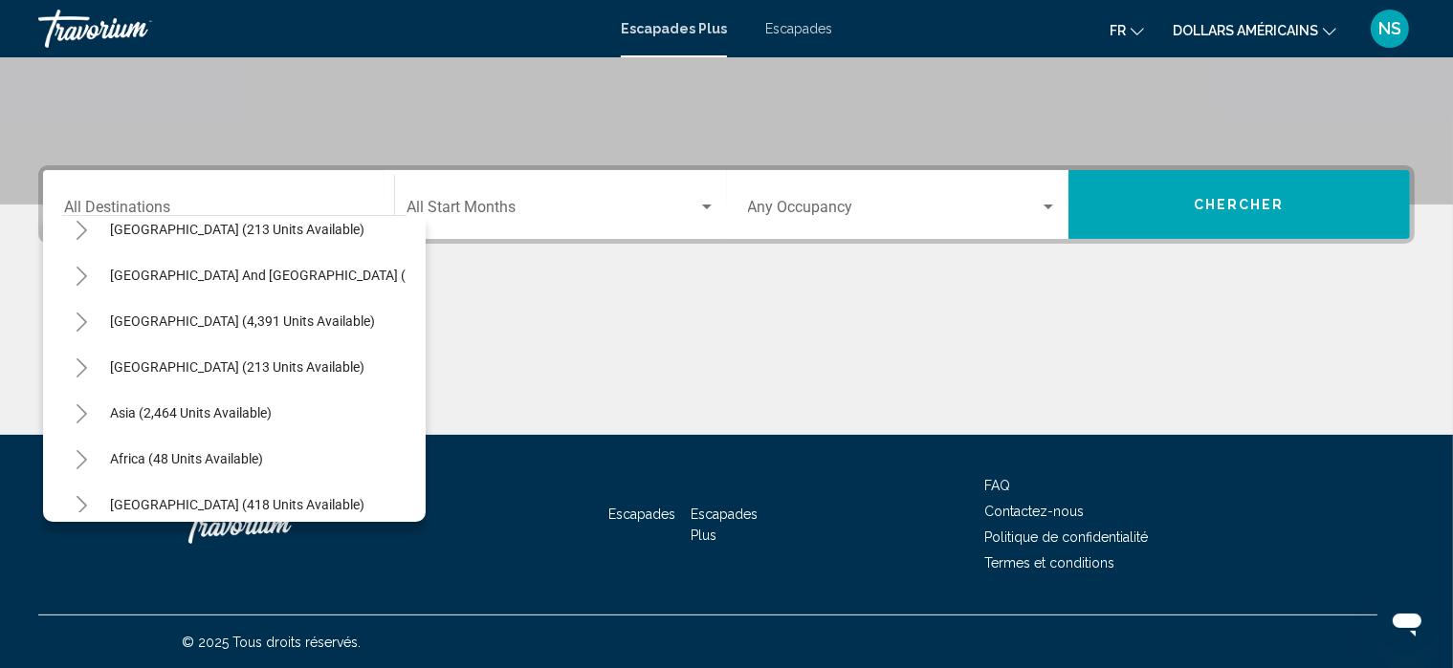
scroll to position [325, 0]
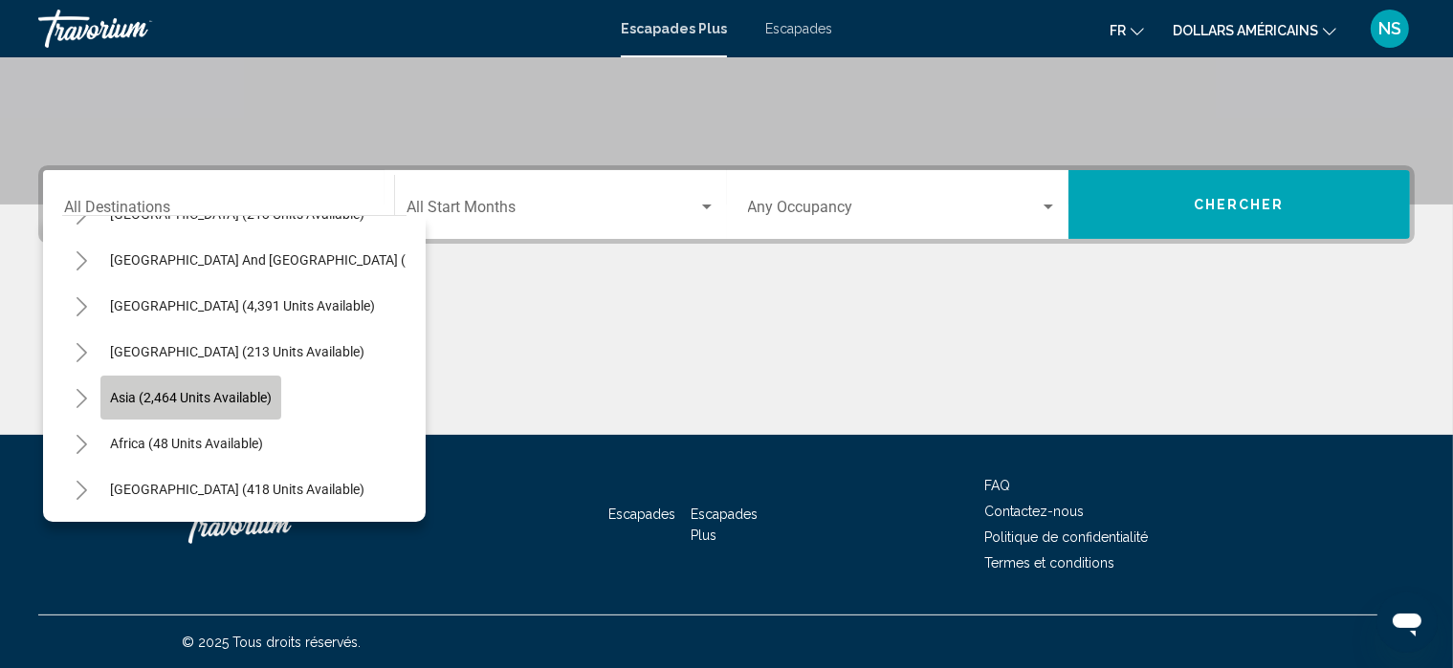
click at [184, 390] on span "Asia (2,464 units available)" at bounding box center [191, 397] width 162 height 15
type input "**********"
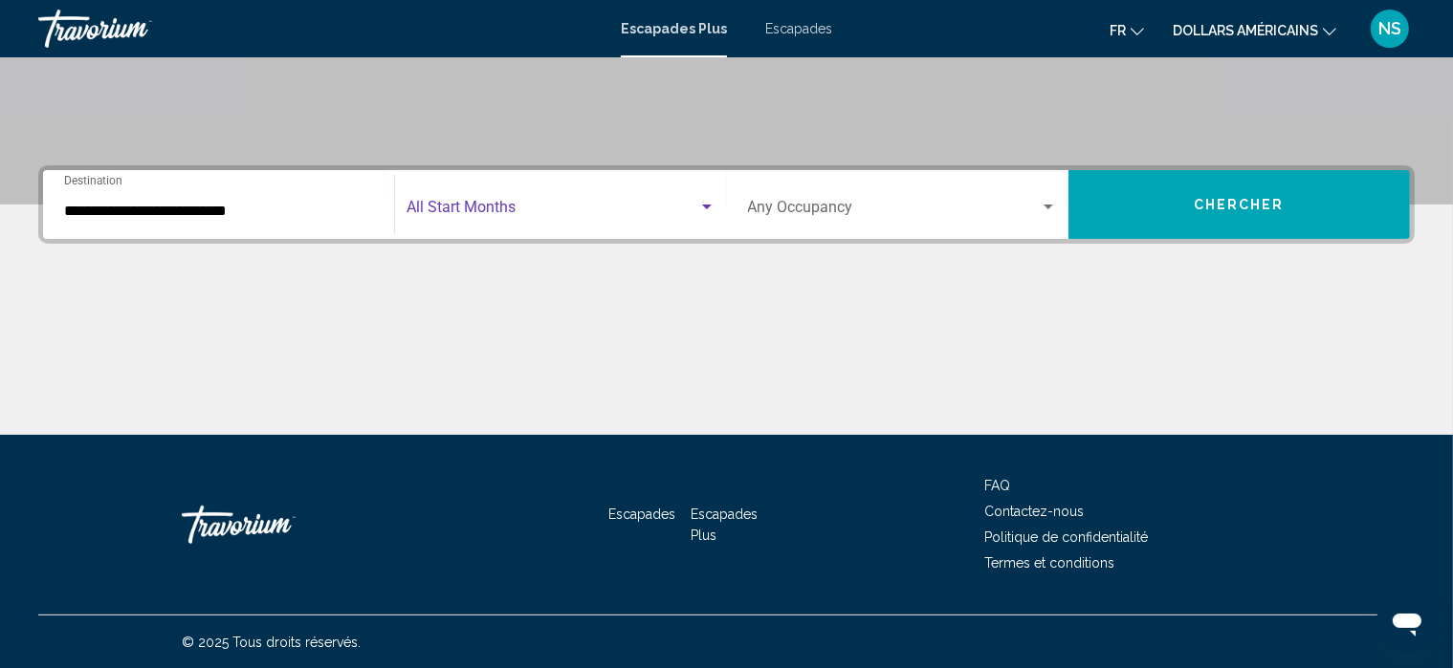
click at [499, 211] on span "Search widget" at bounding box center [551, 211] width 291 height 17
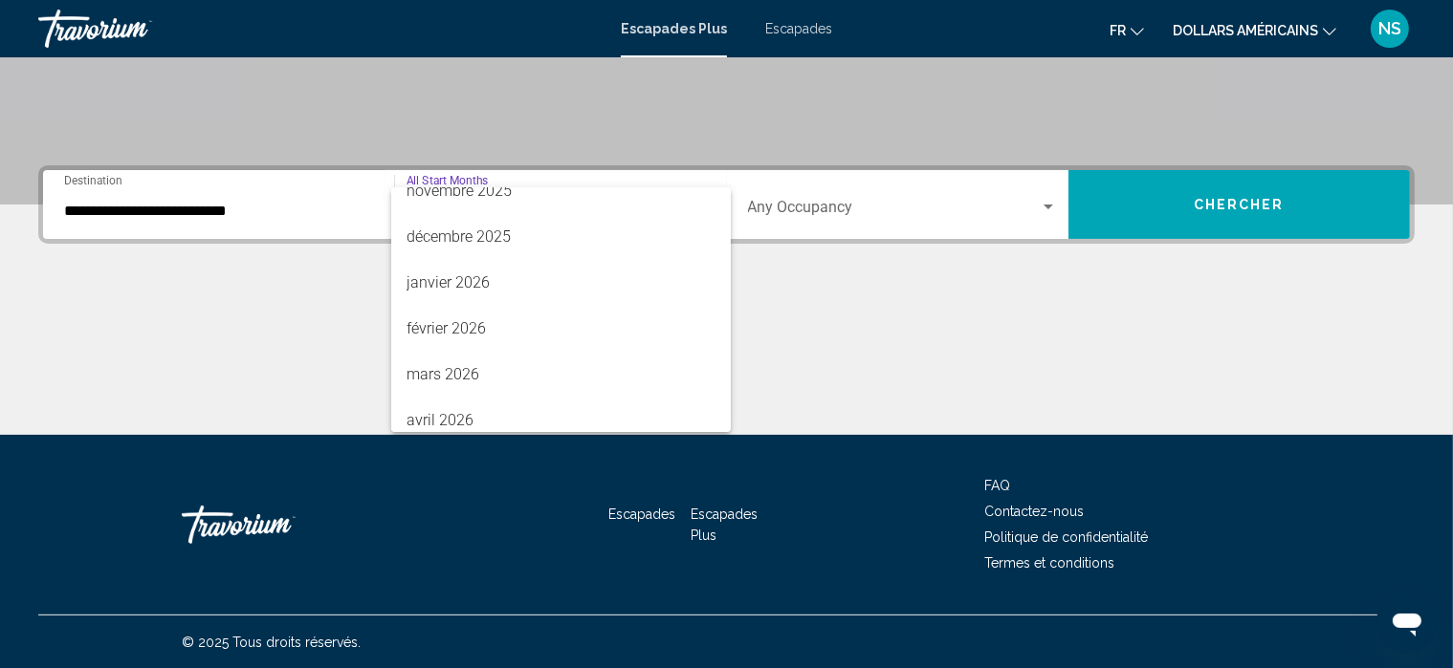
scroll to position [294, 0]
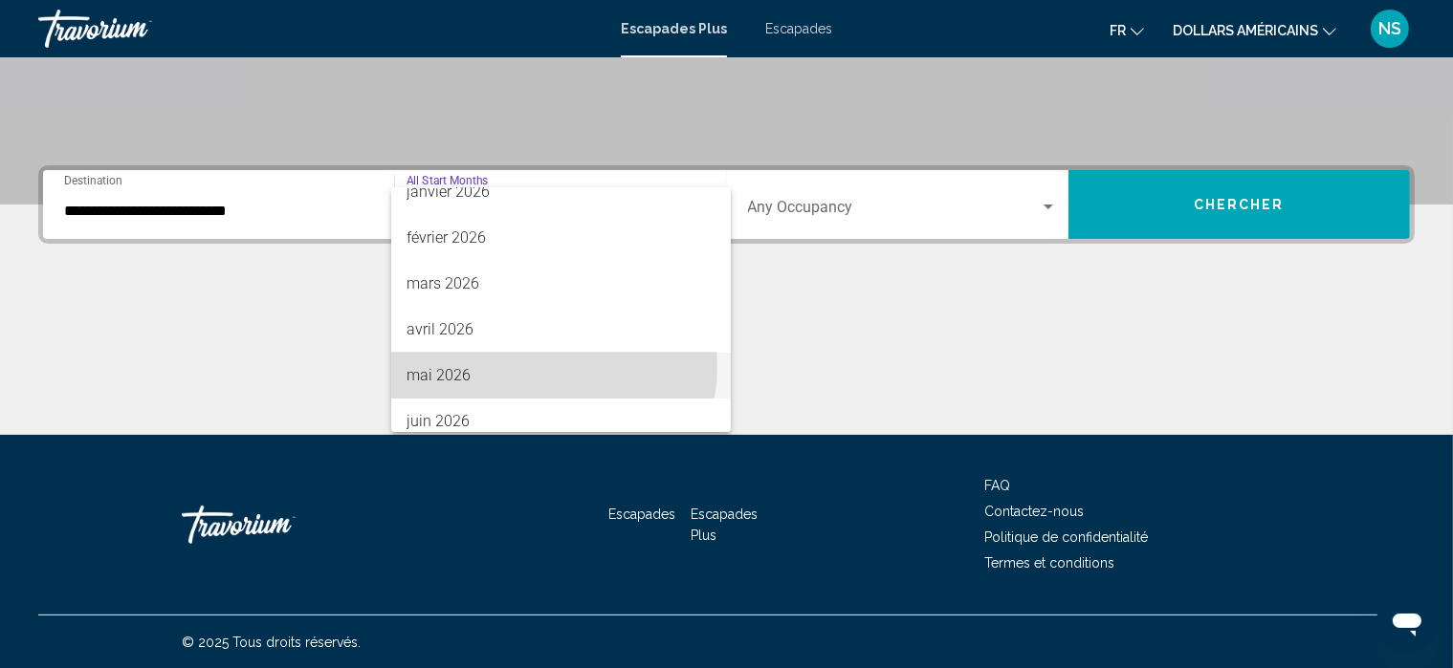
click at [545, 367] on span "mai 2026" at bounding box center [560, 376] width 309 height 46
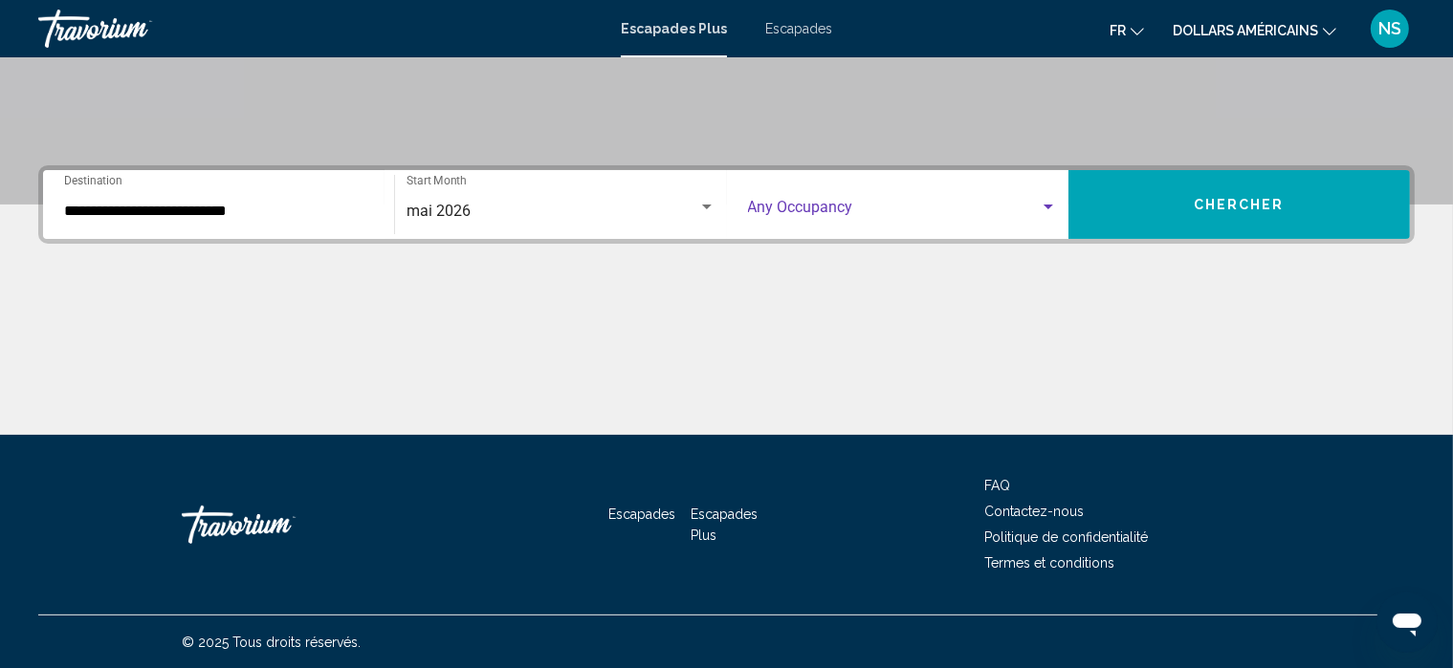
click at [1041, 204] on div "Search widget" at bounding box center [1047, 207] width 17 height 15
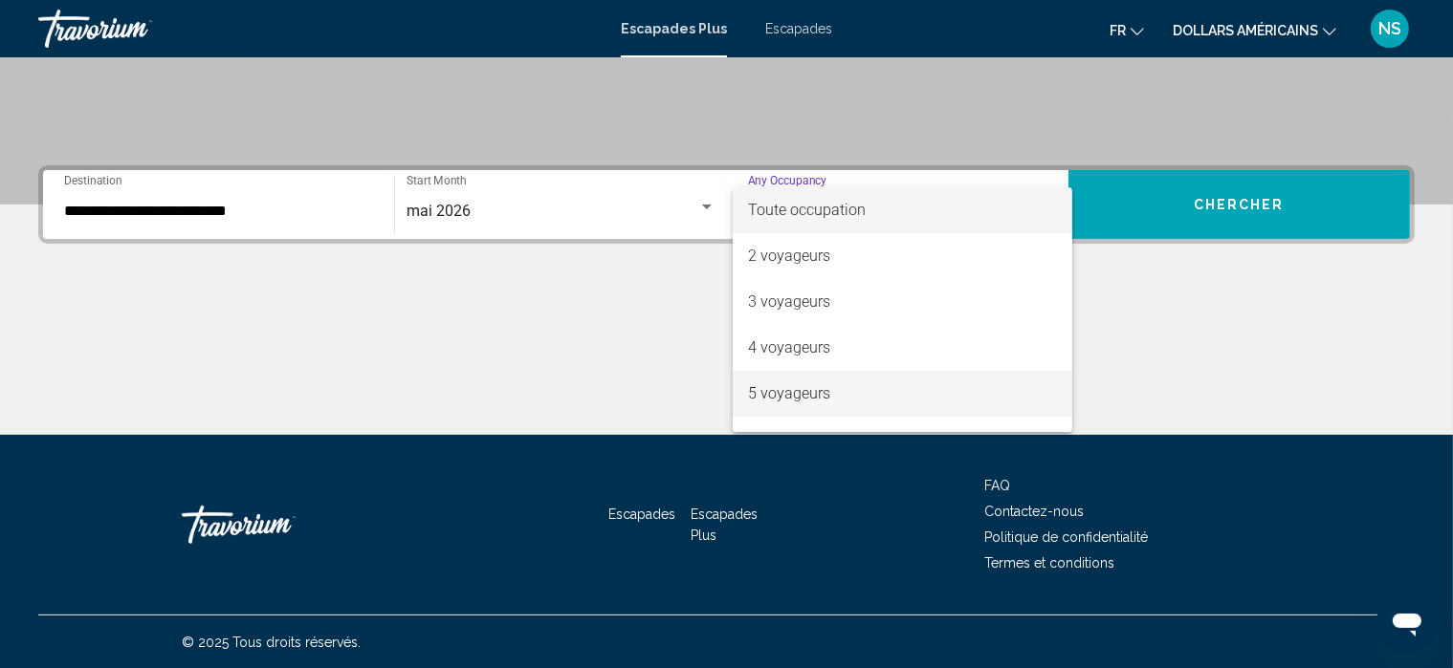
click at [969, 380] on span "5 voyageurs" at bounding box center [902, 394] width 309 height 46
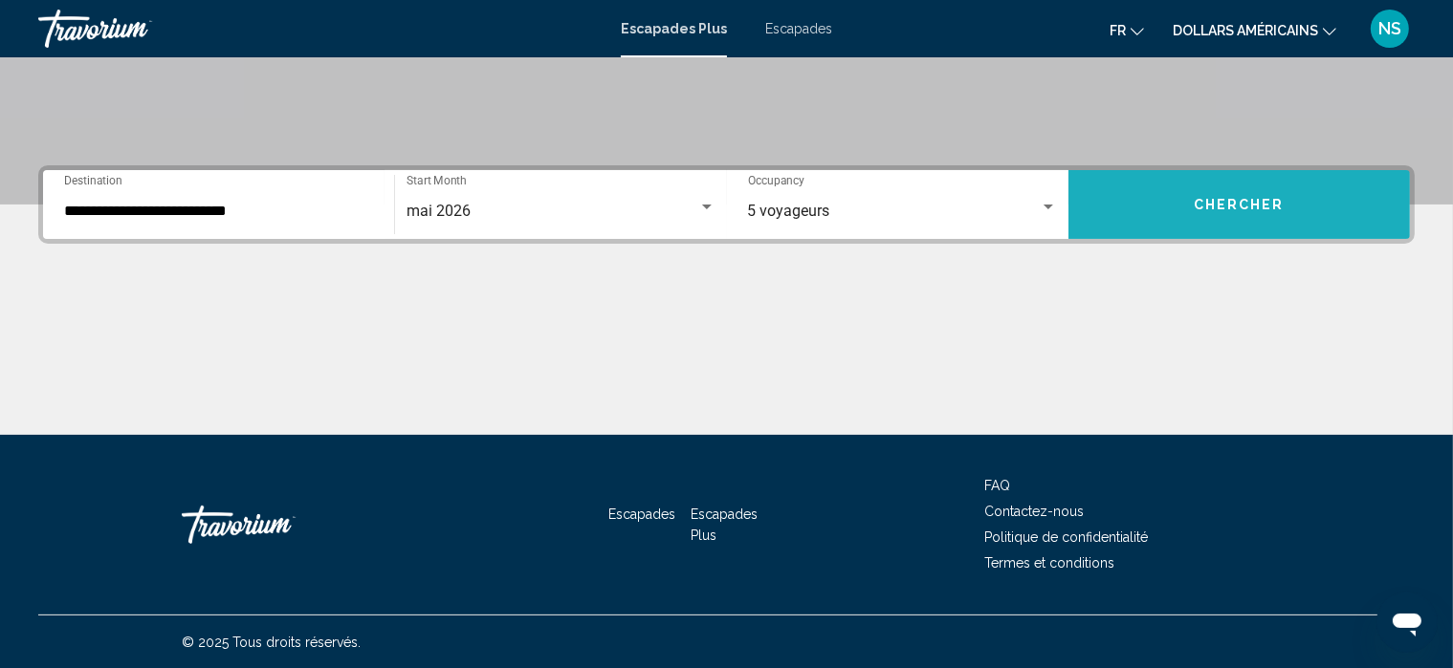
click at [1218, 193] on button "Chercher" at bounding box center [1238, 204] width 341 height 69
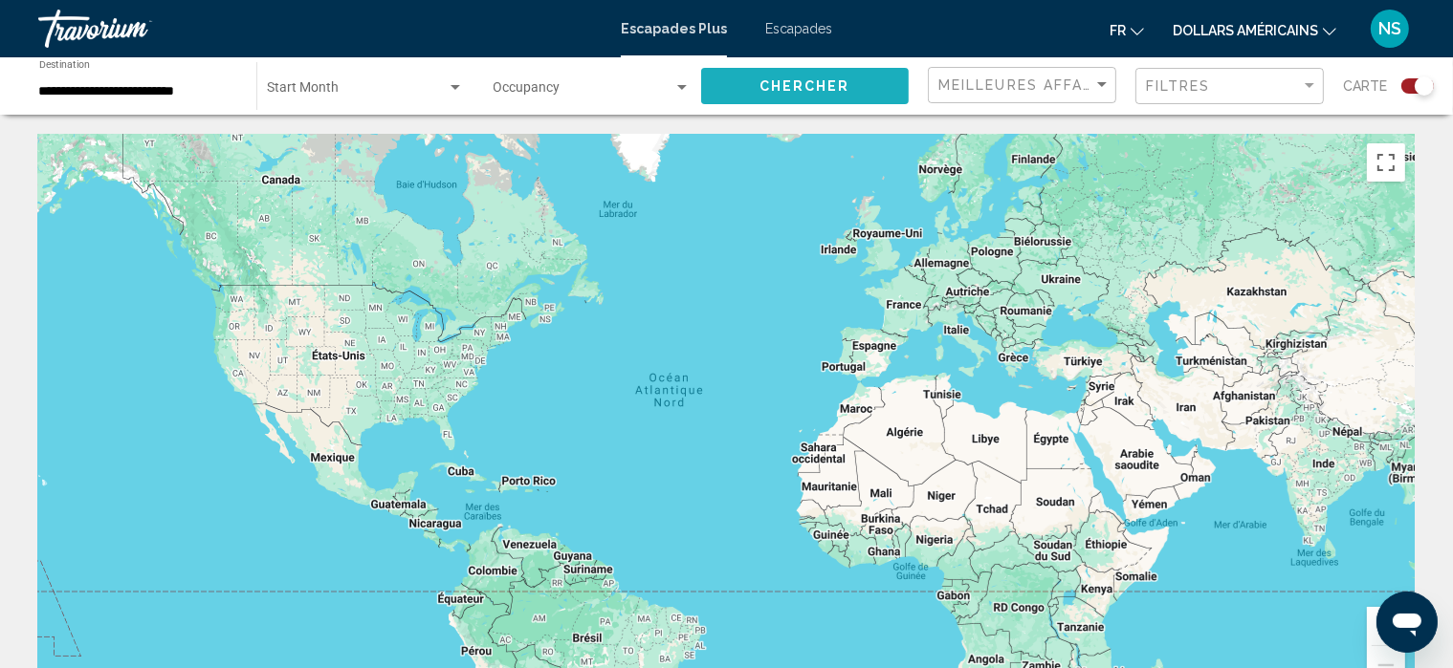
click at [784, 84] on span "Chercher" at bounding box center [804, 86] width 91 height 15
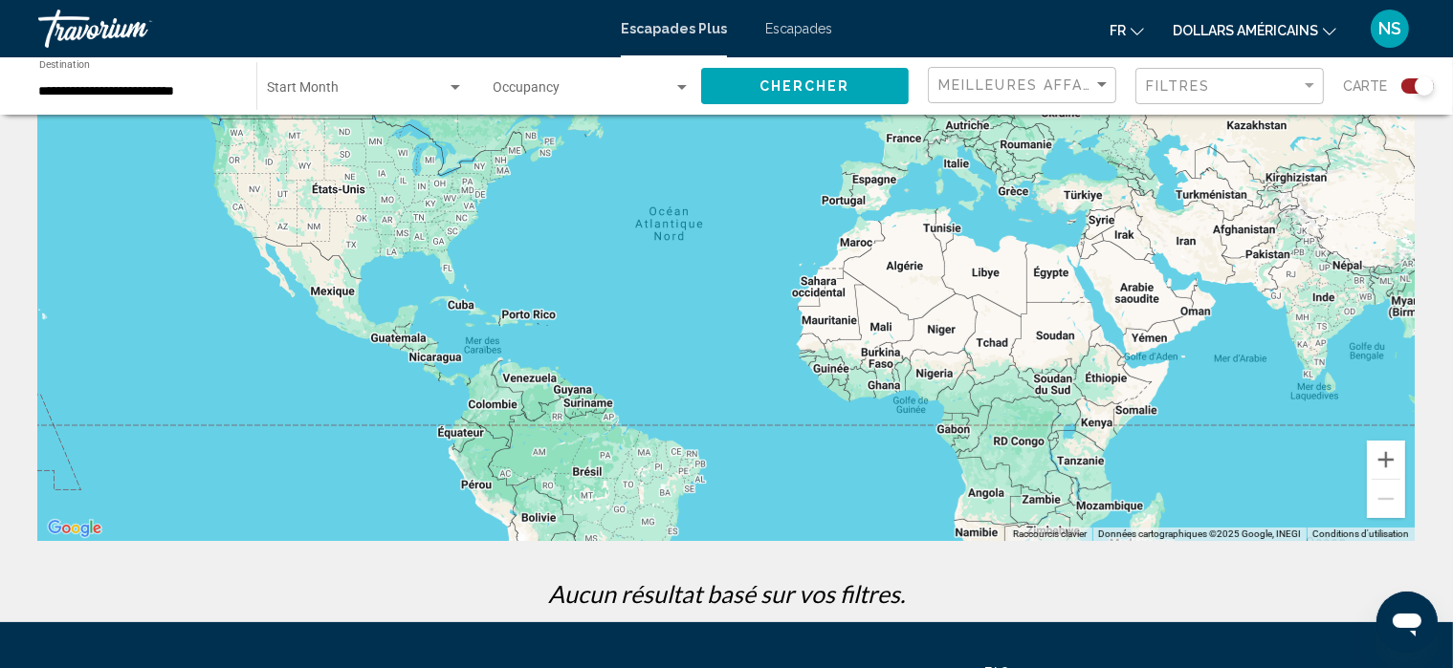
scroll to position [164, 0]
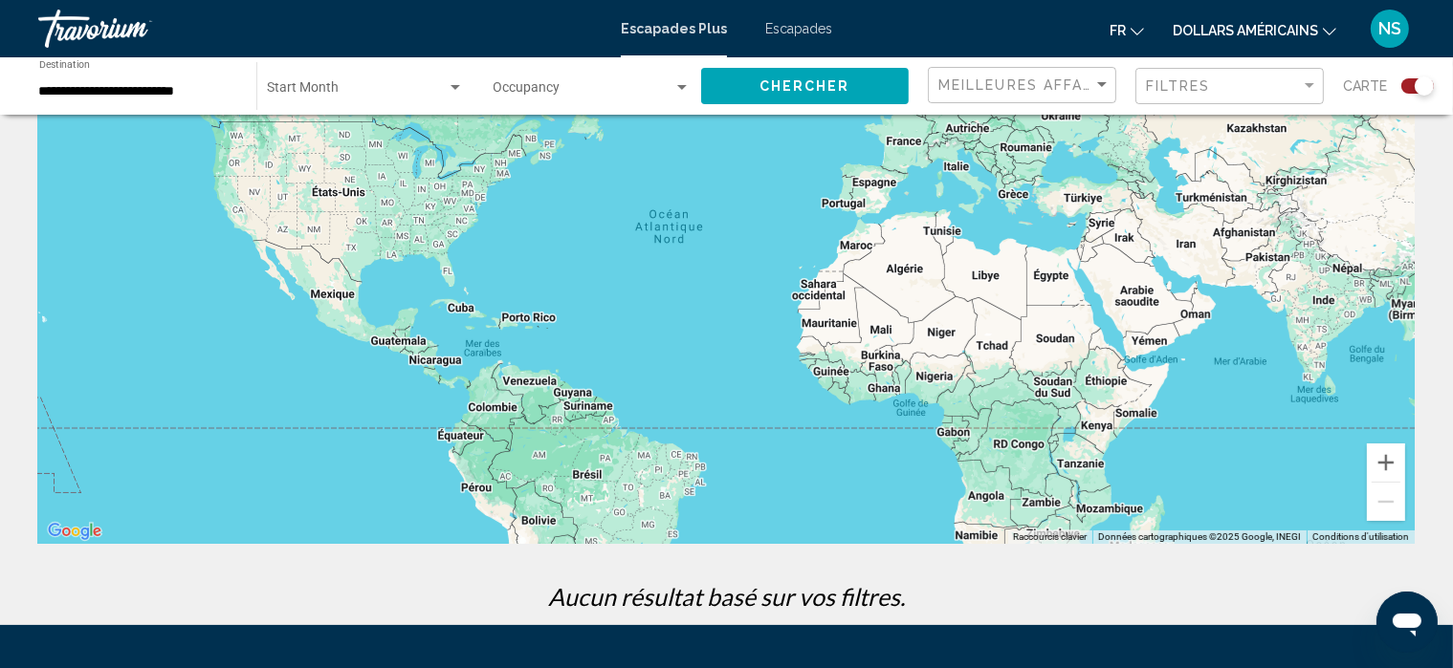
click at [816, 28] on font "Escapades" at bounding box center [798, 28] width 67 height 15
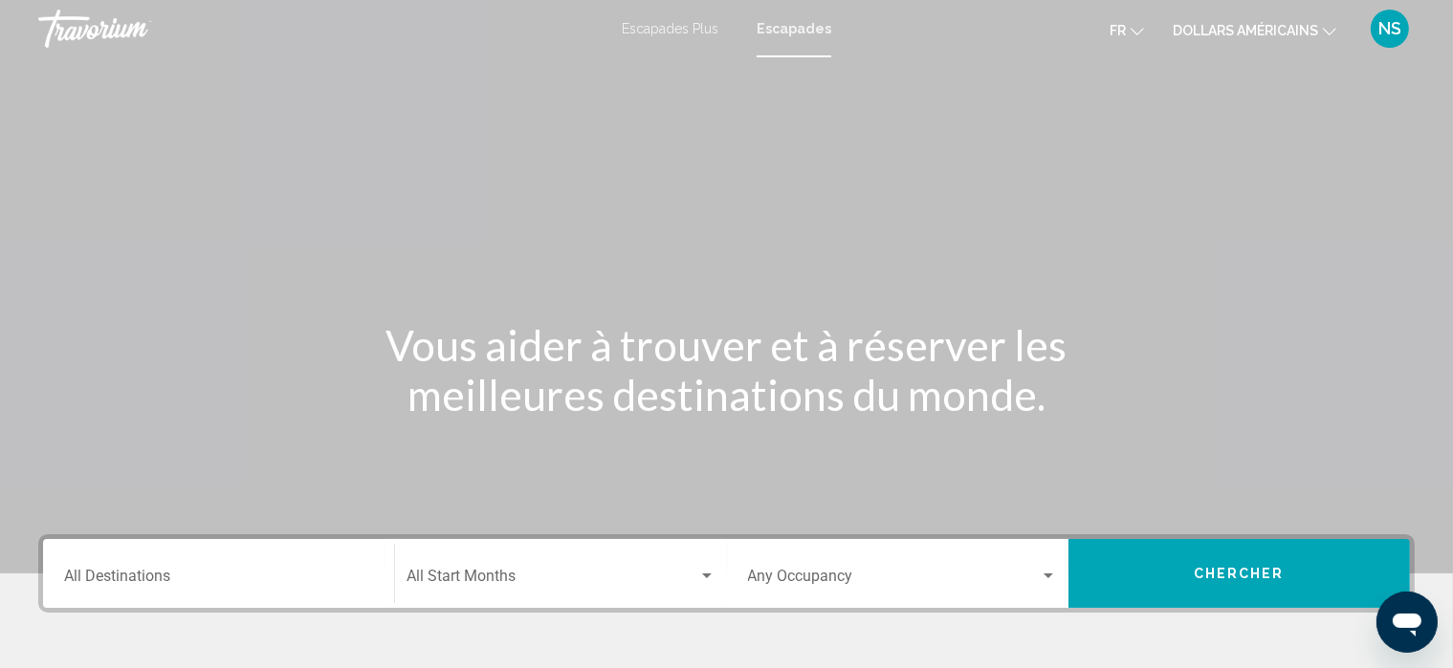
click at [279, 565] on div "Destination All Destinations" at bounding box center [218, 574] width 309 height 60
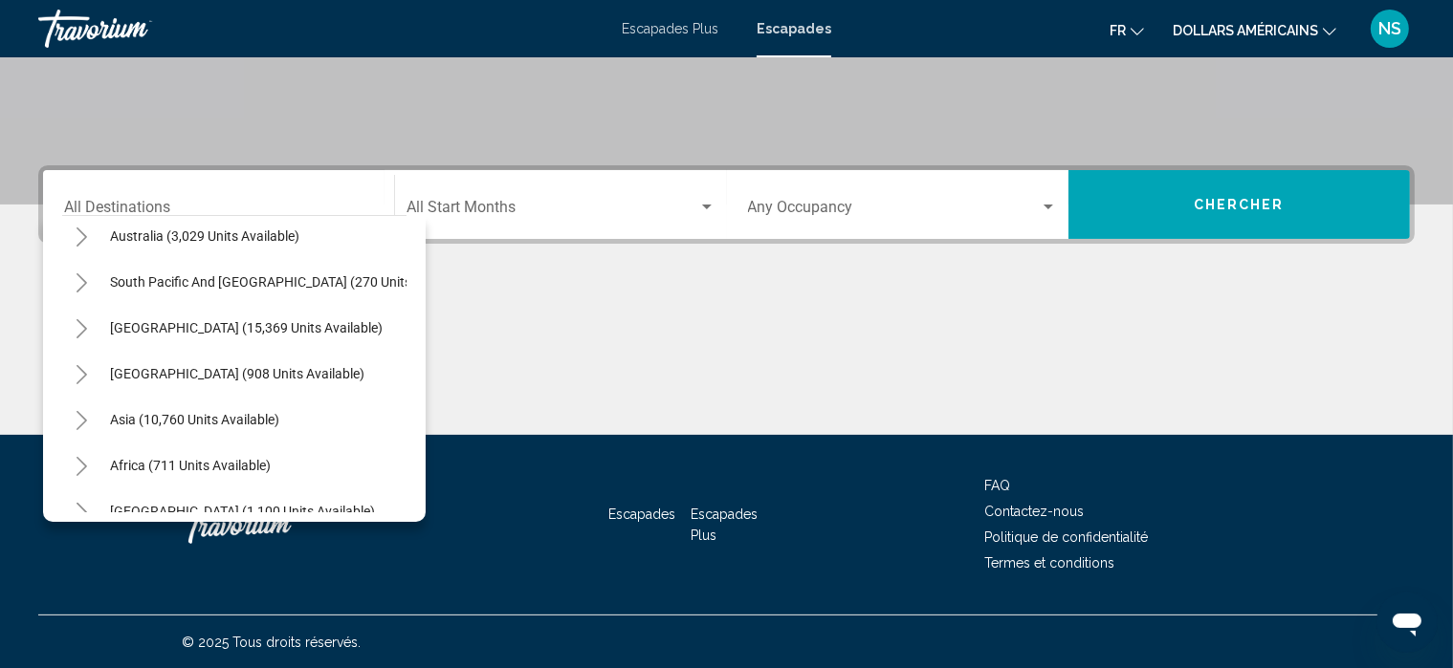
scroll to position [306, 0]
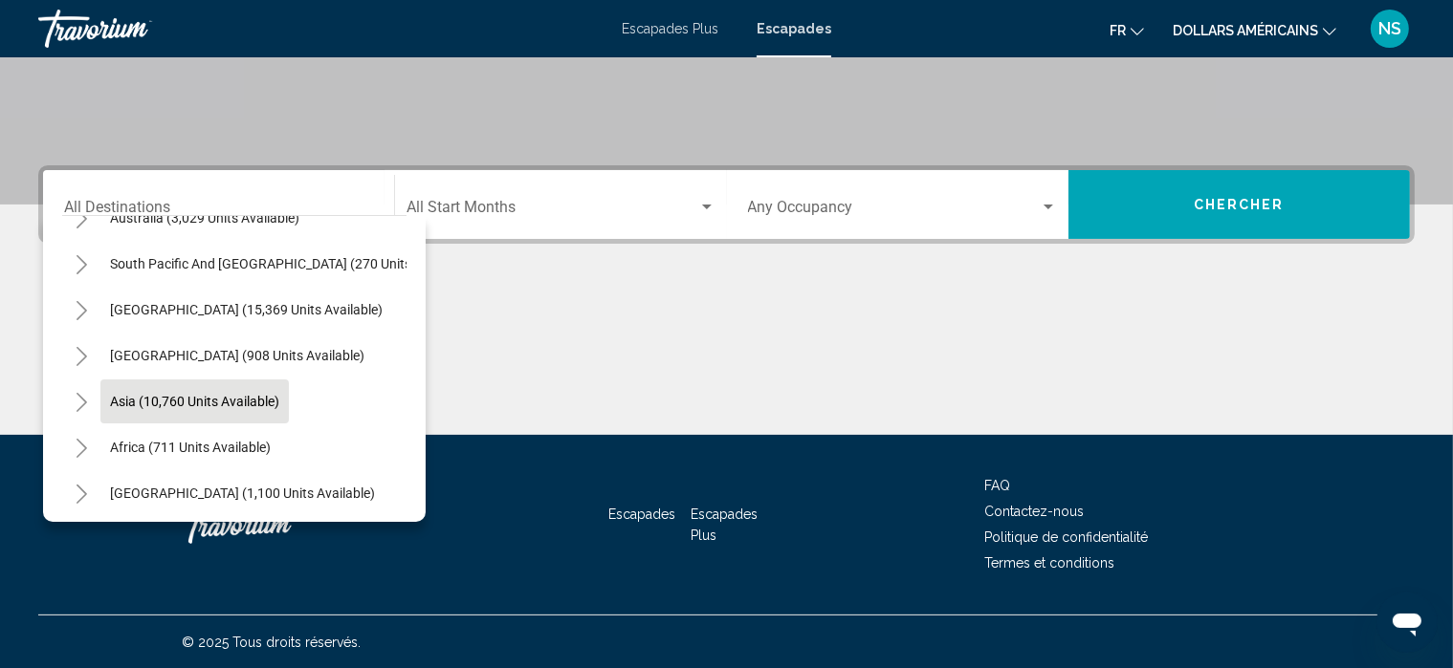
click at [227, 407] on span "Asia (10,760 units available)" at bounding box center [194, 401] width 169 height 15
type input "**********"
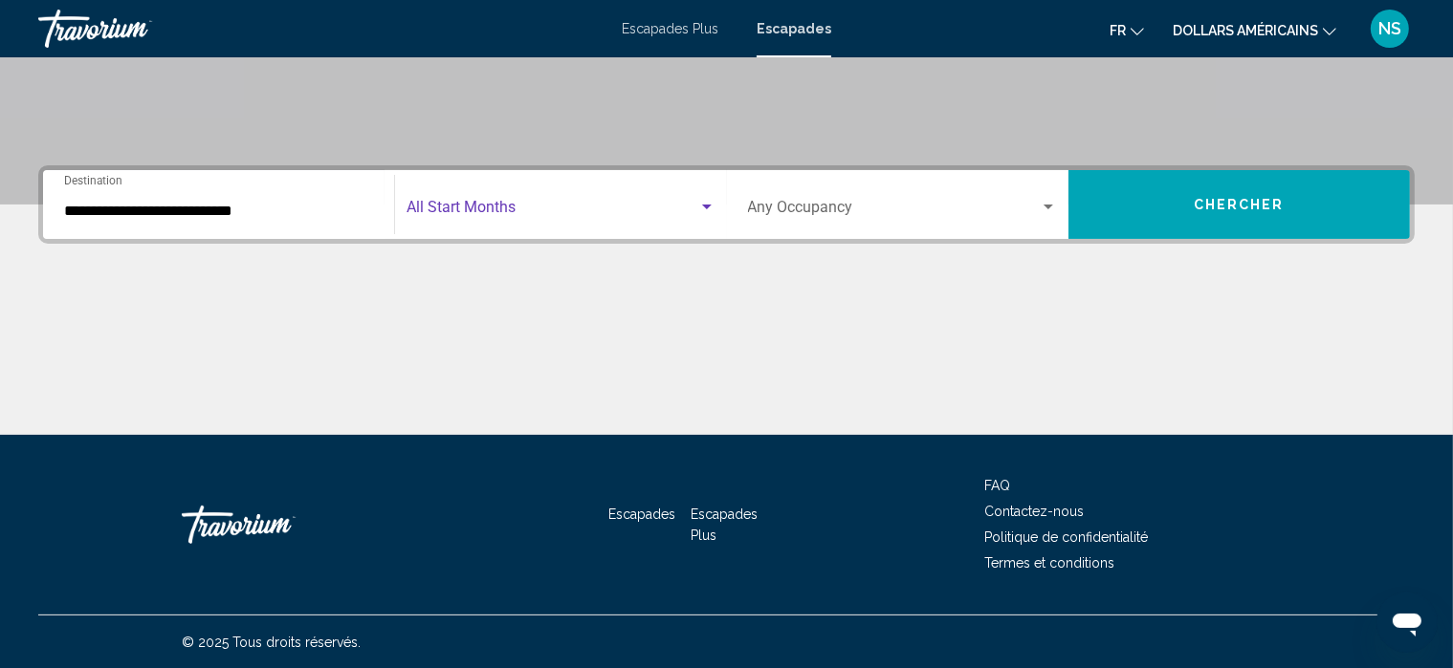
click at [708, 205] on div "Search widget" at bounding box center [707, 207] width 10 height 5
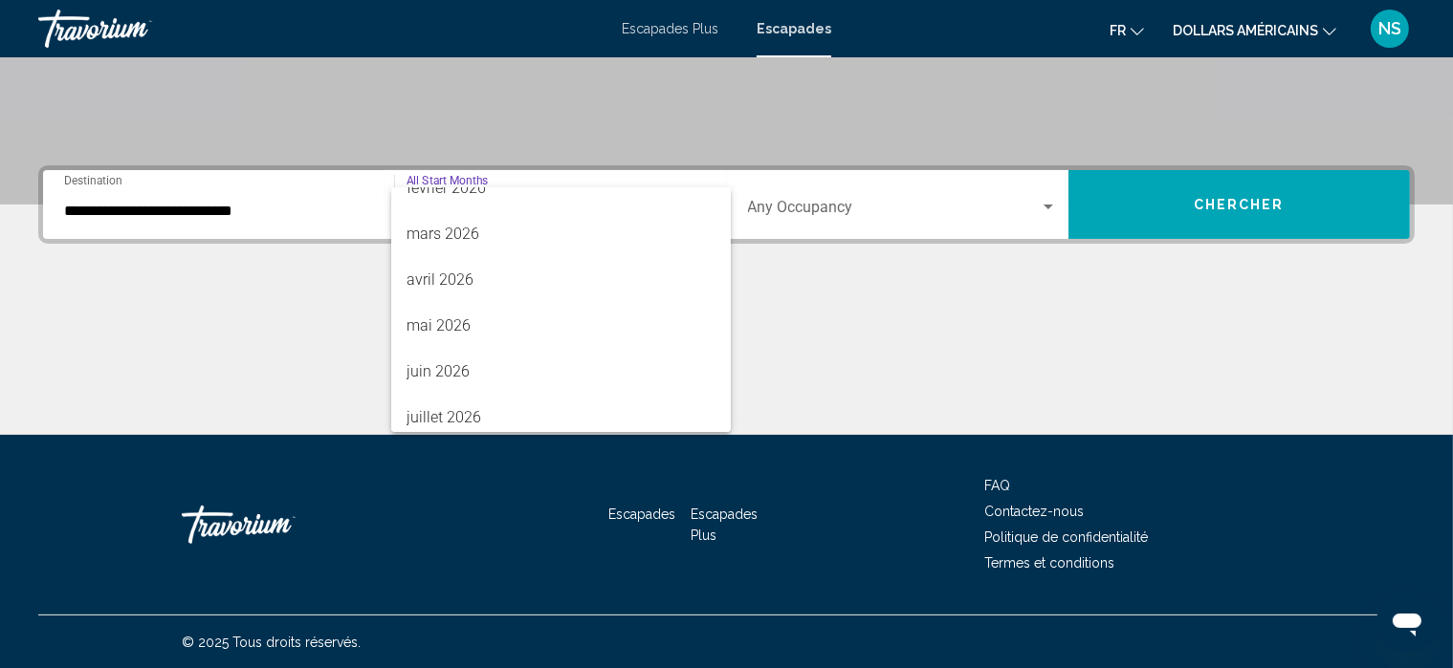
scroll to position [344, 0]
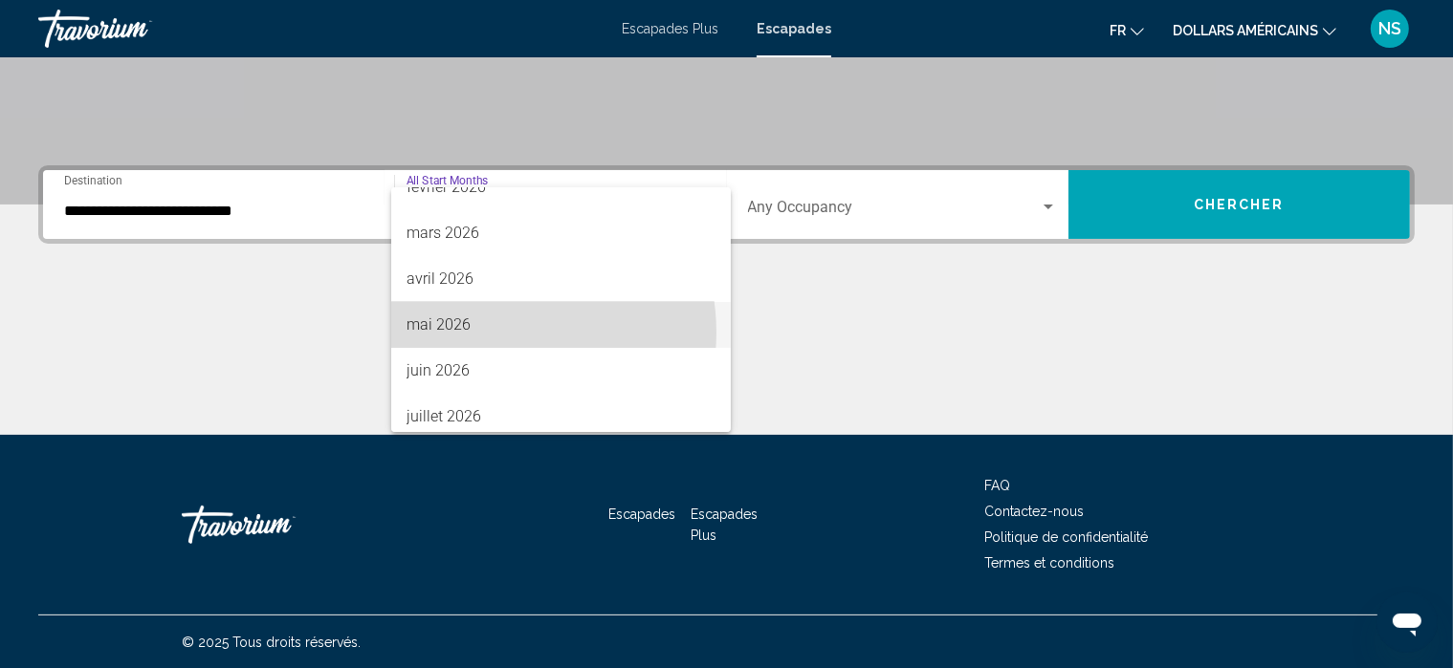
click at [492, 333] on span "mai 2026" at bounding box center [560, 325] width 309 height 46
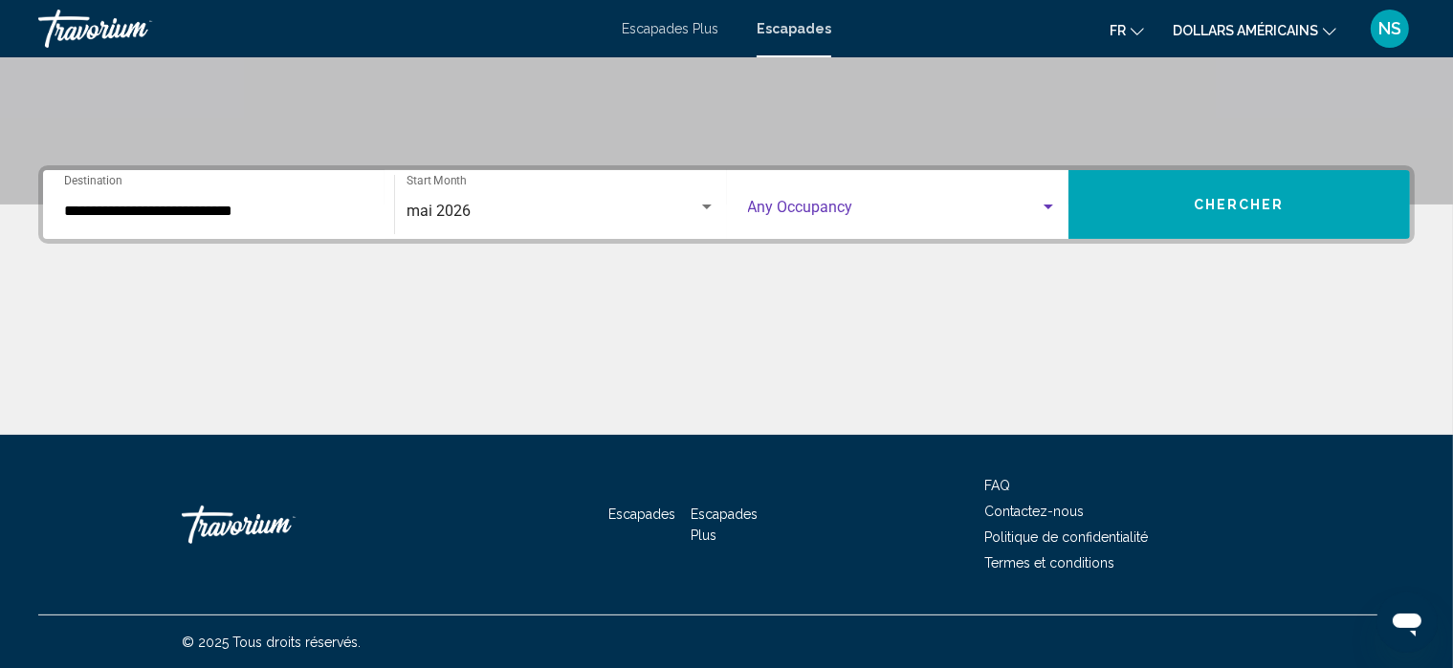
click at [1046, 207] on div "Search widget" at bounding box center [1048, 207] width 10 height 5
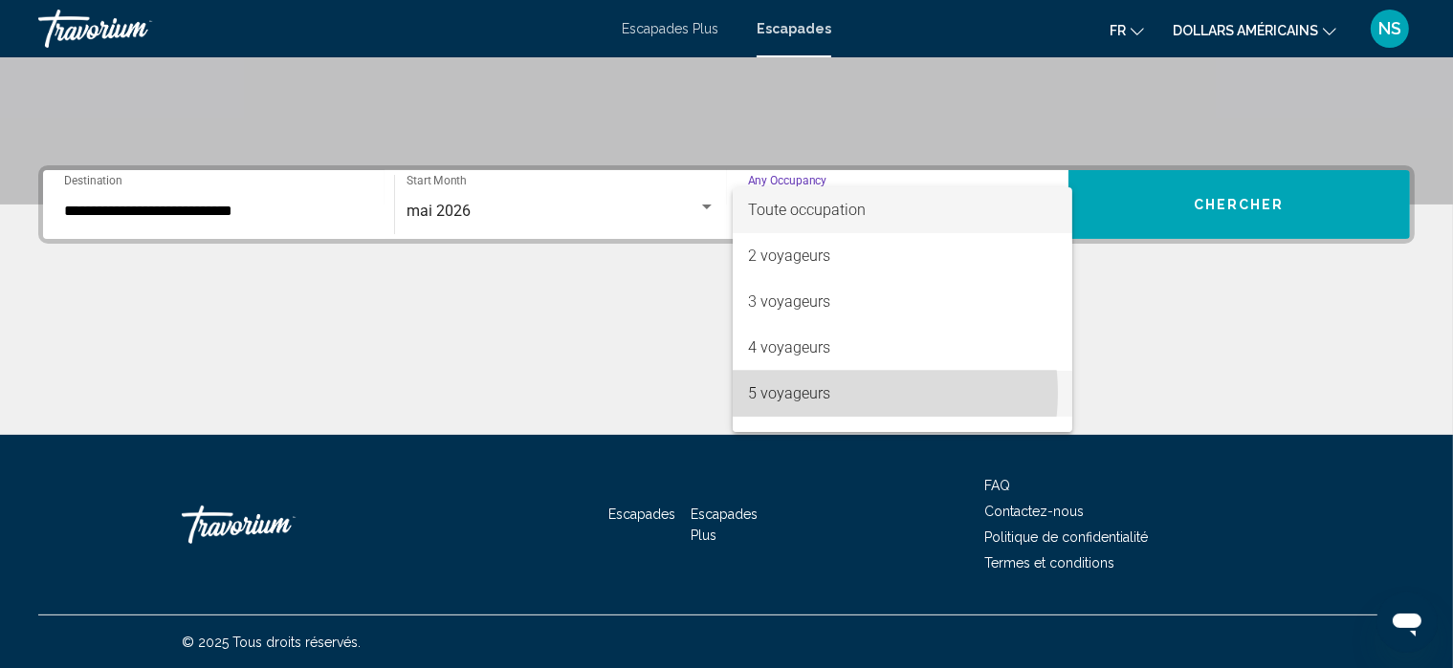
click at [843, 393] on span "5 voyageurs" at bounding box center [902, 394] width 309 height 46
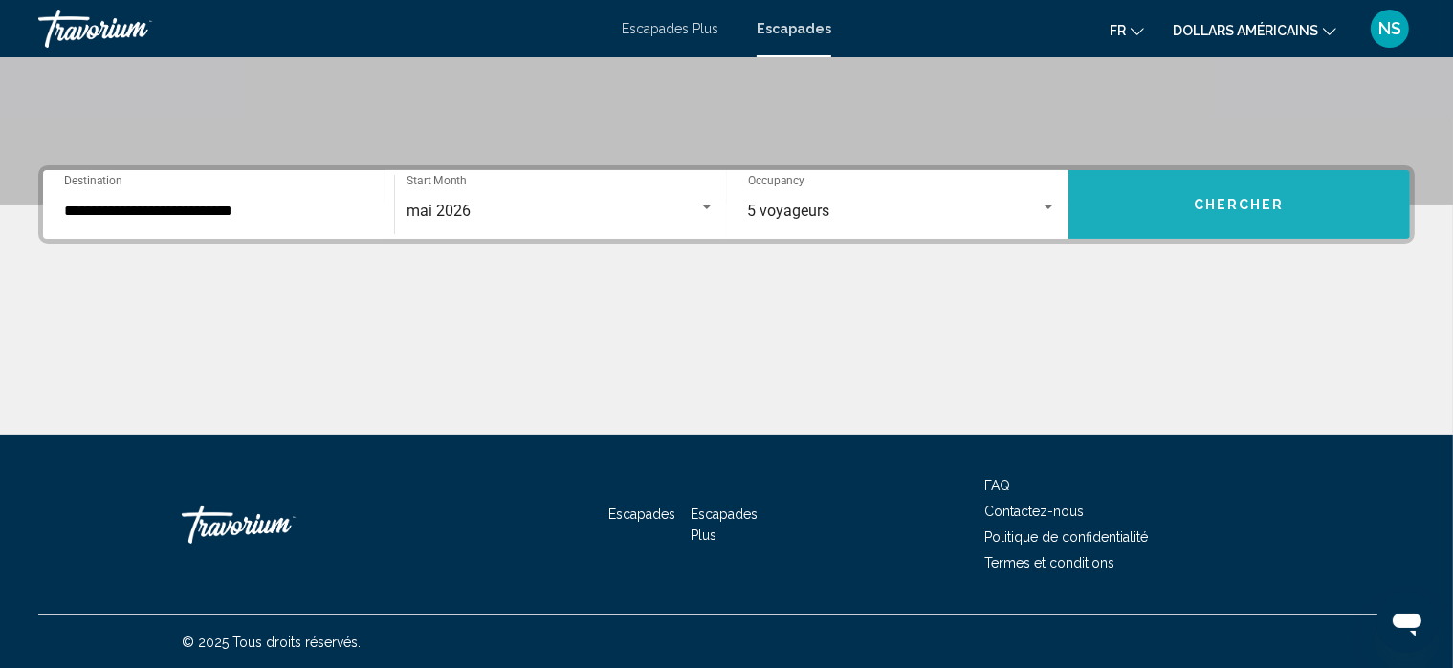
click at [1270, 198] on span "Chercher" at bounding box center [1238, 205] width 91 height 15
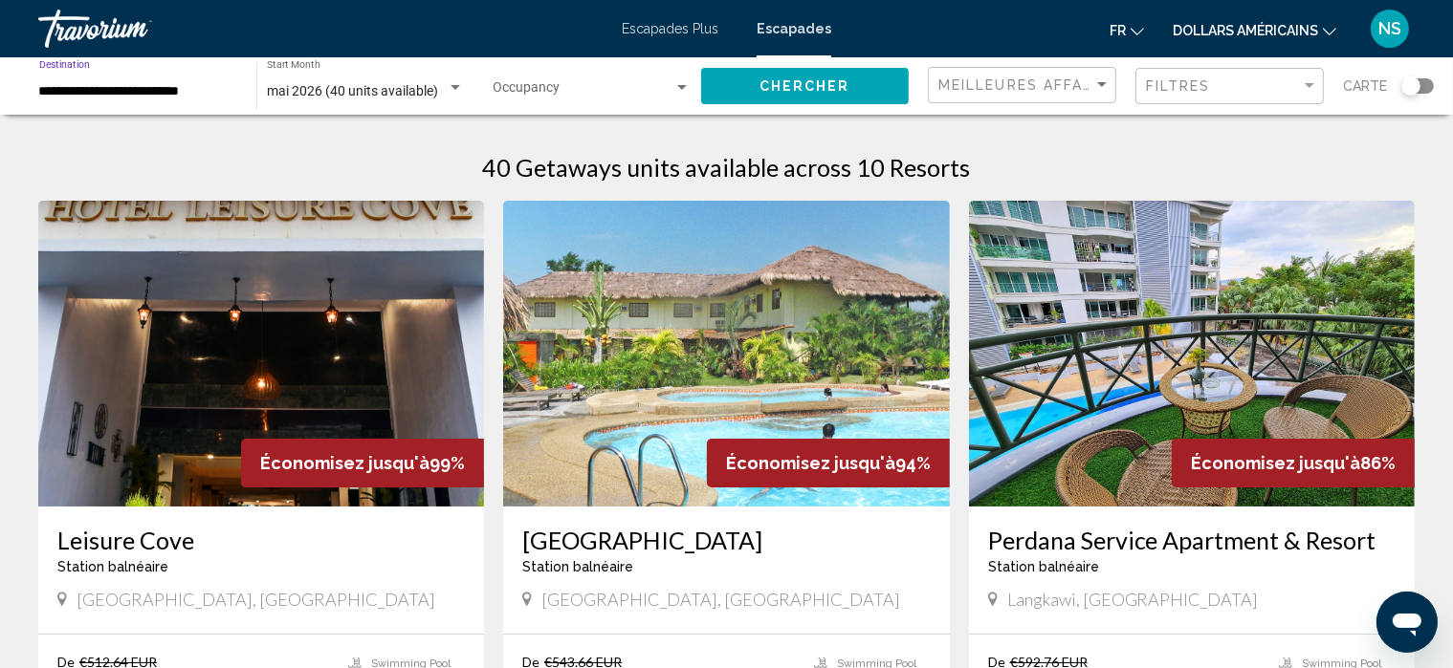
click at [197, 89] on input "**********" at bounding box center [138, 91] width 198 height 15
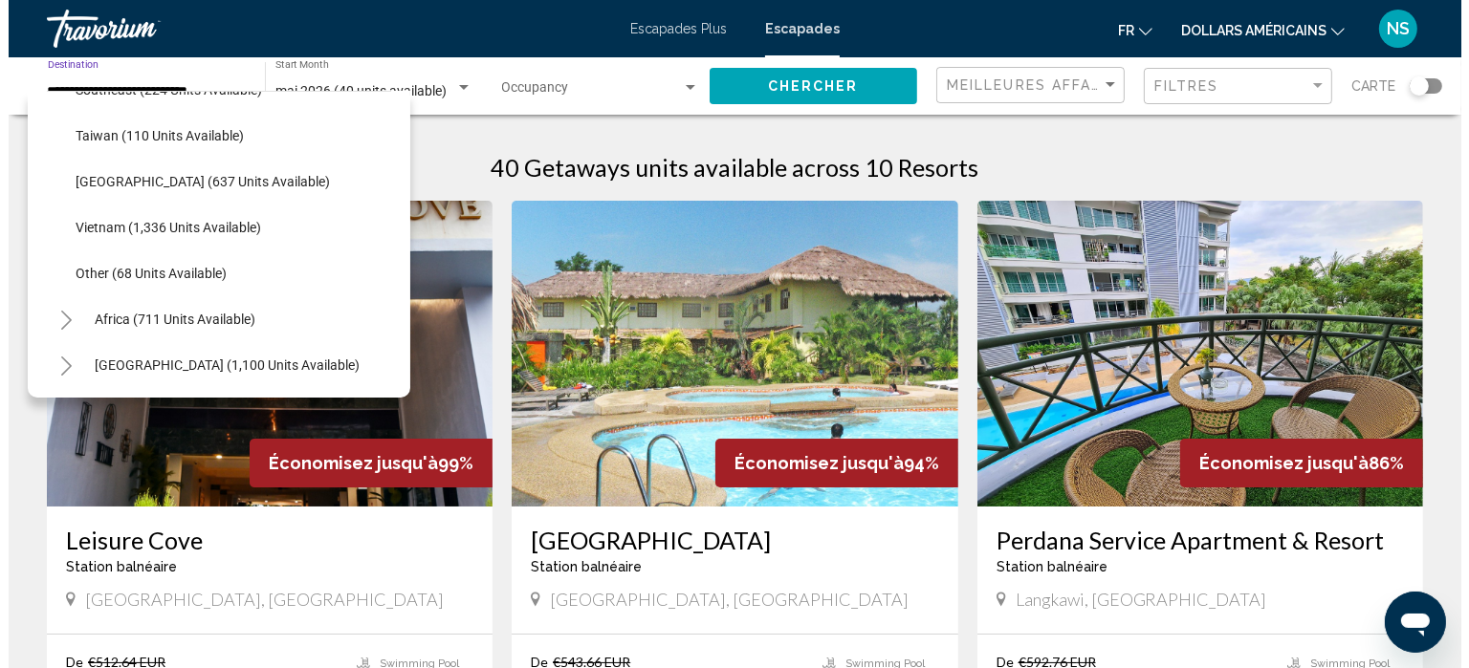
scroll to position [1014, 0]
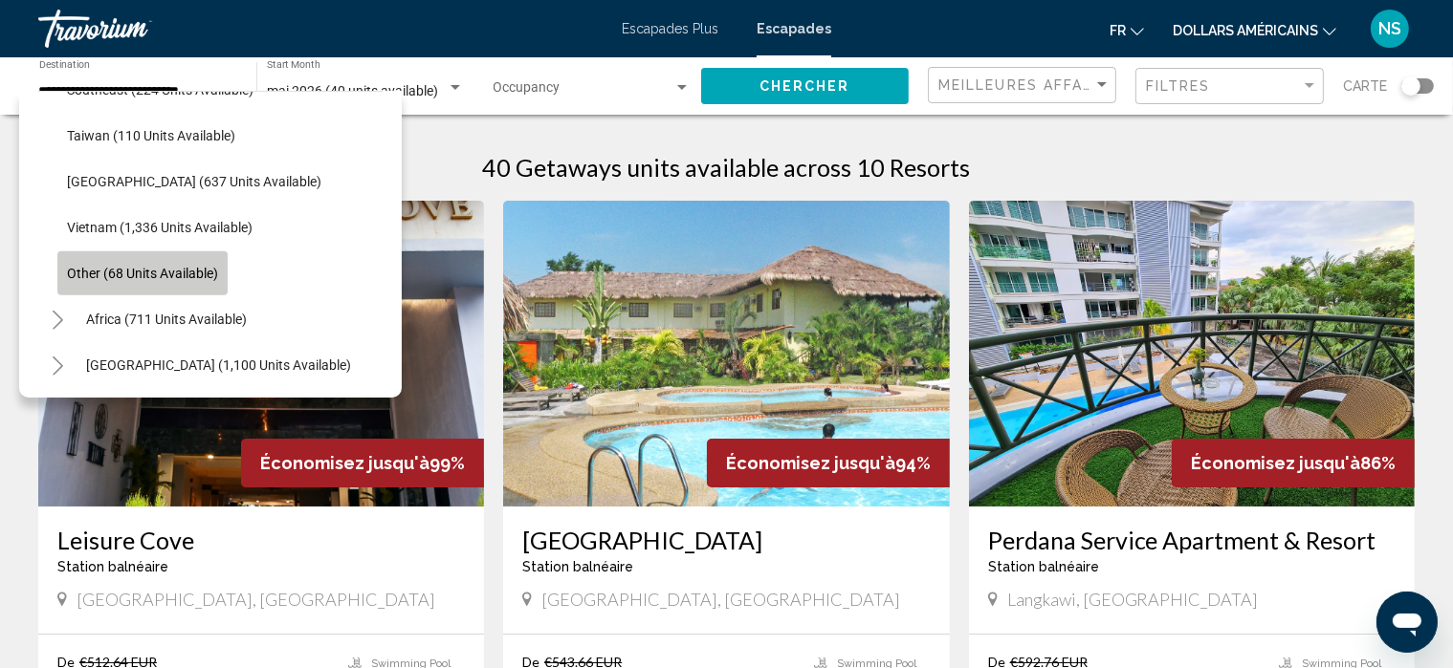
click at [168, 266] on span "Other (68 units available)" at bounding box center [142, 273] width 151 height 15
type input "**********"
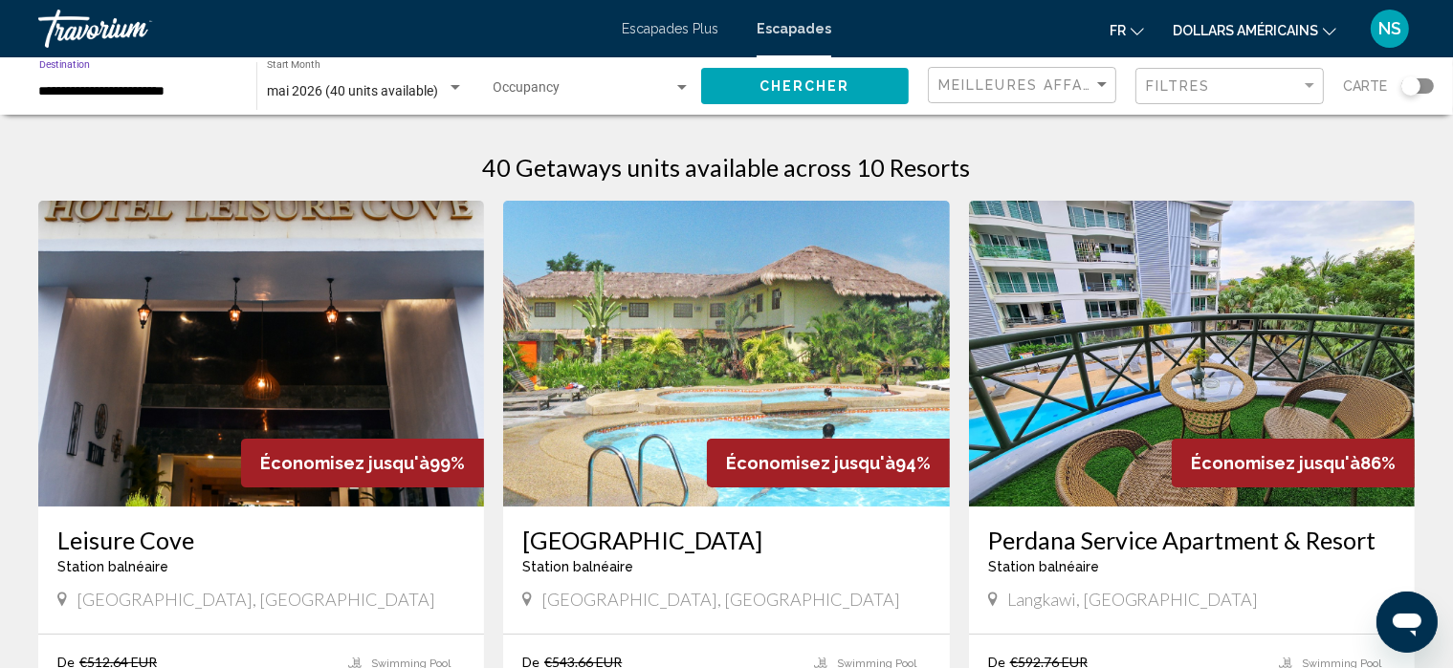
click at [813, 81] on span "Chercher" at bounding box center [804, 86] width 91 height 15
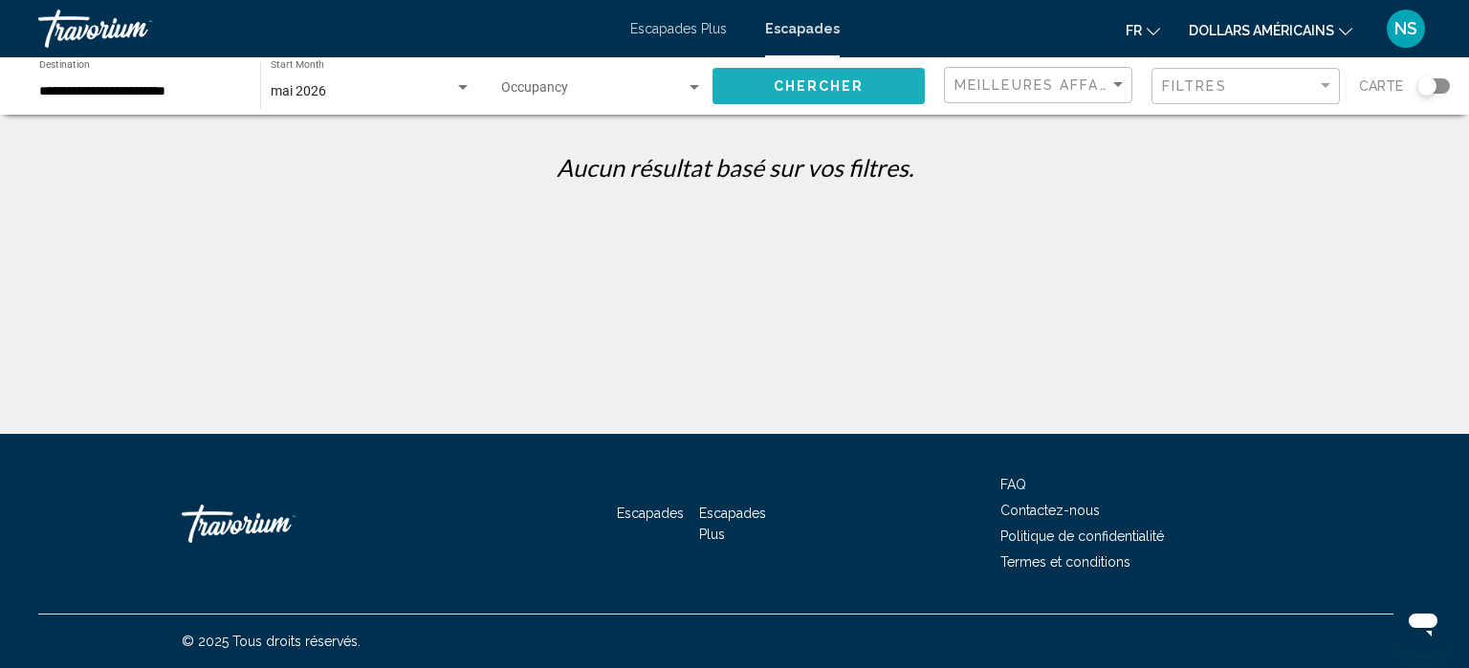
click at [878, 72] on button "Chercher" at bounding box center [818, 85] width 212 height 35
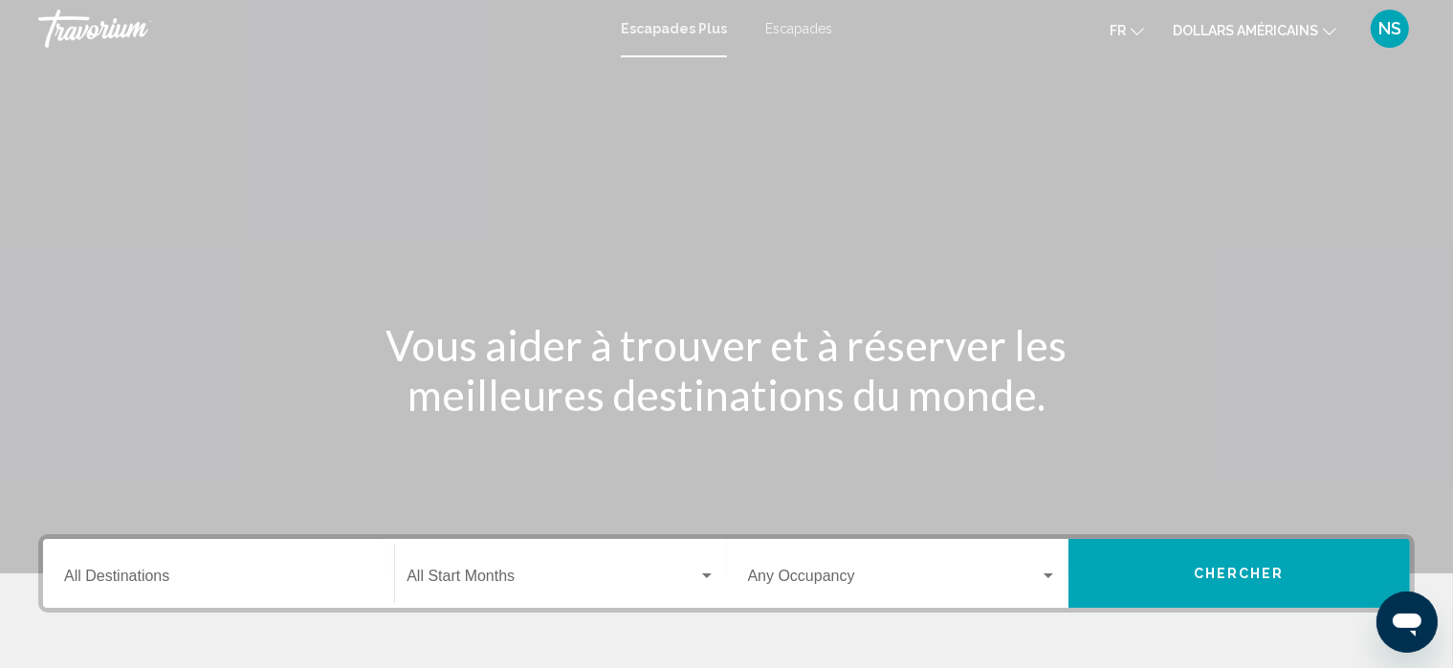
click at [800, 26] on font "Escapades" at bounding box center [798, 28] width 67 height 15
click at [253, 581] on input "Destination All Destinations" at bounding box center [218, 580] width 309 height 17
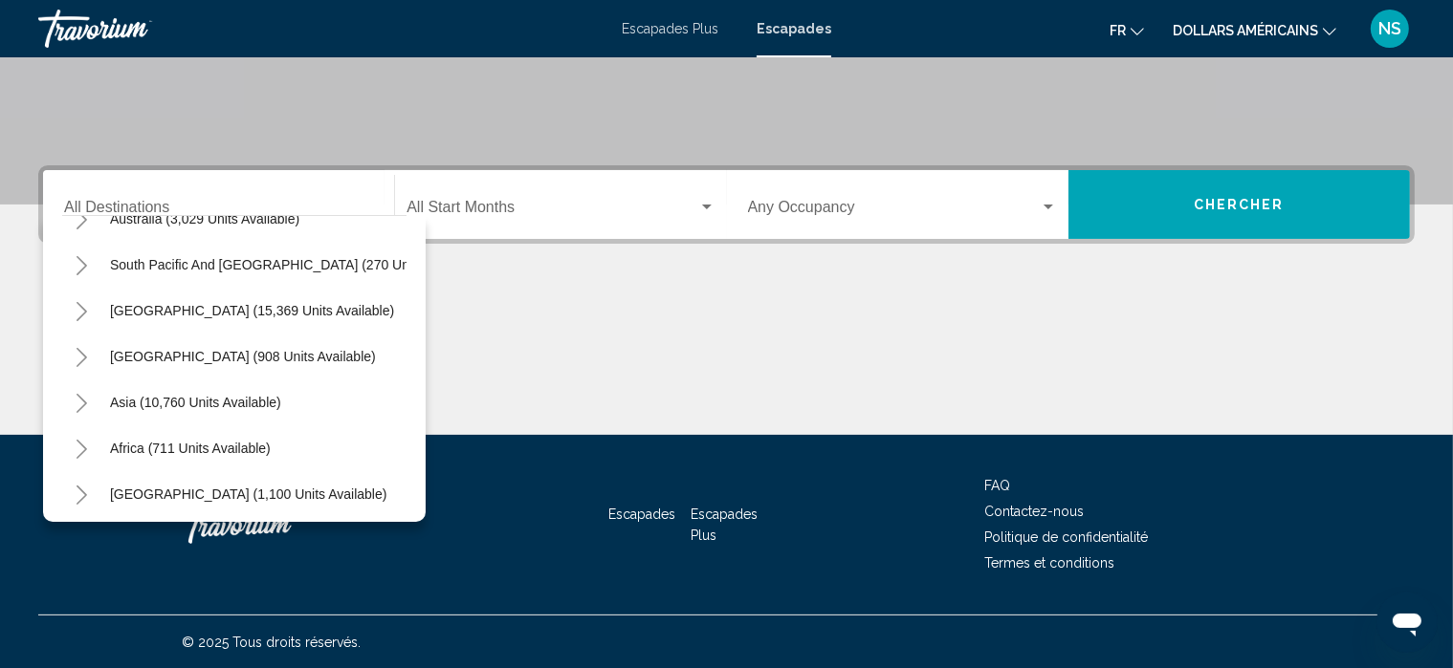
scroll to position [325, 0]
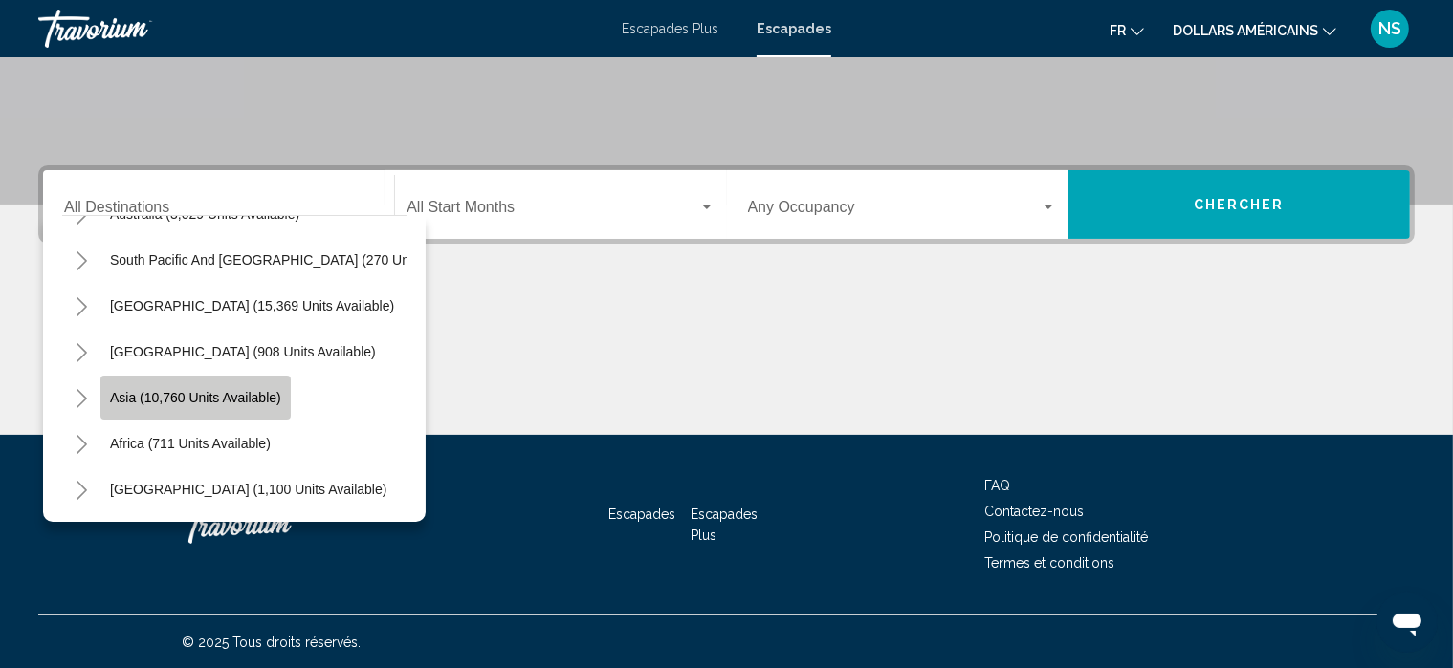
click at [265, 390] on span "Asia (10,760 units available)" at bounding box center [195, 397] width 171 height 15
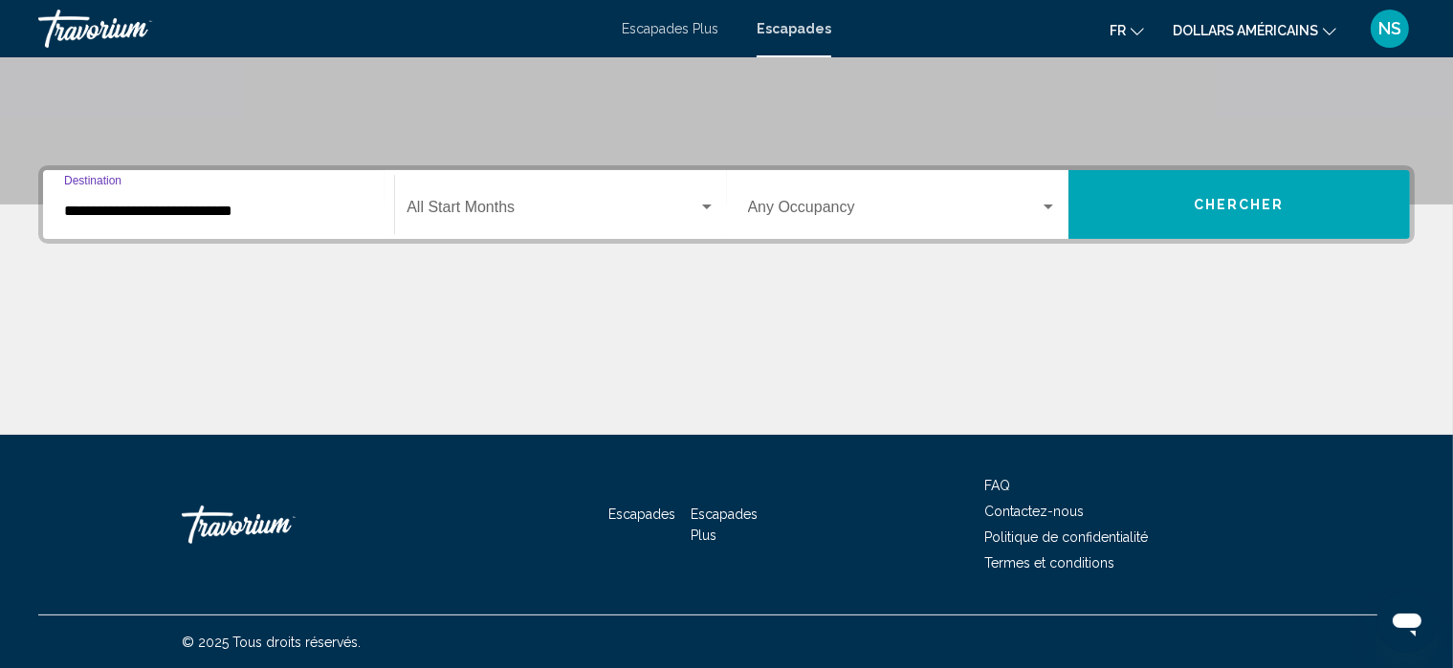
click at [302, 208] on input "**********" at bounding box center [218, 211] width 309 height 17
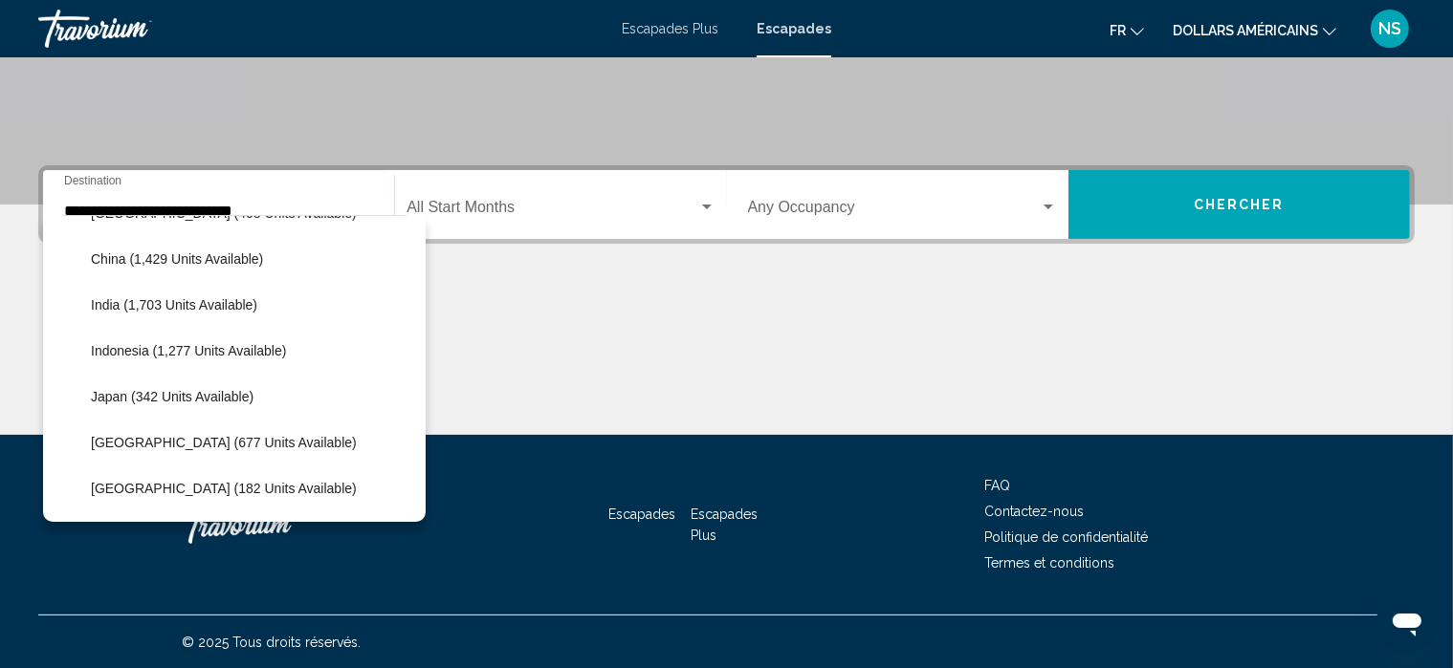
scroll to position [580, 0]
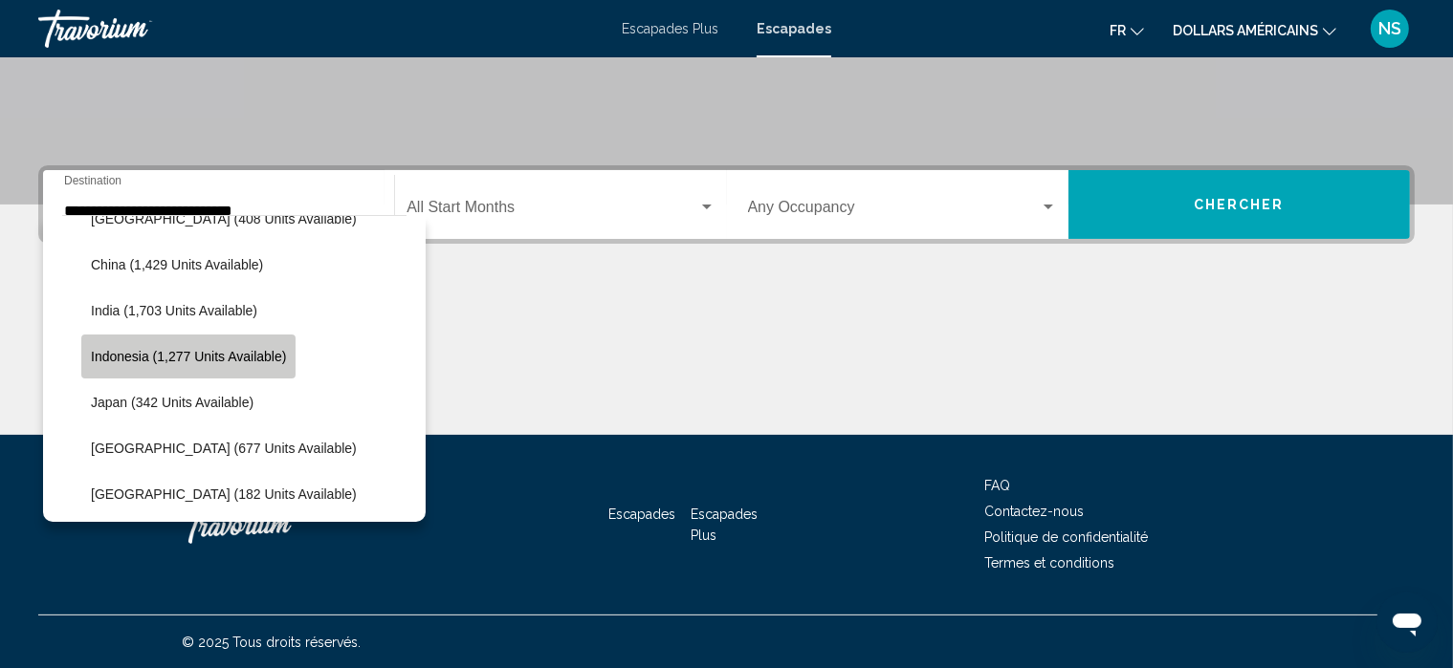
click at [210, 363] on button "Indonesia (1,277 units available)" at bounding box center [188, 357] width 214 height 44
type input "**********"
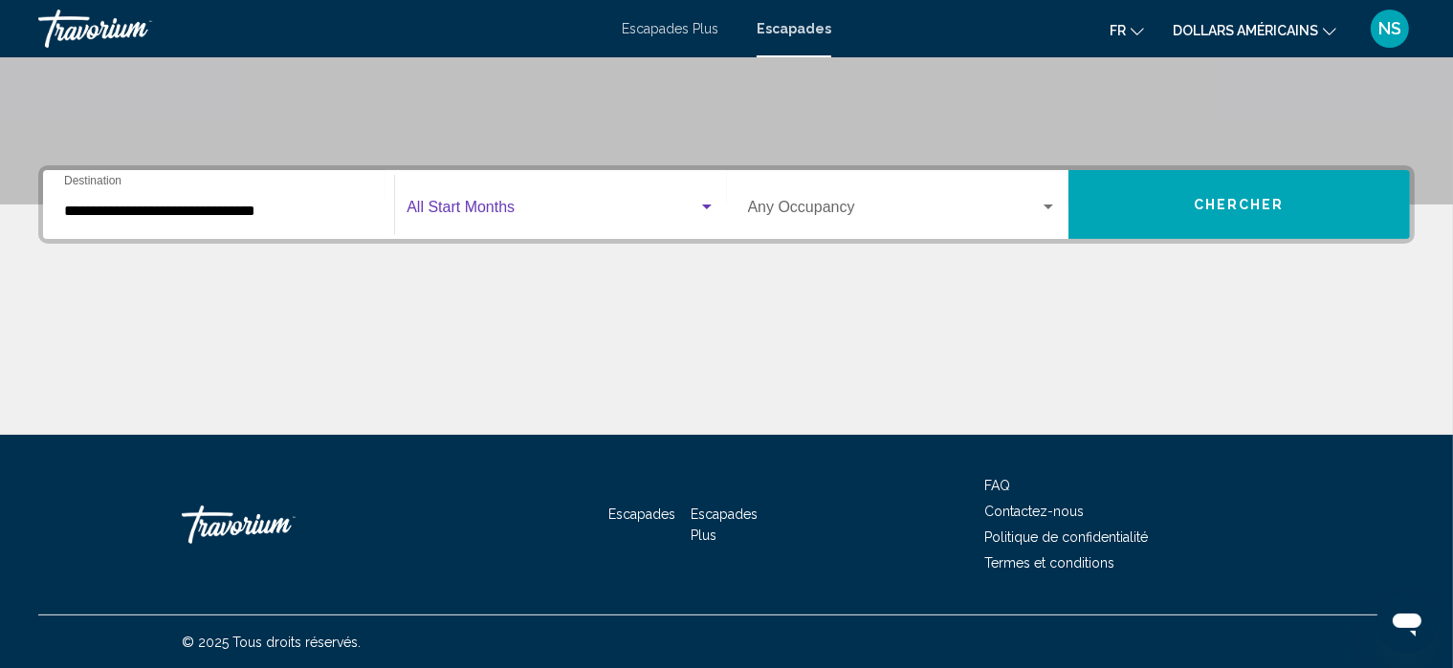
click at [708, 201] on div "Search widget" at bounding box center [706, 207] width 17 height 15
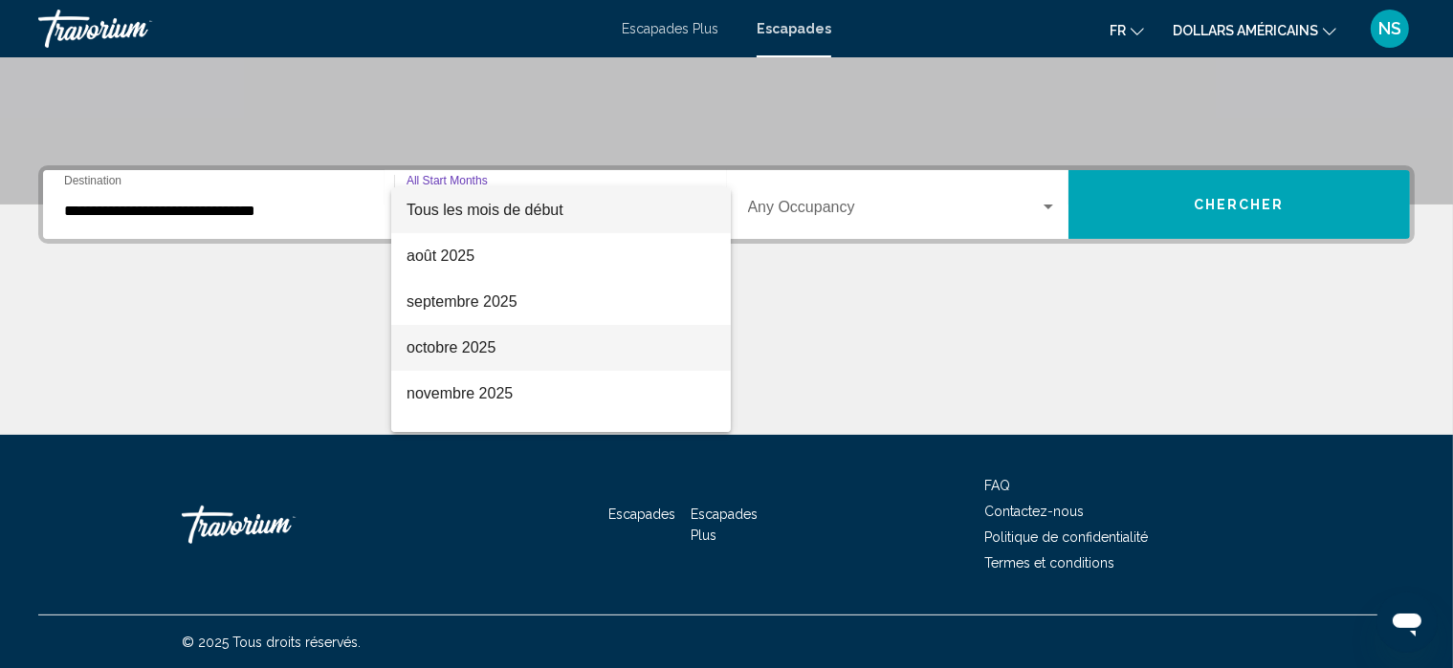
scroll to position [398, 0]
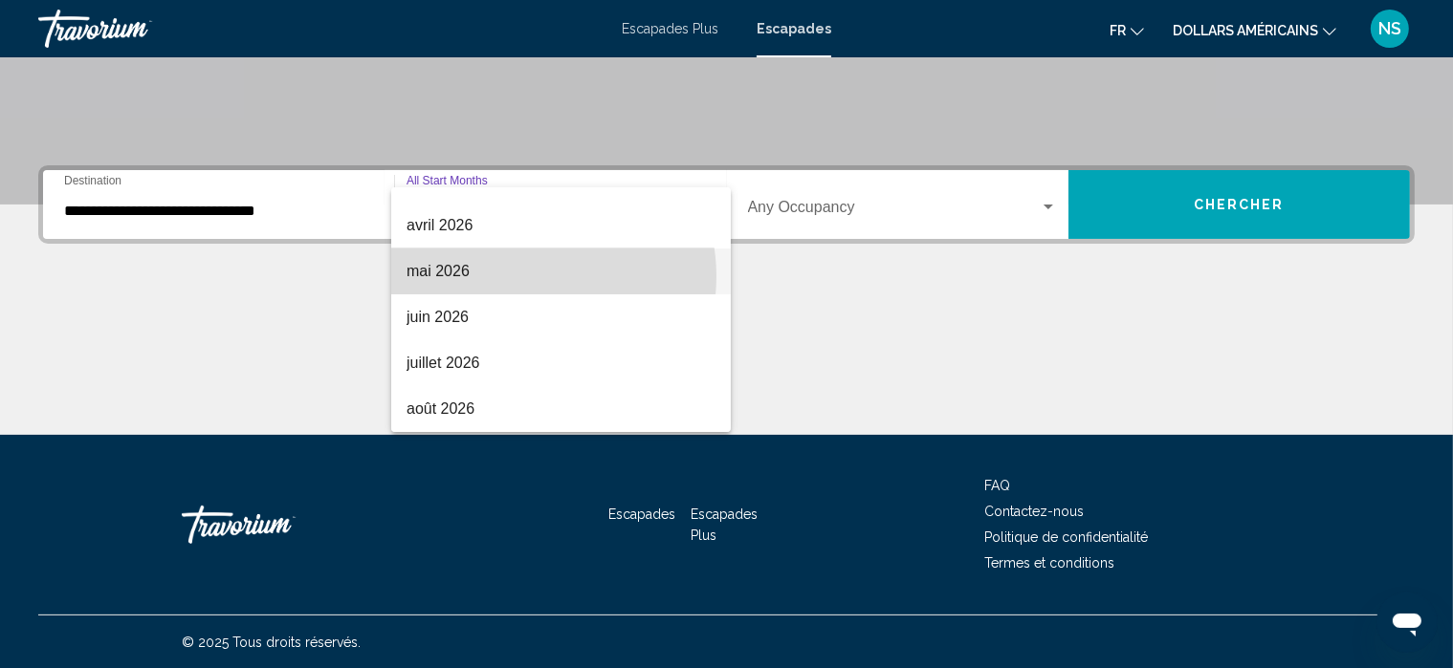
click at [525, 276] on span "mai 2026" at bounding box center [560, 272] width 309 height 46
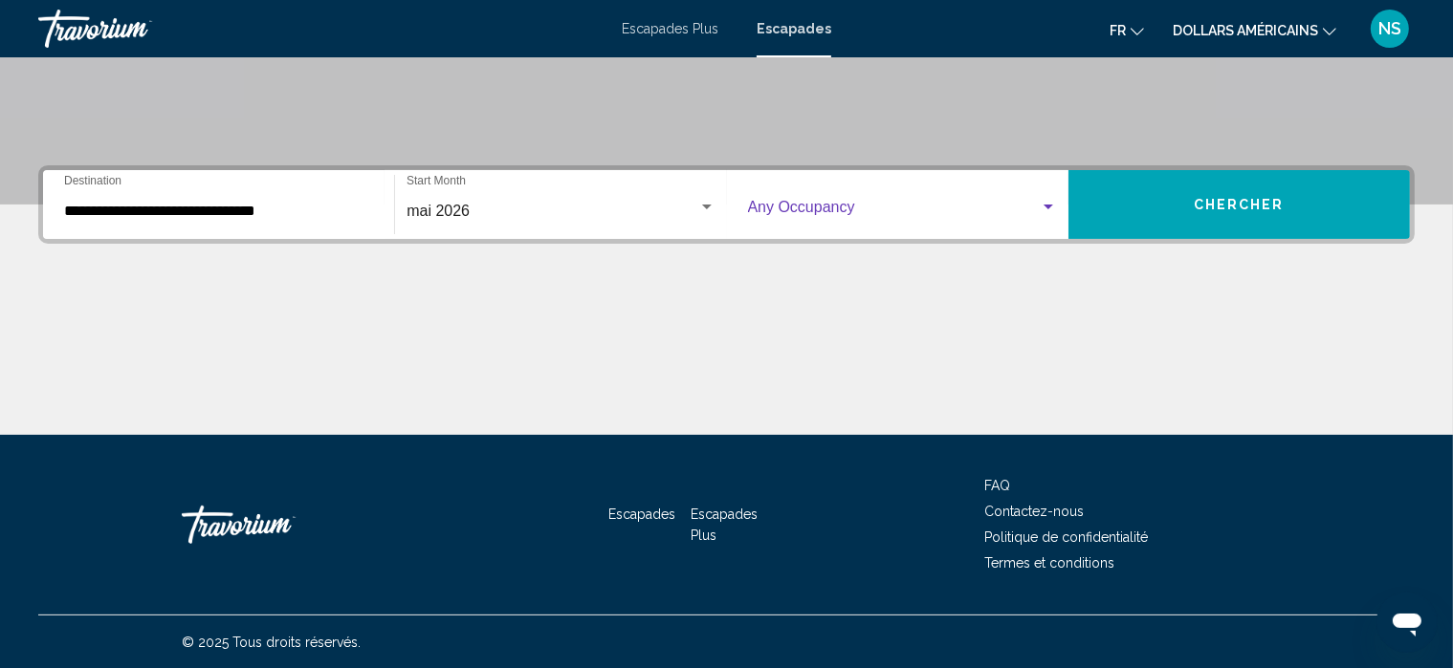
click at [1046, 200] on div "Search widget" at bounding box center [1047, 207] width 17 height 15
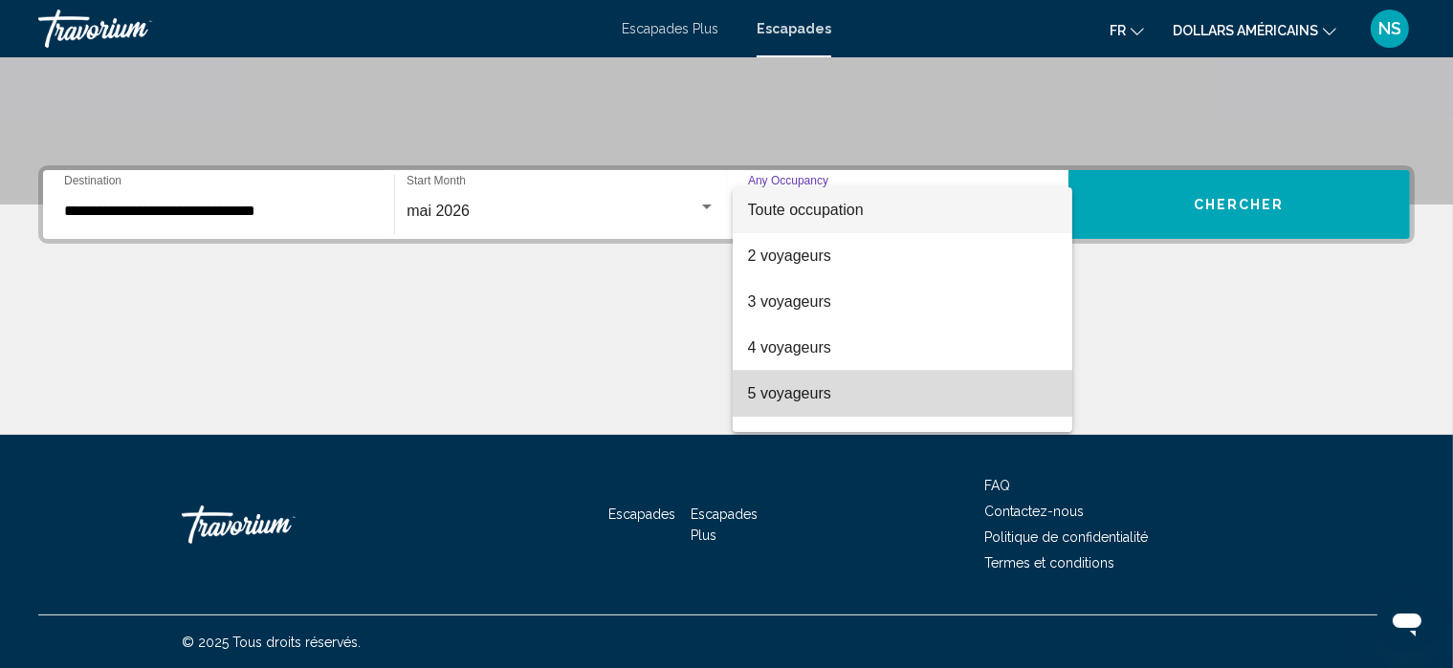
click at [936, 401] on span "5 voyageurs" at bounding box center [902, 394] width 309 height 46
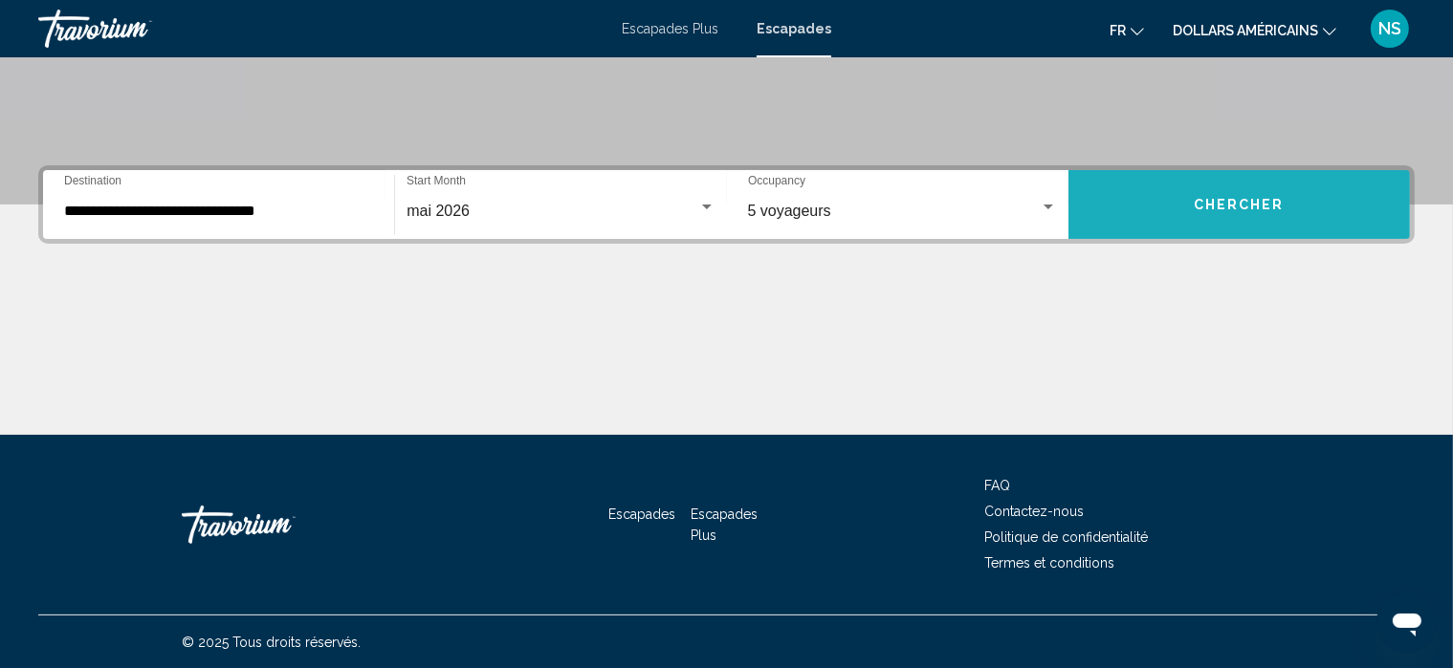
click at [1258, 200] on span "Chercher" at bounding box center [1238, 205] width 91 height 15
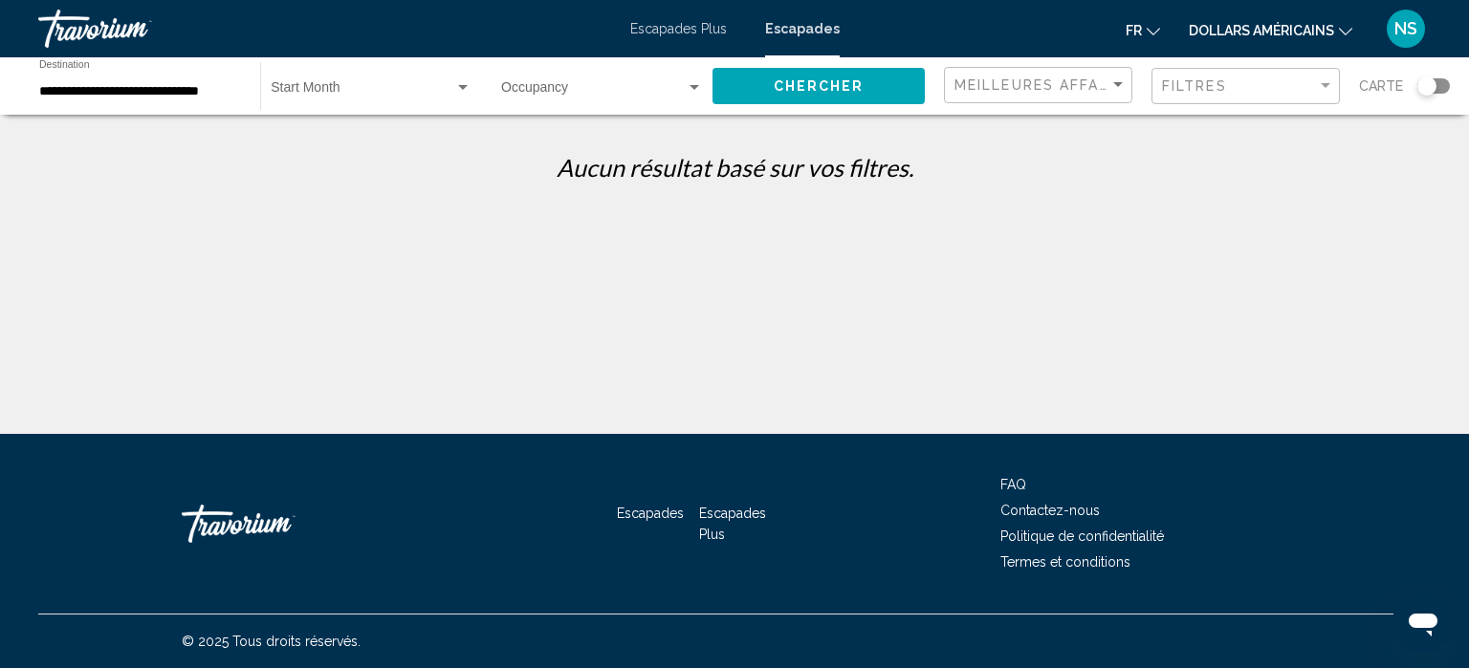
click at [1215, 234] on div "**********" at bounding box center [734, 351] width 1469 height 434
click at [695, 80] on div "Search widget" at bounding box center [694, 87] width 17 height 15
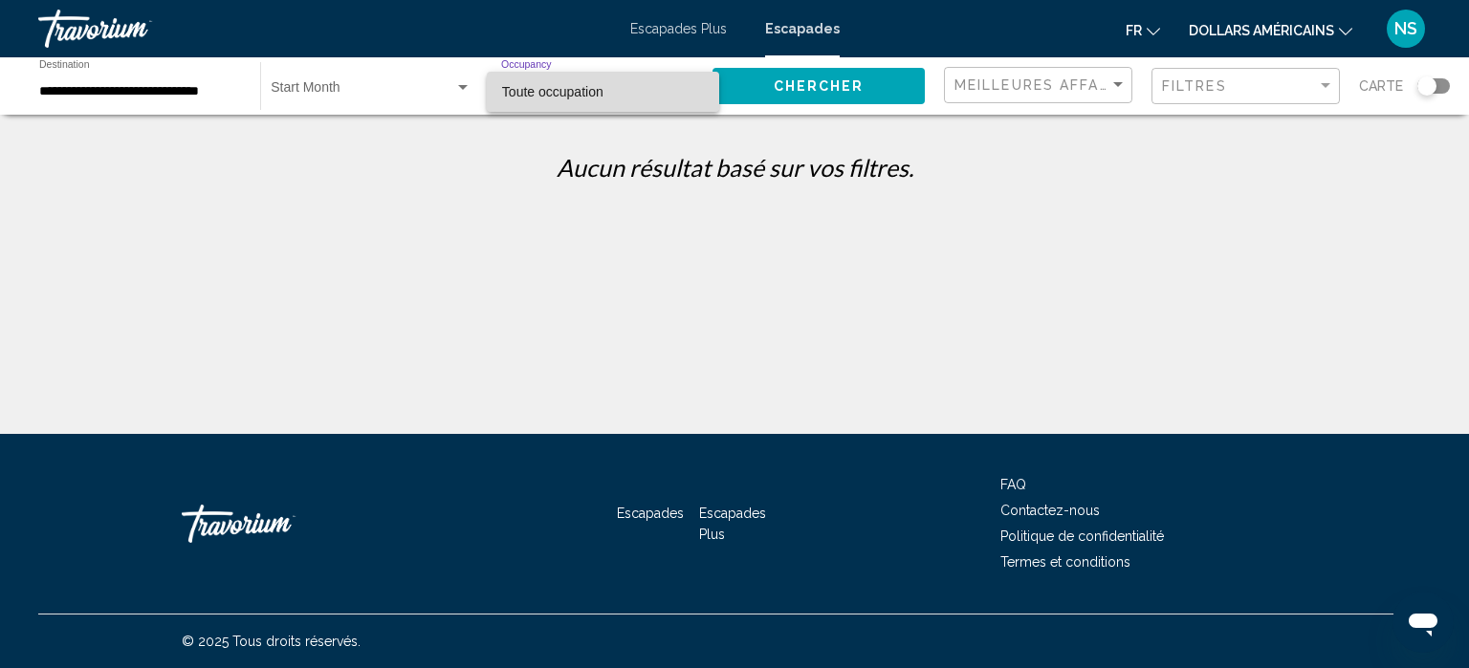
click at [693, 83] on span "Toute occupation" at bounding box center [603, 92] width 202 height 40
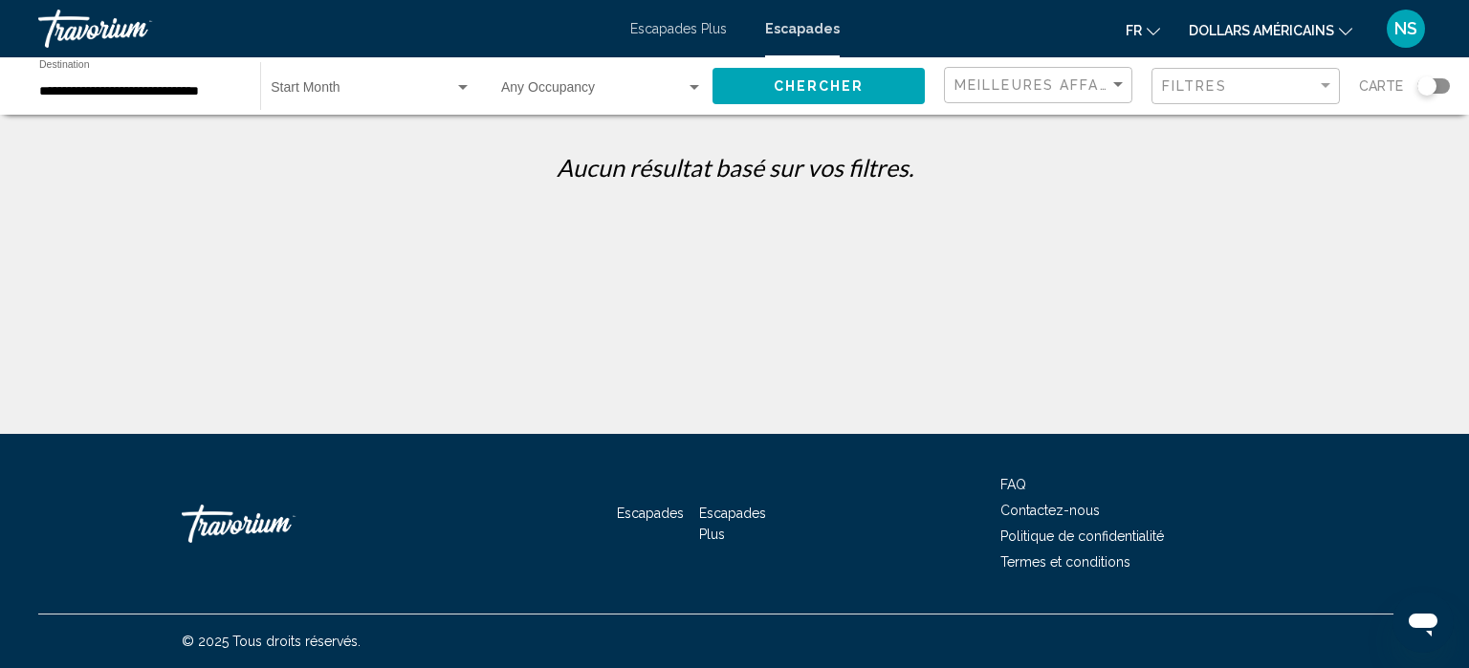
click at [478, 85] on div "Start Month All Start Months" at bounding box center [371, 86] width 221 height 53
click at [230, 90] on div at bounding box center [734, 334] width 1469 height 668
